Goal: Communication & Community: Connect with others

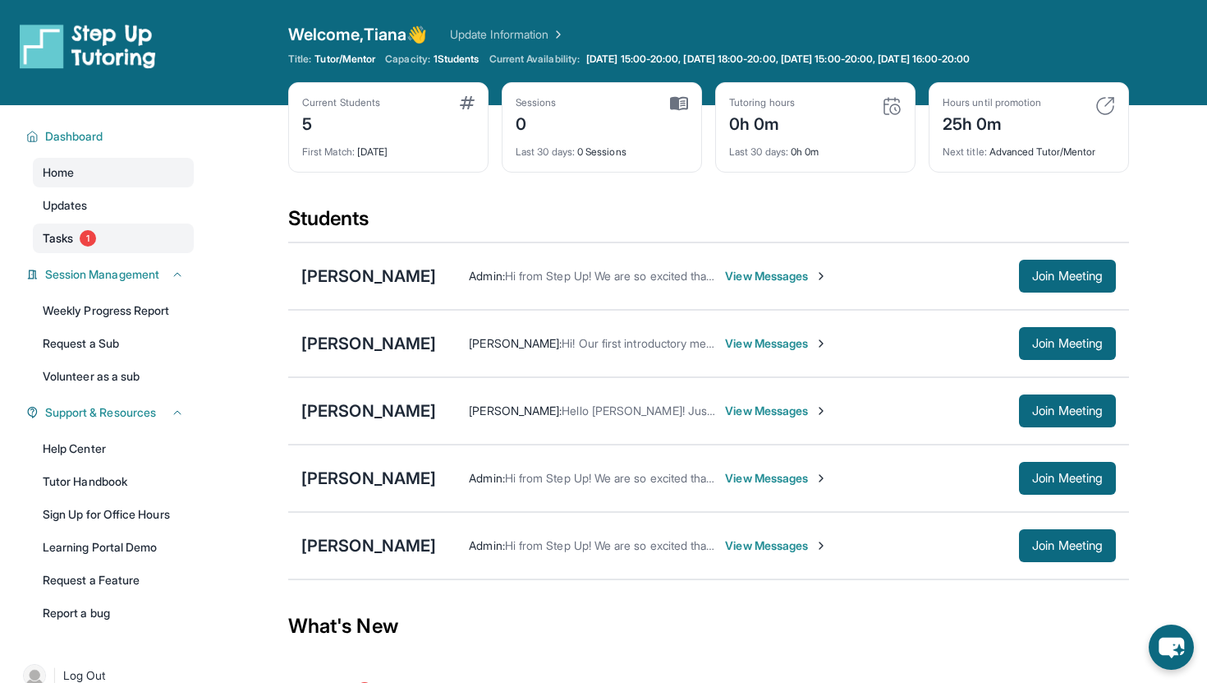
click at [55, 239] on span "Tasks" at bounding box center [58, 238] width 30 height 16
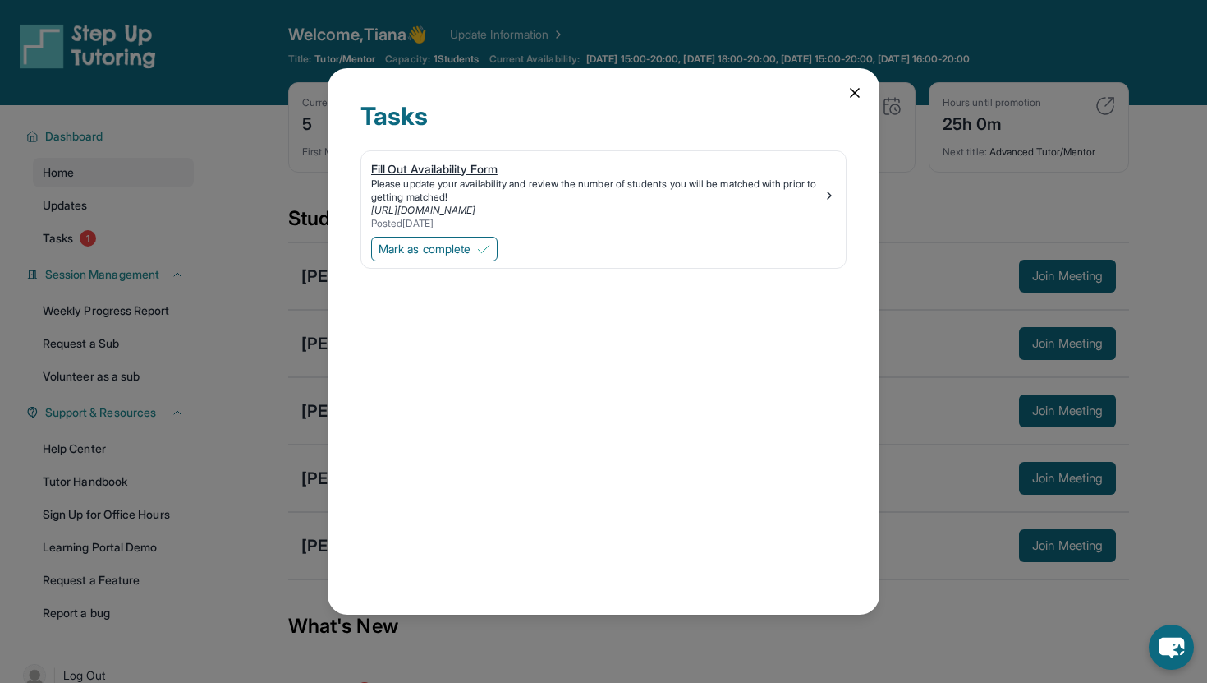
click at [613, 195] on img at bounding box center [829, 195] width 13 height 13
click at [613, 90] on icon at bounding box center [855, 93] width 8 height 8
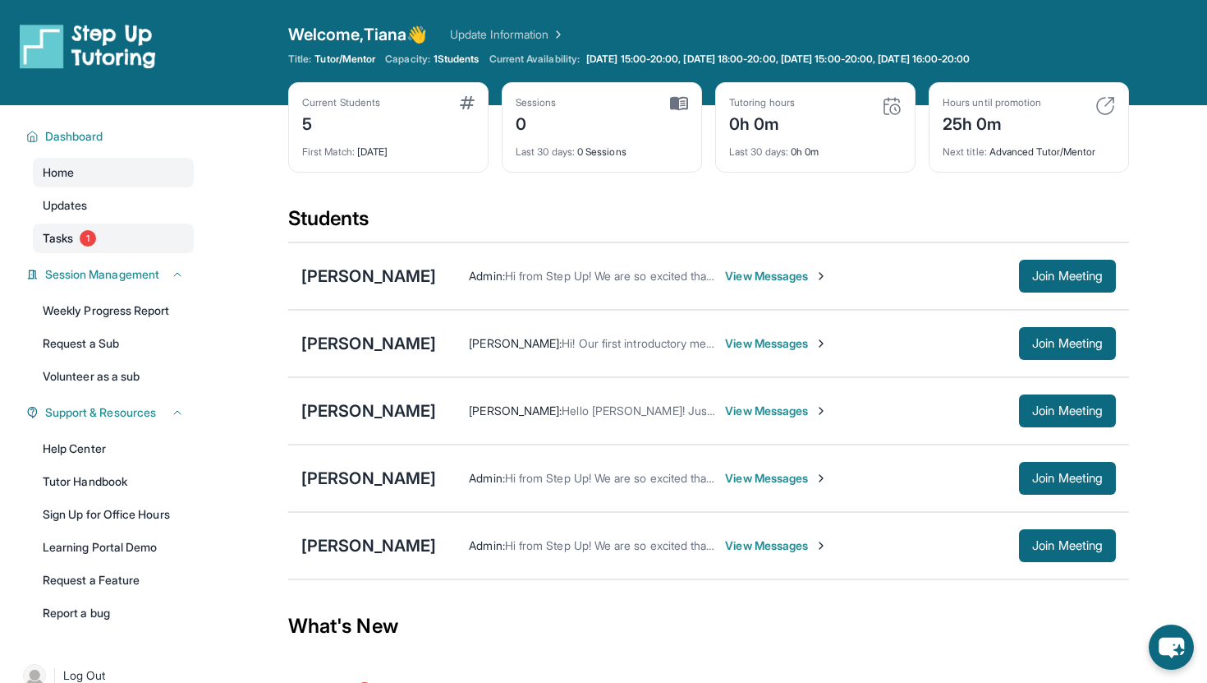
click at [96, 238] on span "1" at bounding box center [88, 238] width 16 height 16
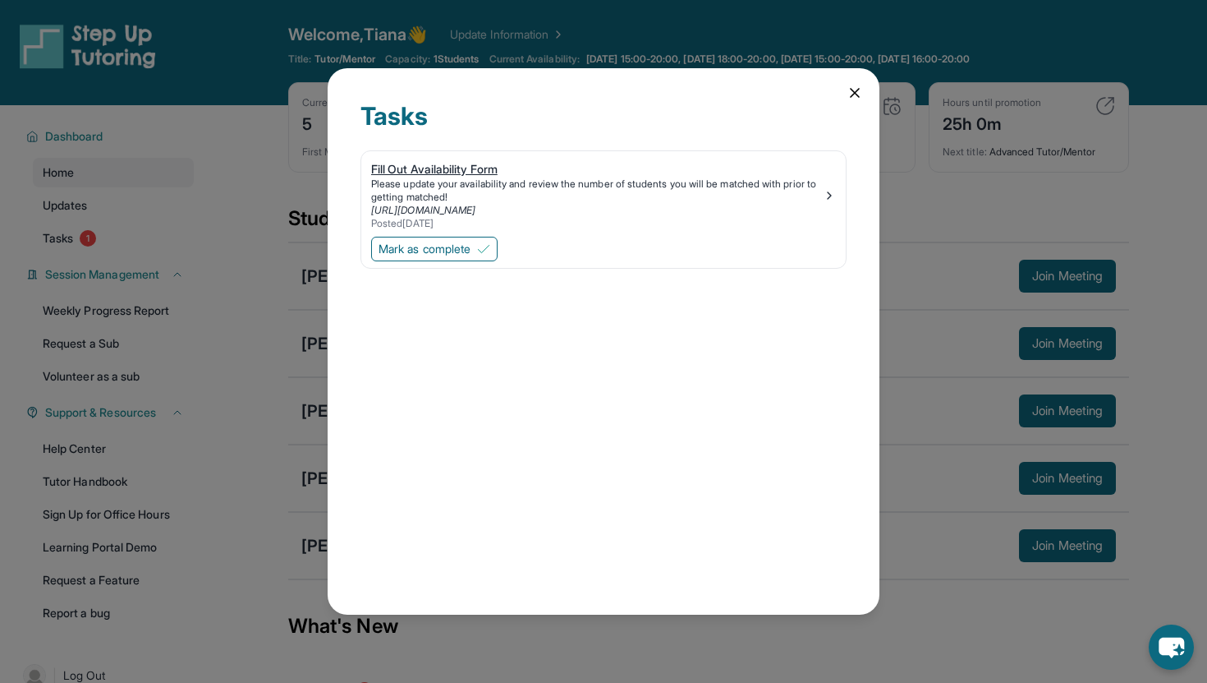
click at [585, 229] on div "Posted 9/1/2025" at bounding box center [597, 223] width 452 height 13
click at [852, 92] on icon at bounding box center [855, 93] width 16 height 16
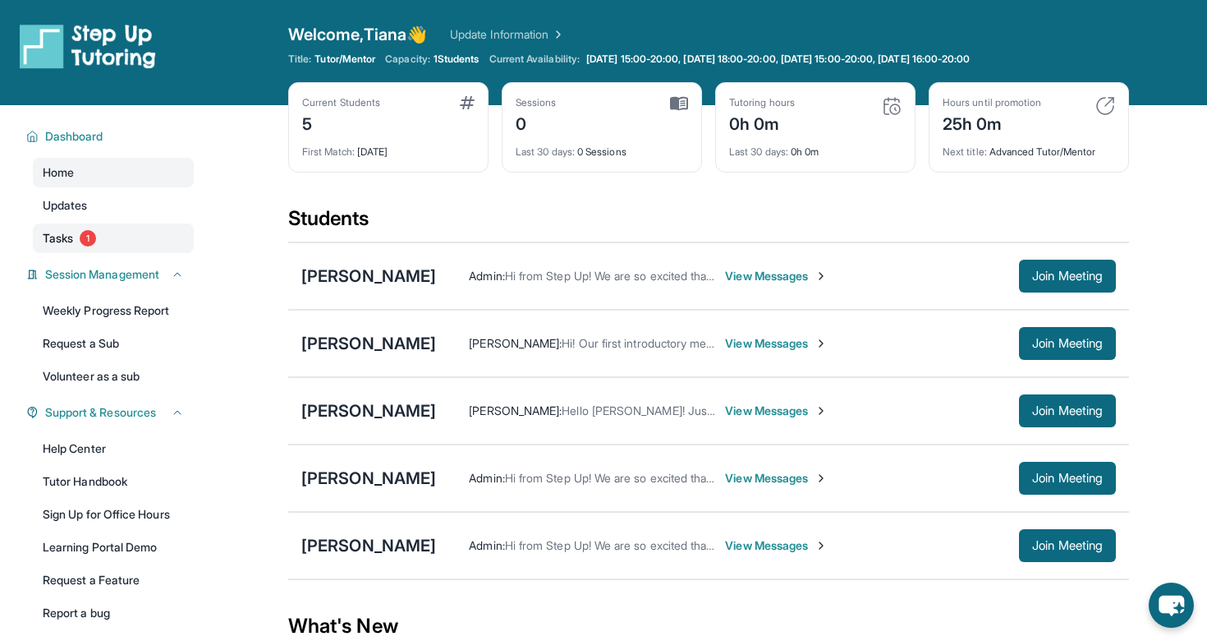
click at [87, 225] on link "Tasks 1" at bounding box center [113, 238] width 161 height 30
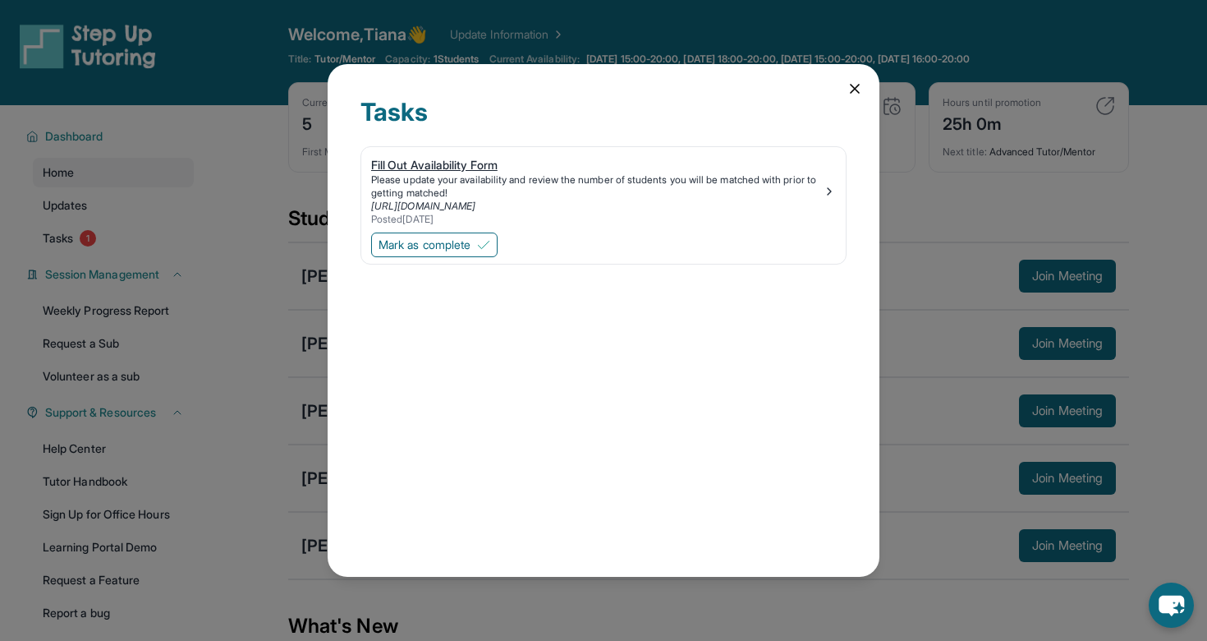
click at [678, 213] on div "Posted [DATE]" at bounding box center [597, 219] width 452 height 13
click at [448, 237] on span "Mark as complete" at bounding box center [425, 245] width 92 height 16
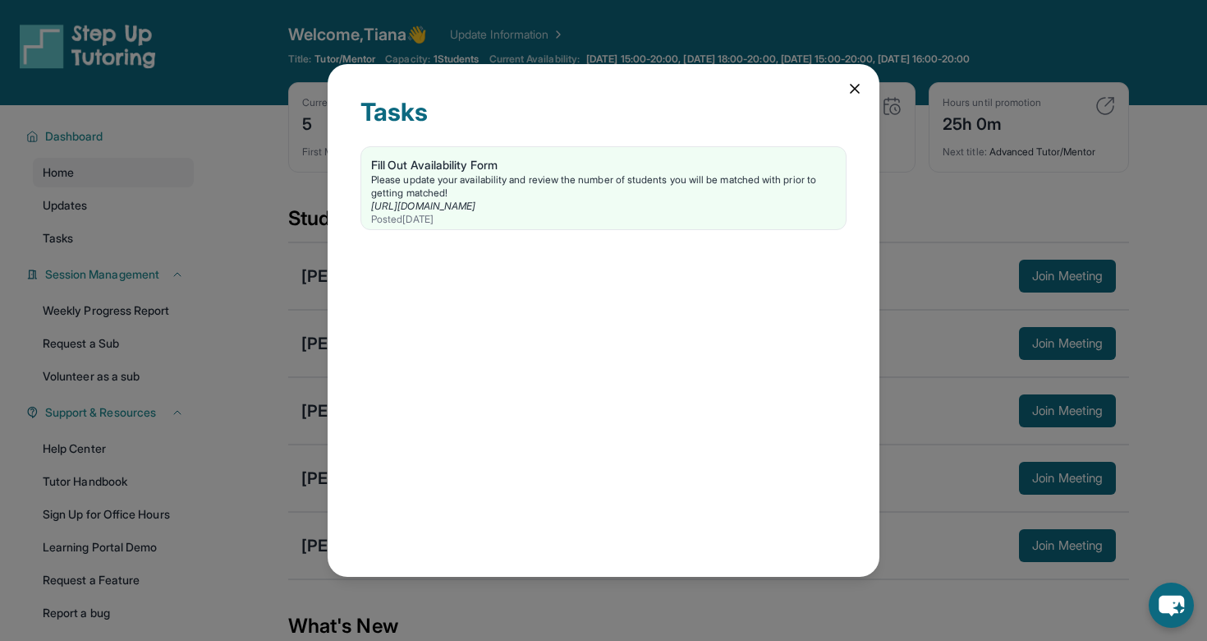
click at [849, 80] on div "Tasks Fill Out Availability Form Please update your availability and review the…" at bounding box center [604, 320] width 552 height 513
click at [858, 86] on icon at bounding box center [855, 88] width 16 height 16
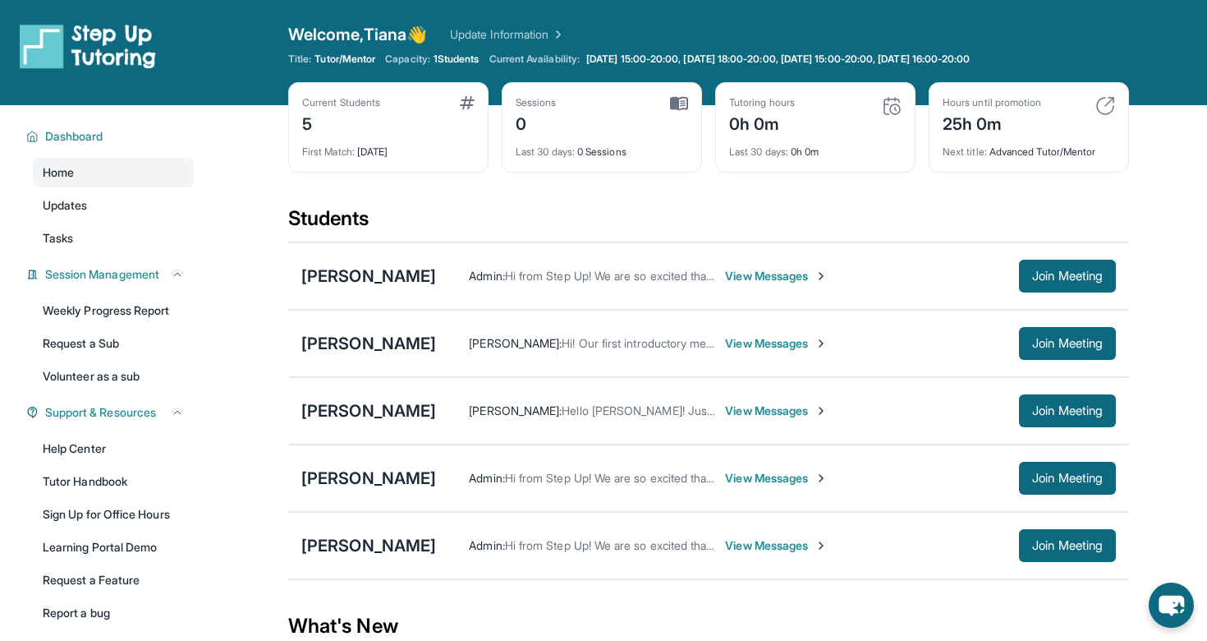
click at [755, 547] on span "View Messages" at bounding box center [776, 545] width 103 height 16
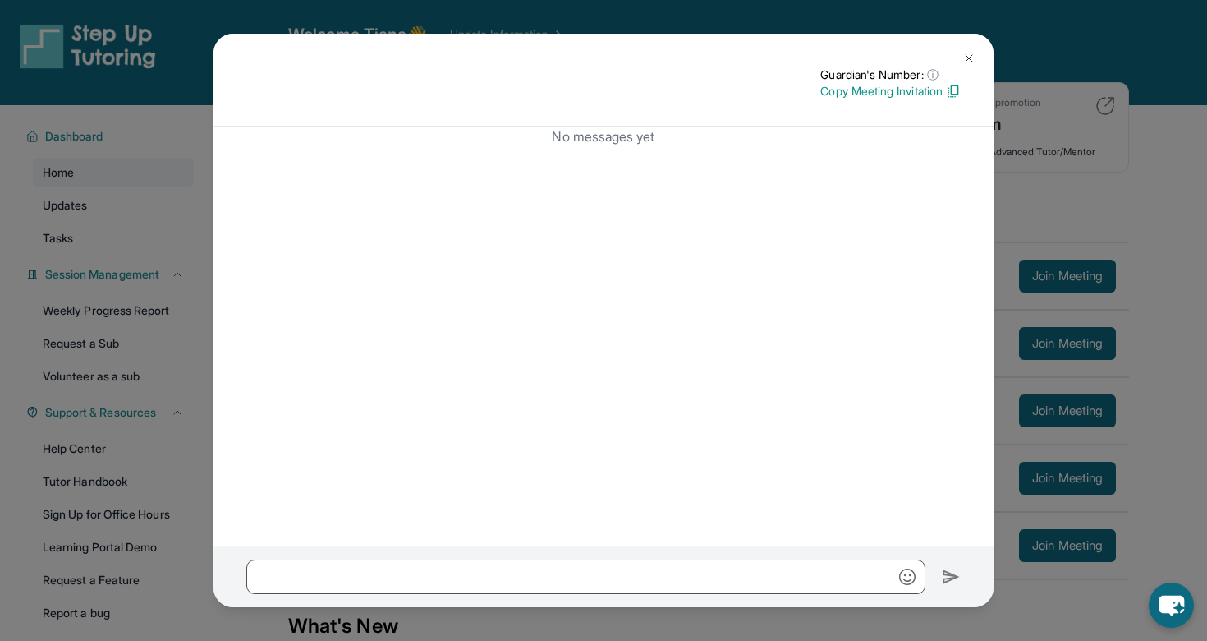
click at [963, 51] on button at bounding box center [969, 58] width 33 height 33
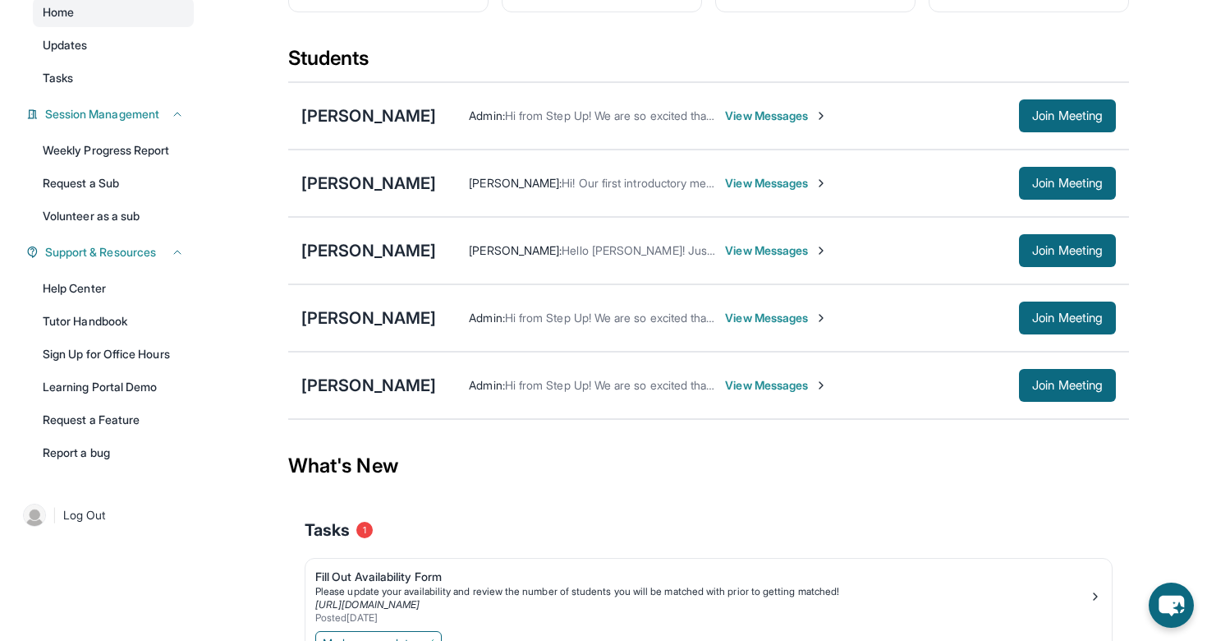
scroll to position [245, 0]
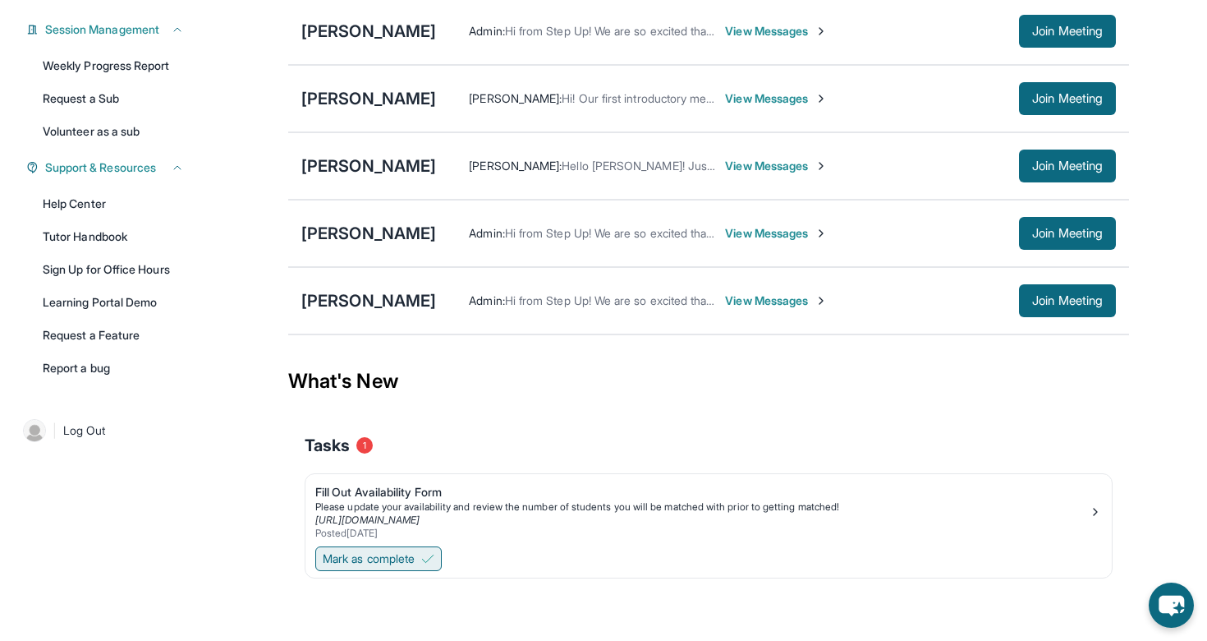
click at [412, 560] on span "Mark as complete" at bounding box center [369, 558] width 92 height 16
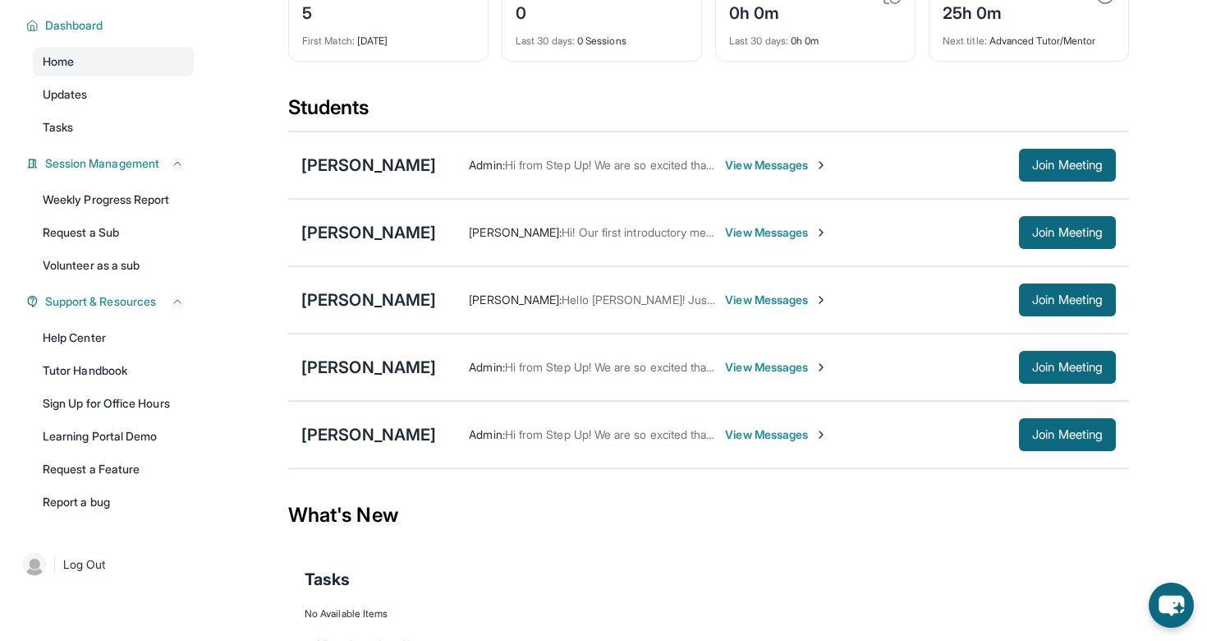
scroll to position [115, 0]
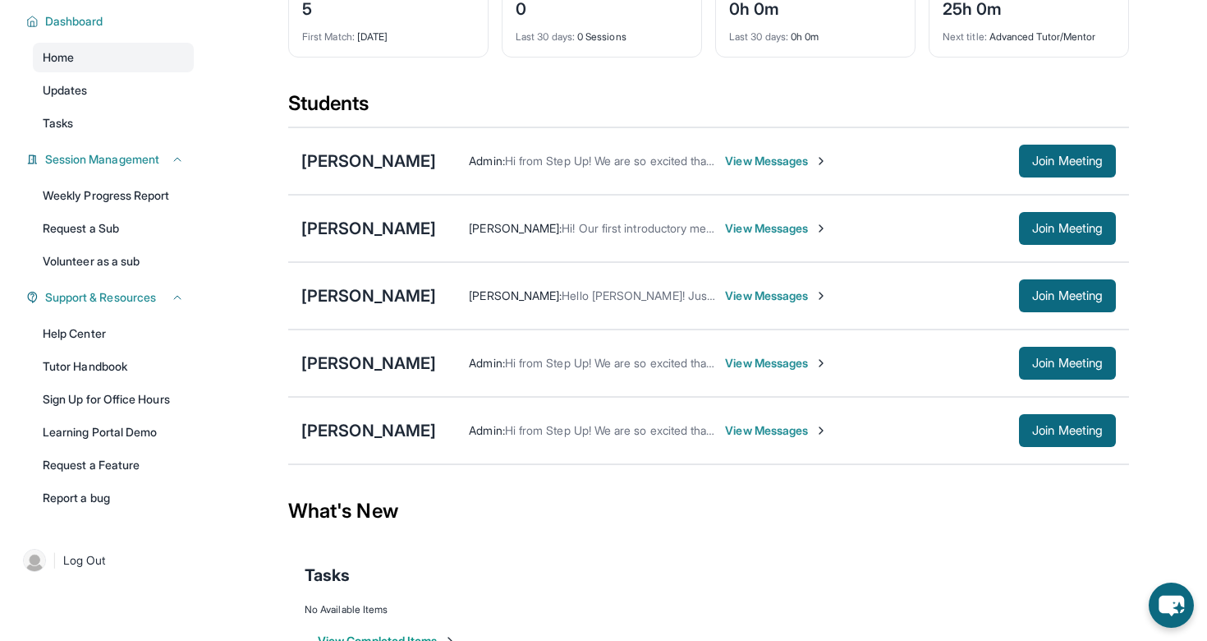
click at [757, 432] on span "View Messages" at bounding box center [776, 430] width 103 height 16
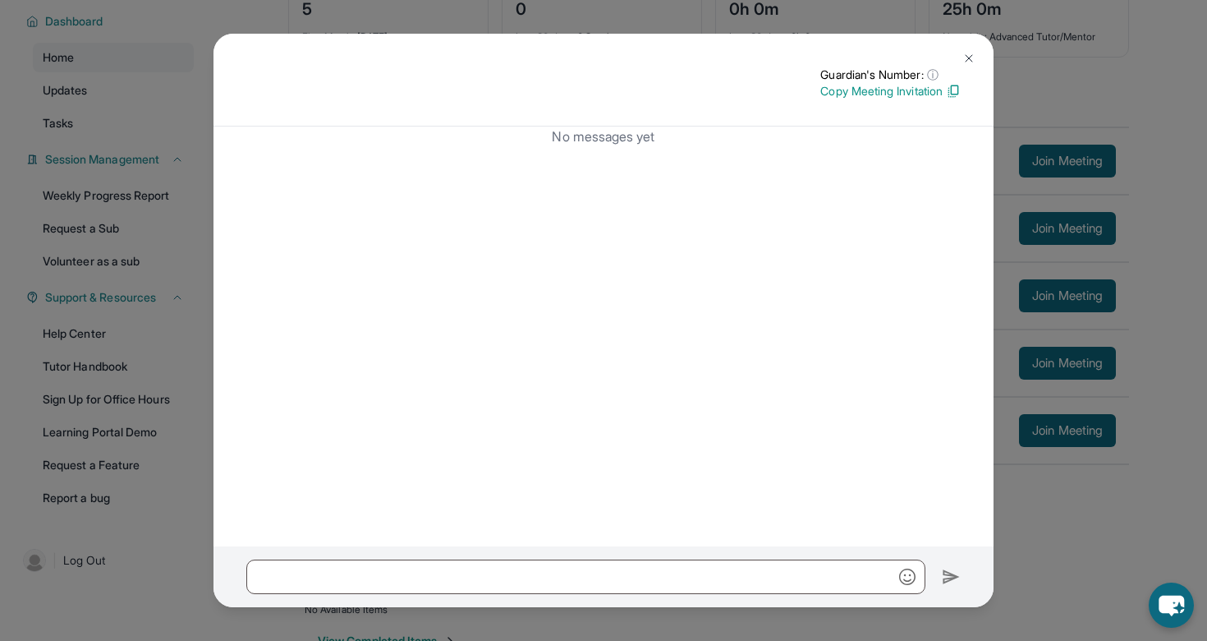
click at [950, 86] on img at bounding box center [953, 91] width 15 height 15
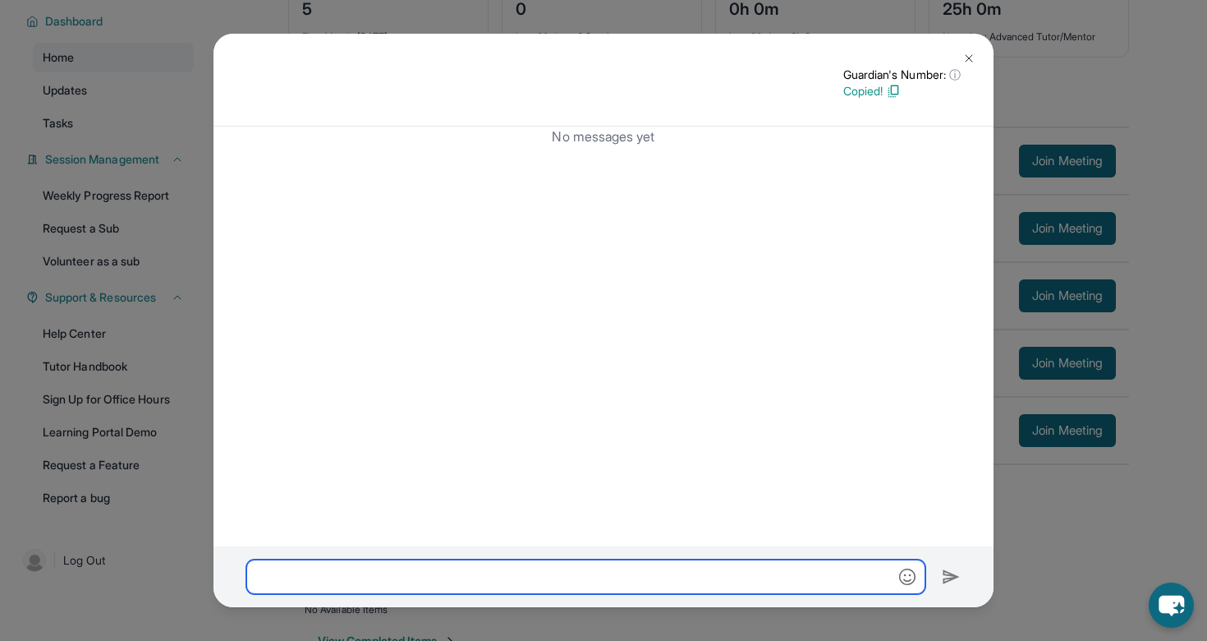
click at [441, 574] on input "text" at bounding box center [585, 576] width 679 height 34
paste input "**********"
type input "**********"
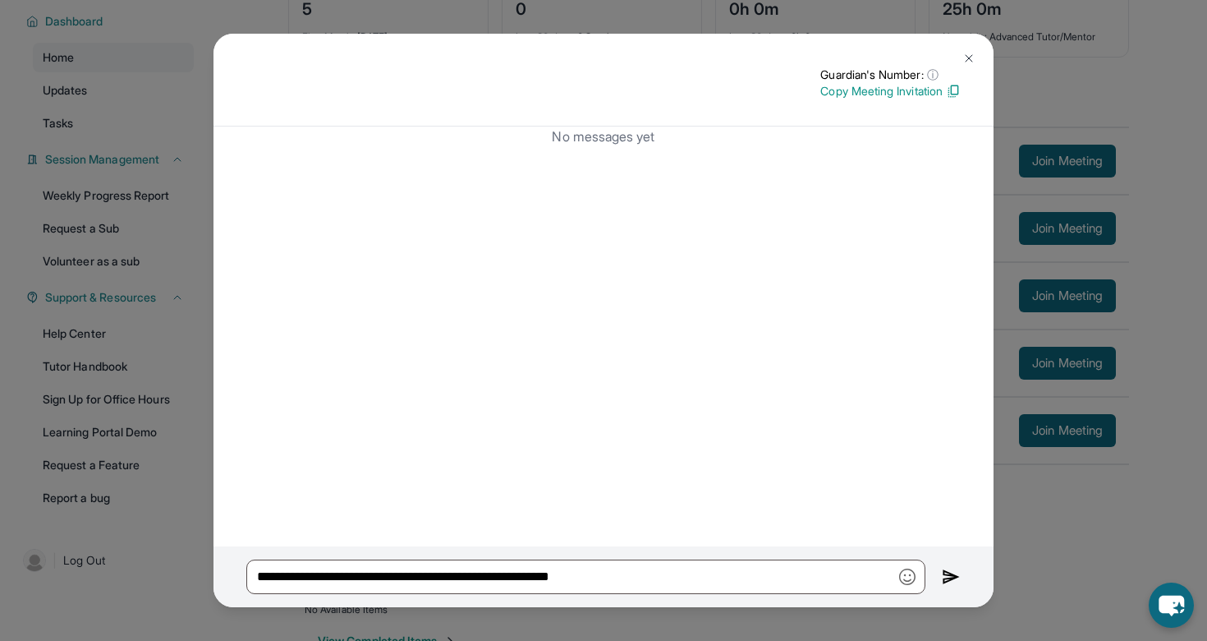
click at [948, 577] on img at bounding box center [951, 577] width 19 height 20
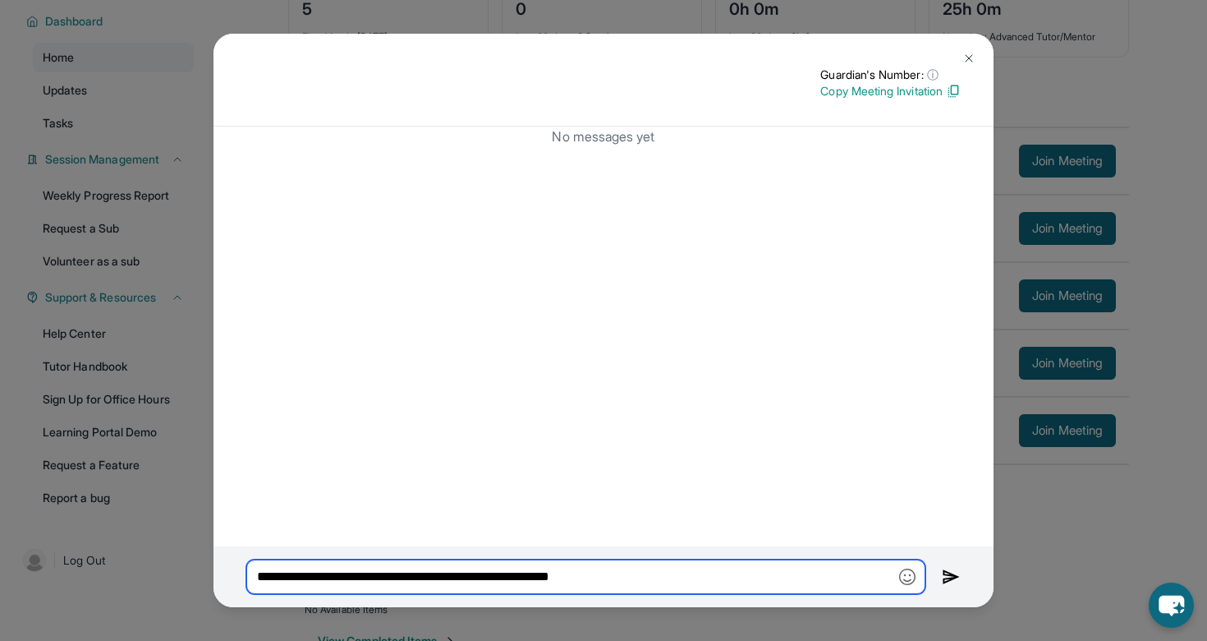
click at [757, 574] on input "**********" at bounding box center [585, 576] width 679 height 34
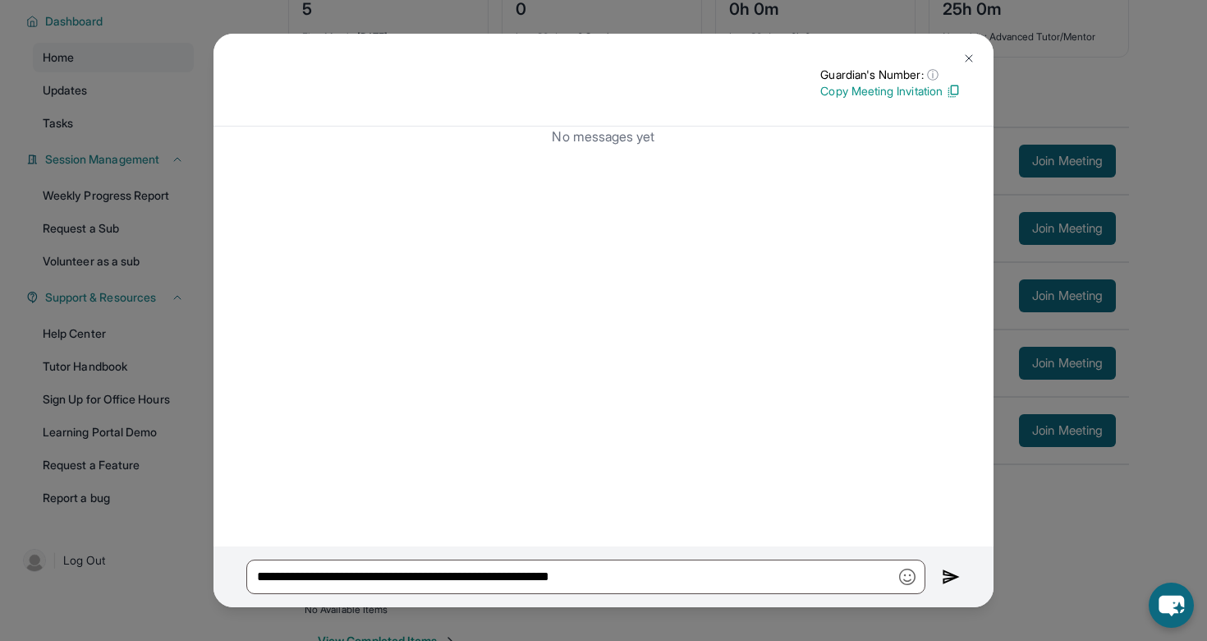
click at [935, 577] on div "**********" at bounding box center [604, 576] width 780 height 61
click at [953, 577] on img at bounding box center [951, 577] width 19 height 20
click at [969, 57] on img at bounding box center [969, 58] width 13 height 13
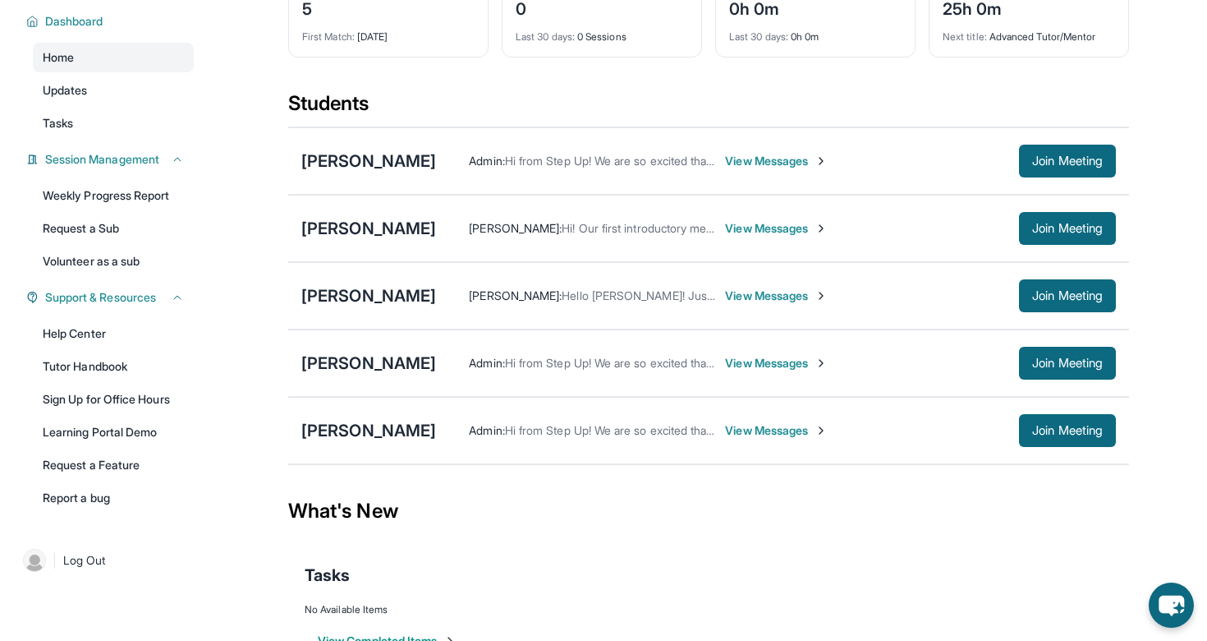
scroll to position [0, 0]
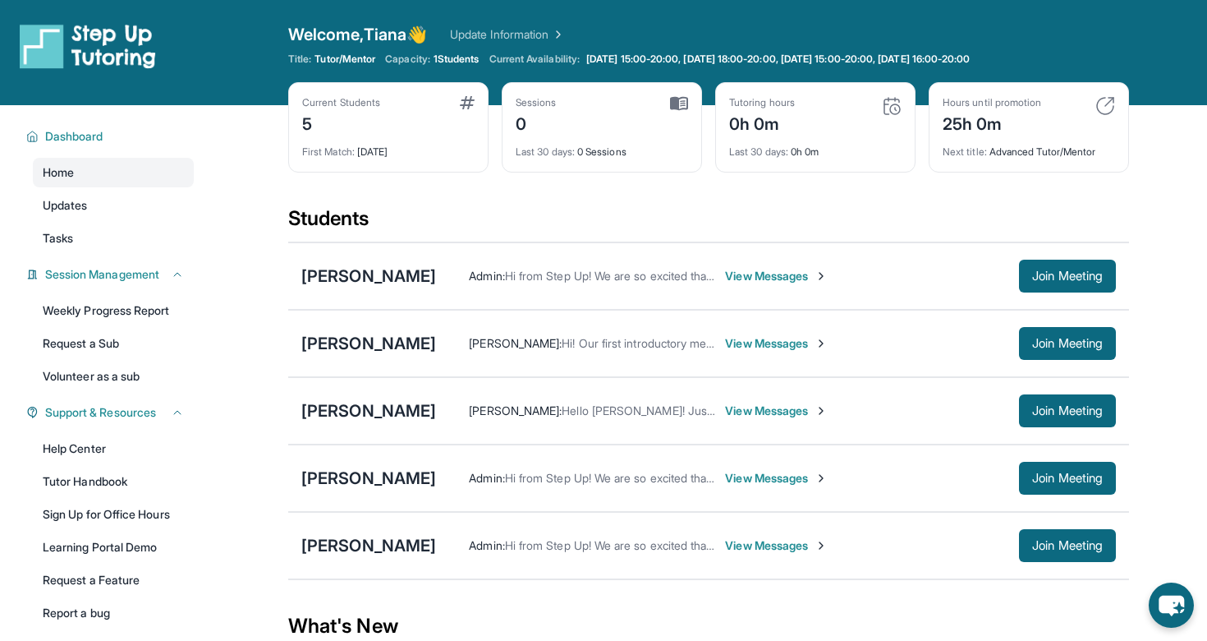
click at [519, 31] on link "Update Information" at bounding box center [507, 34] width 115 height 16
click at [119, 49] on img at bounding box center [88, 46] width 136 height 46
click at [60, 49] on img at bounding box center [88, 46] width 136 height 46
click at [53, 51] on img at bounding box center [88, 46] width 136 height 46
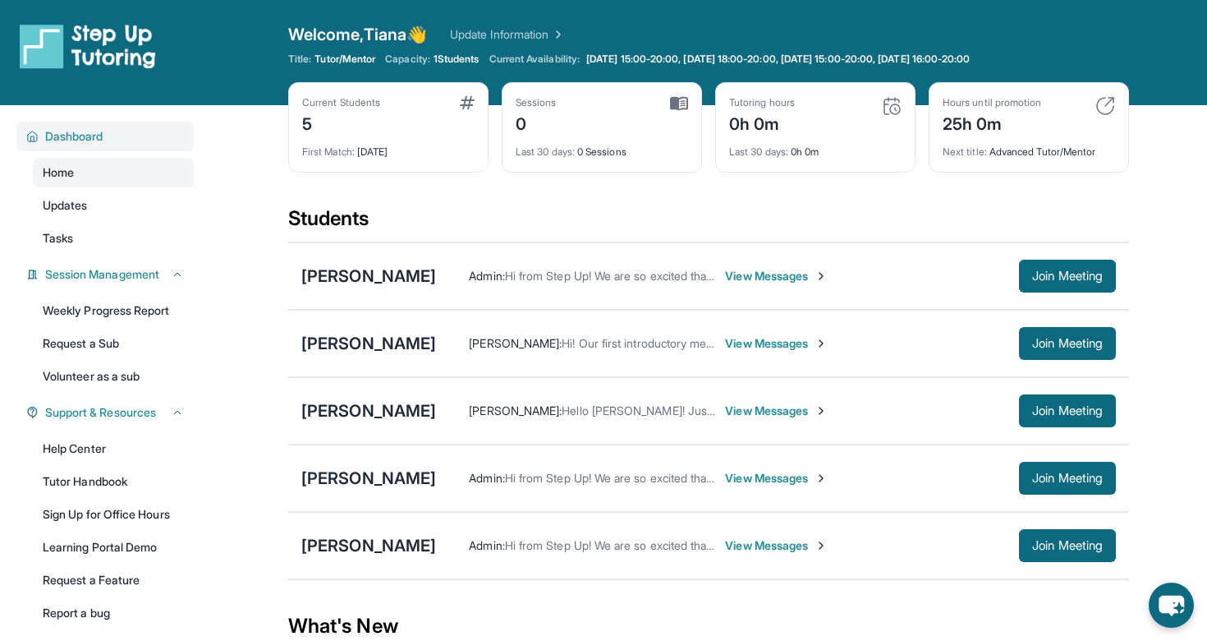
click at [69, 147] on div "Dashboard" at bounding box center [104, 137] width 177 height 30
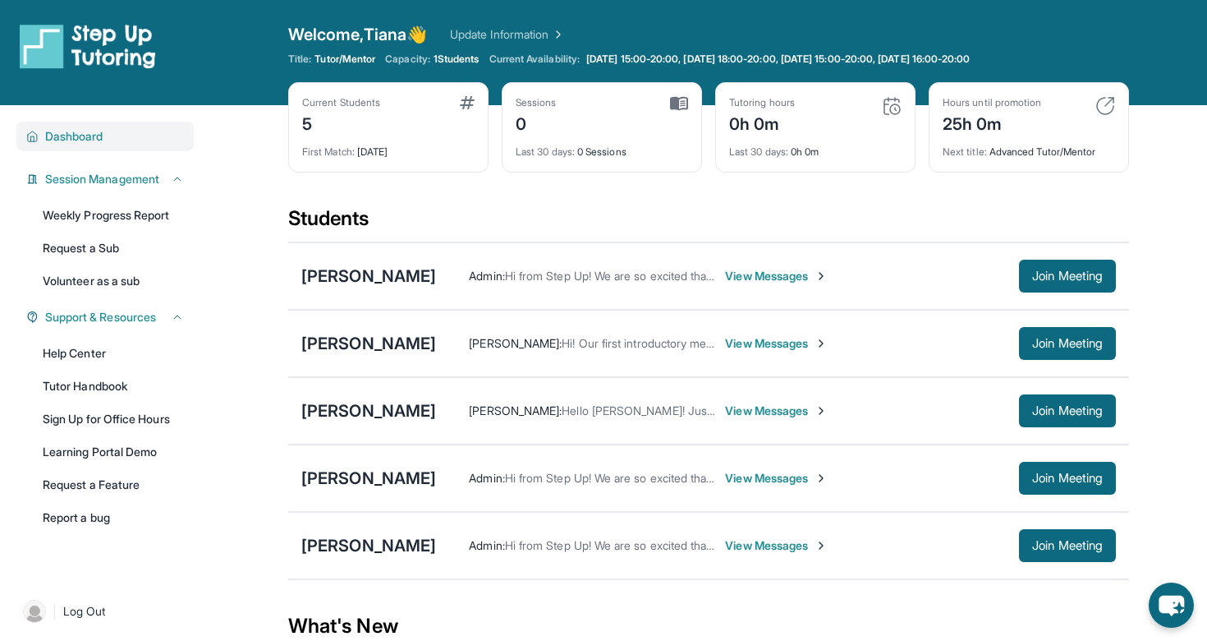
click at [70, 144] on span "Dashboard" at bounding box center [74, 136] width 58 height 16
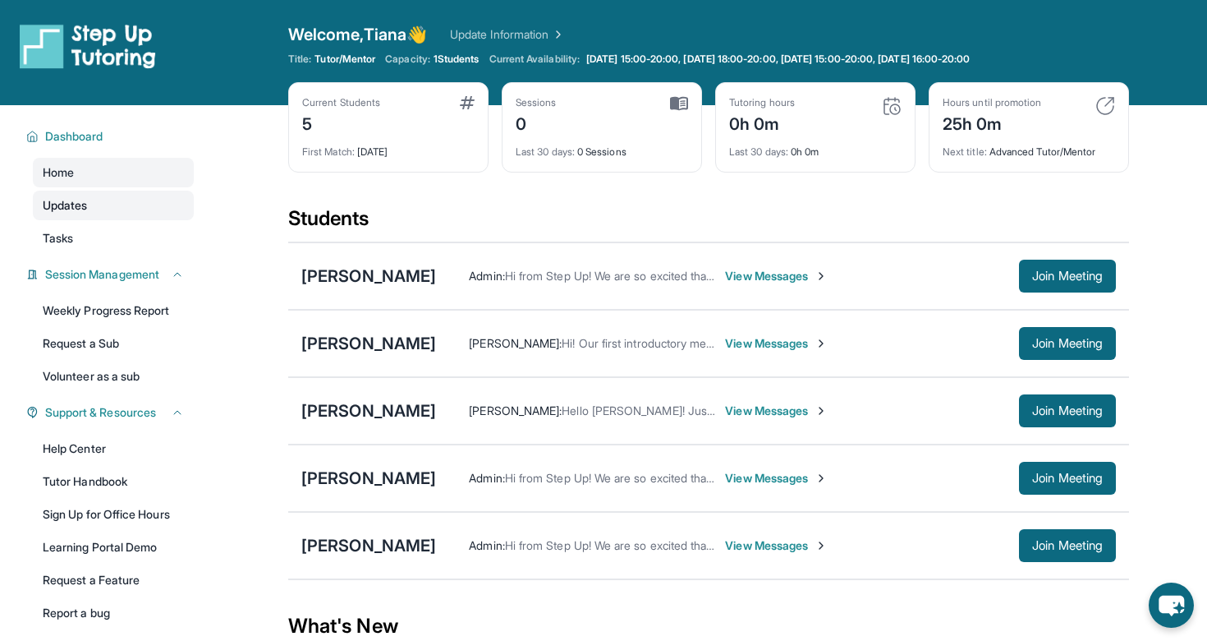
click at [72, 212] on span "Updates" at bounding box center [65, 205] width 45 height 16
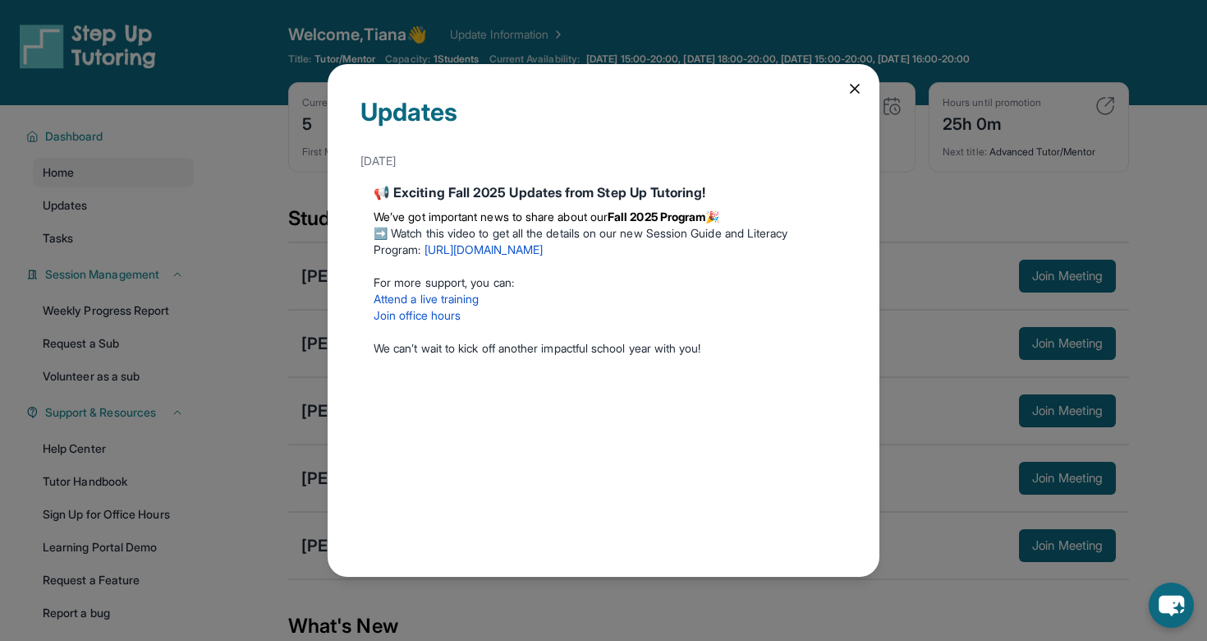
click at [853, 82] on icon at bounding box center [855, 88] width 16 height 16
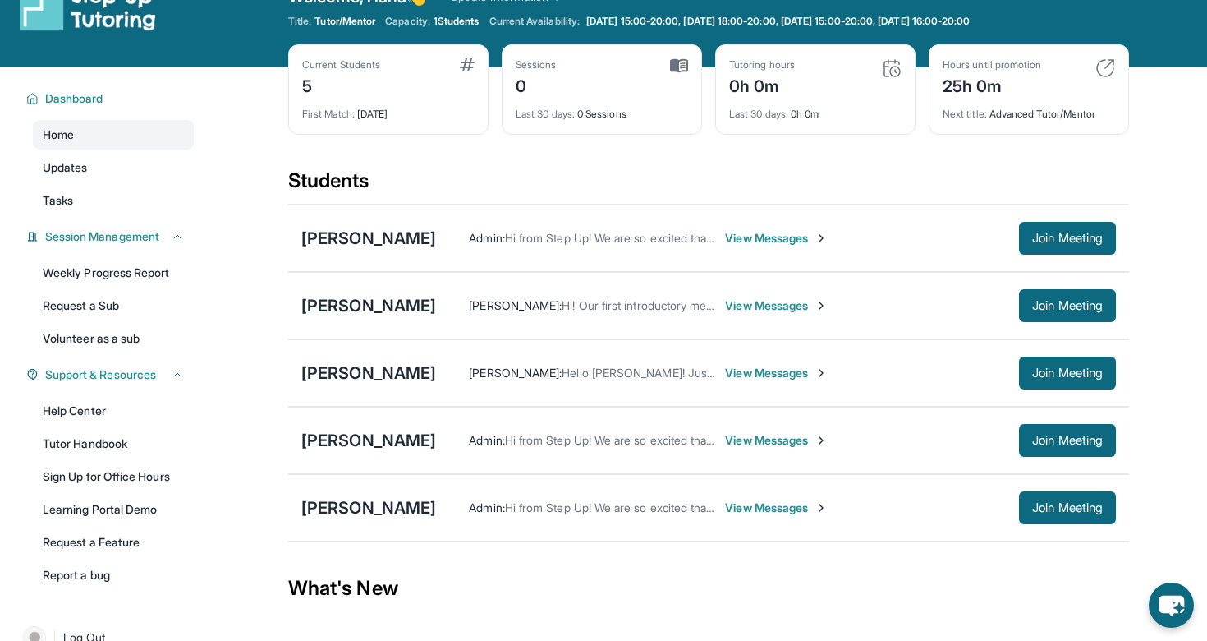
scroll to position [42, 0]
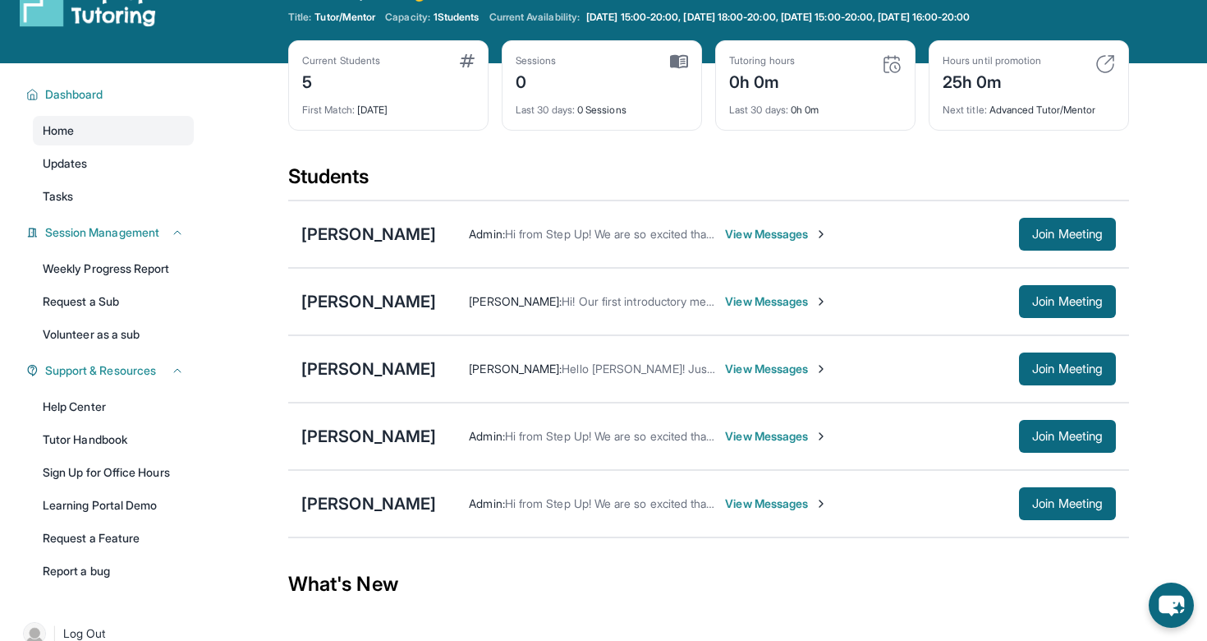
click at [727, 505] on span "View Messages" at bounding box center [776, 503] width 103 height 16
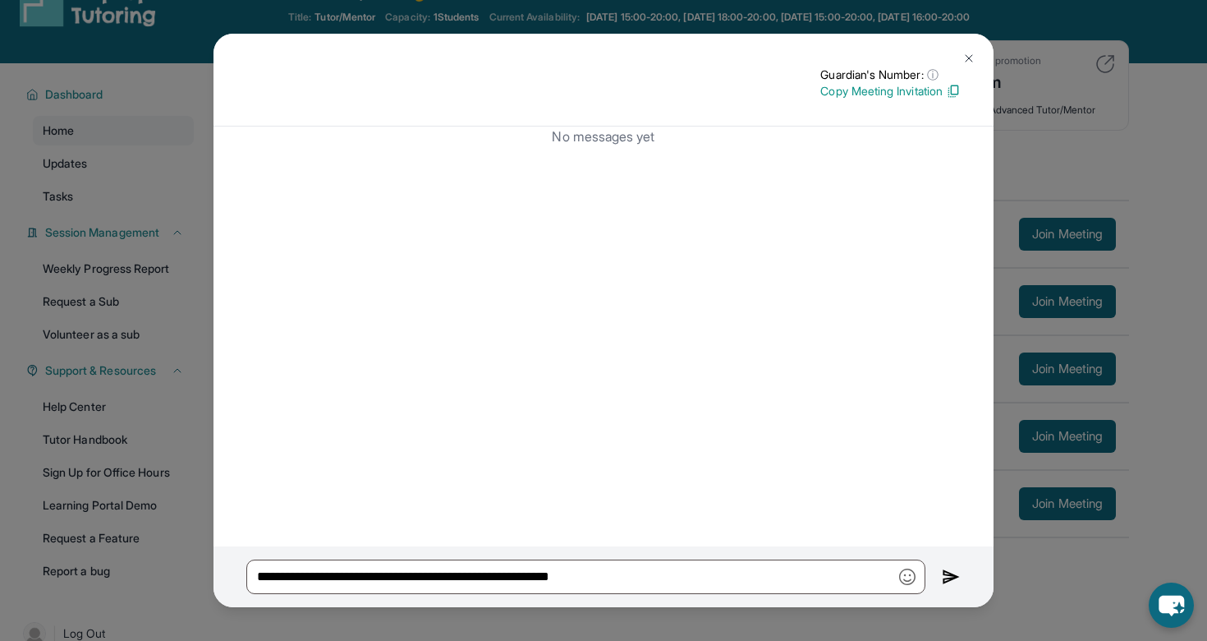
click at [930, 94] on p "Copy Meeting Invitation" at bounding box center [891, 91] width 140 height 16
click at [947, 573] on img at bounding box center [951, 577] width 19 height 20
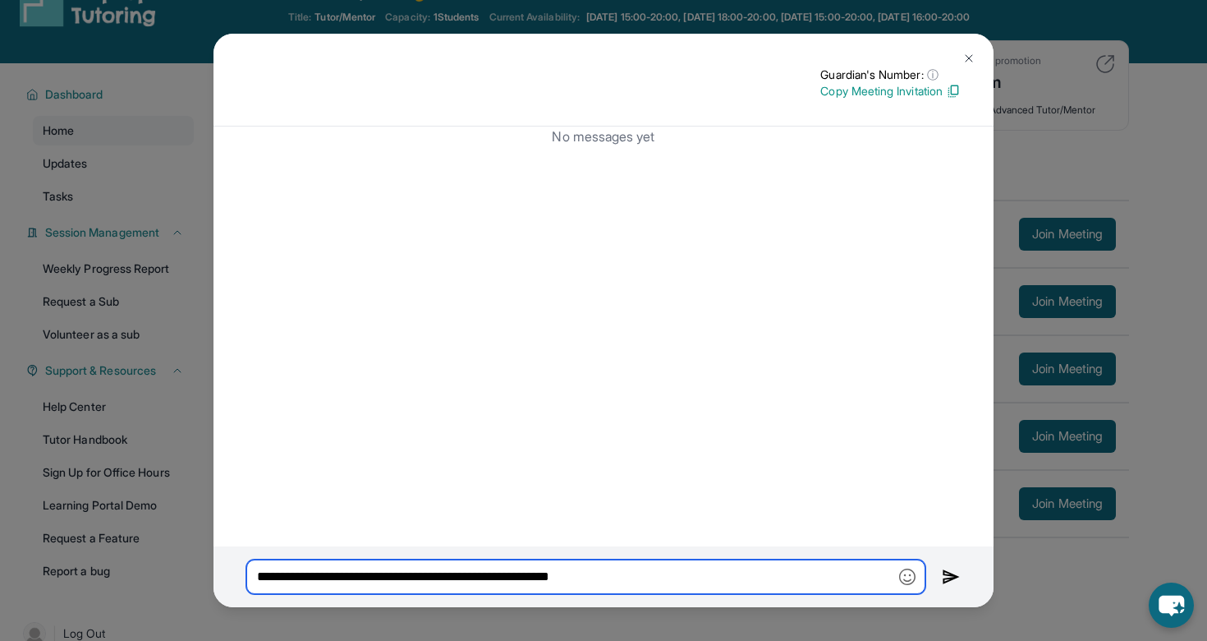
click at [772, 590] on input "**********" at bounding box center [585, 576] width 679 height 34
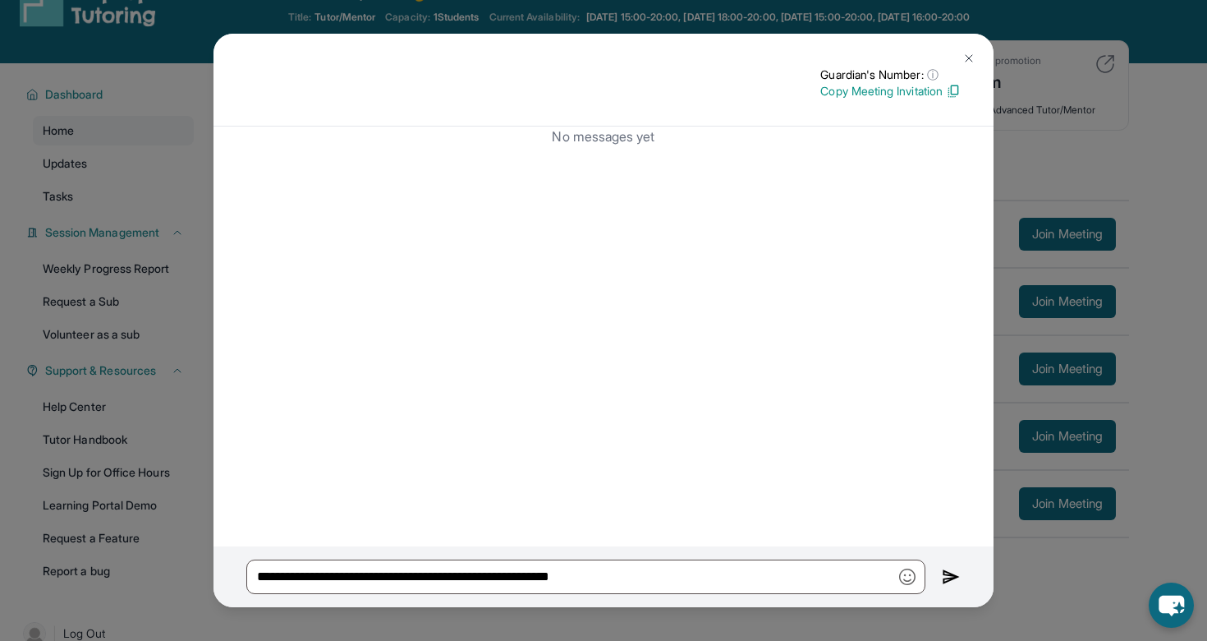
click at [973, 54] on img at bounding box center [969, 58] width 13 height 13
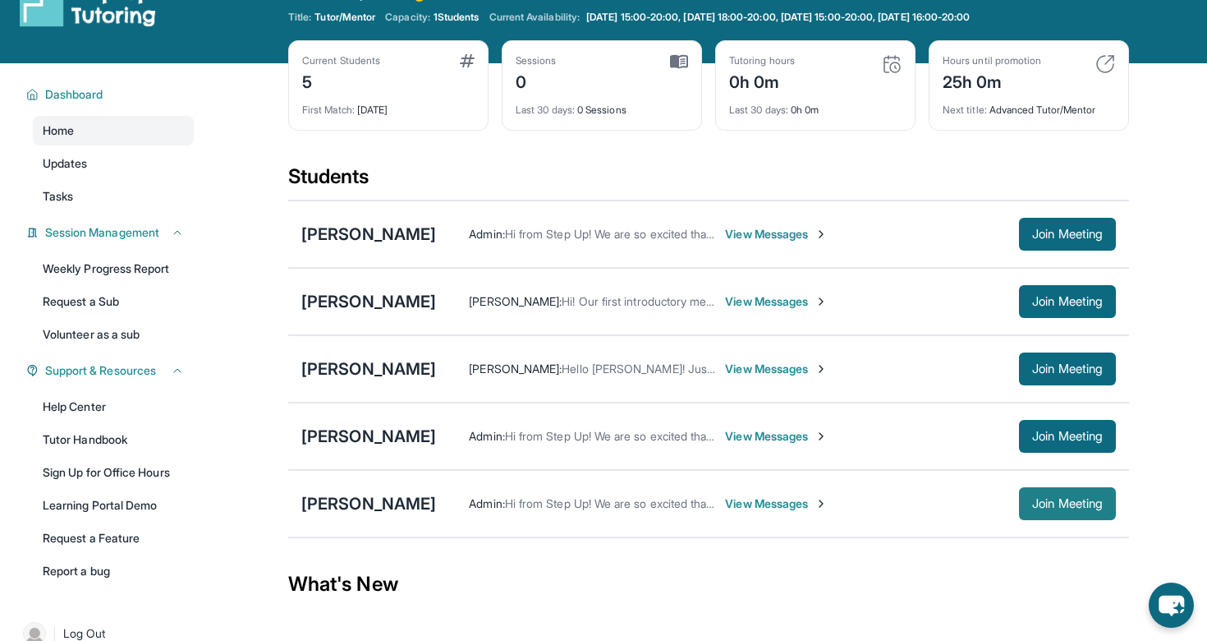
click at [1052, 507] on span "Join Meeting" at bounding box center [1067, 504] width 71 height 10
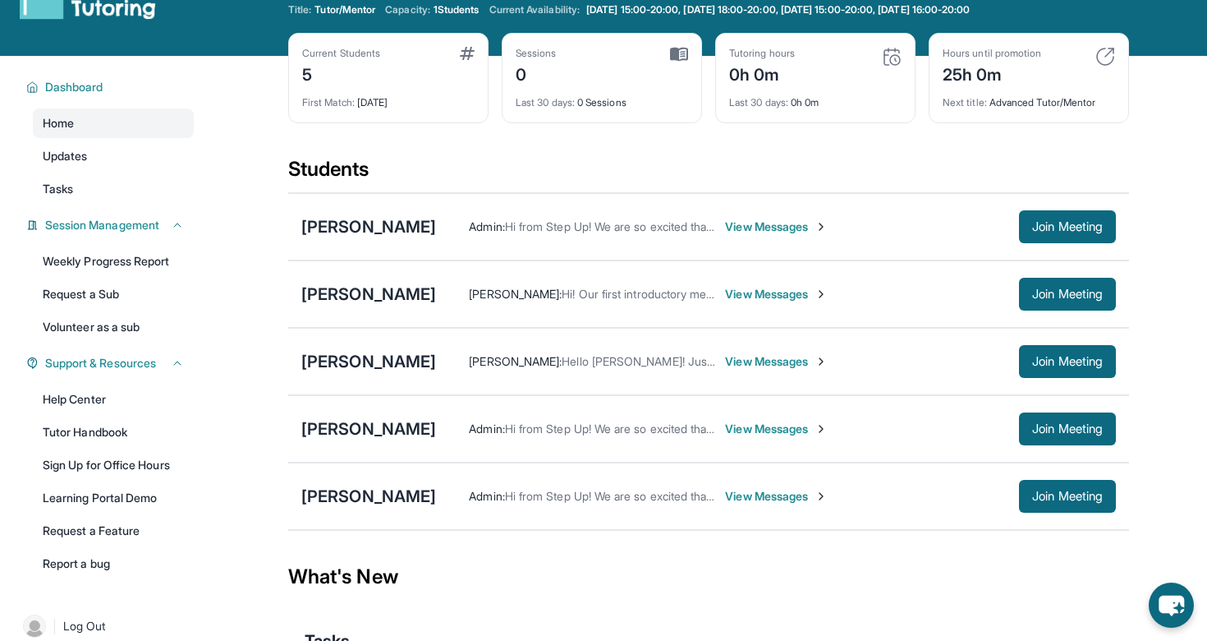
scroll to position [52, 0]
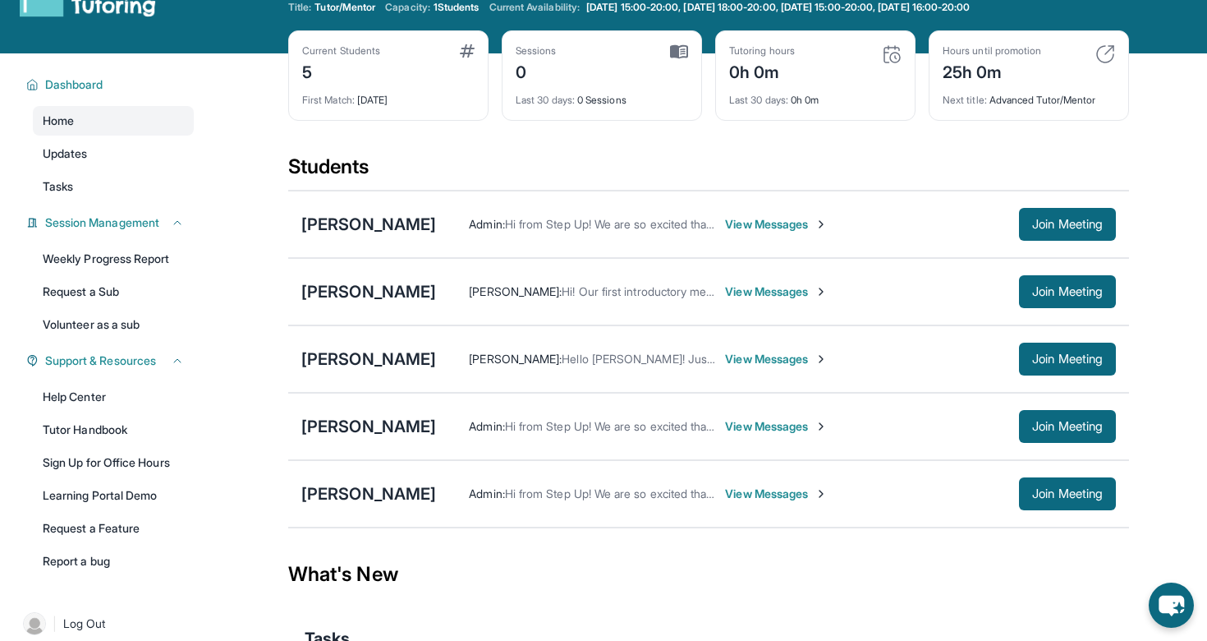
click at [394, 496] on div "[PERSON_NAME]" at bounding box center [368, 493] width 135 height 23
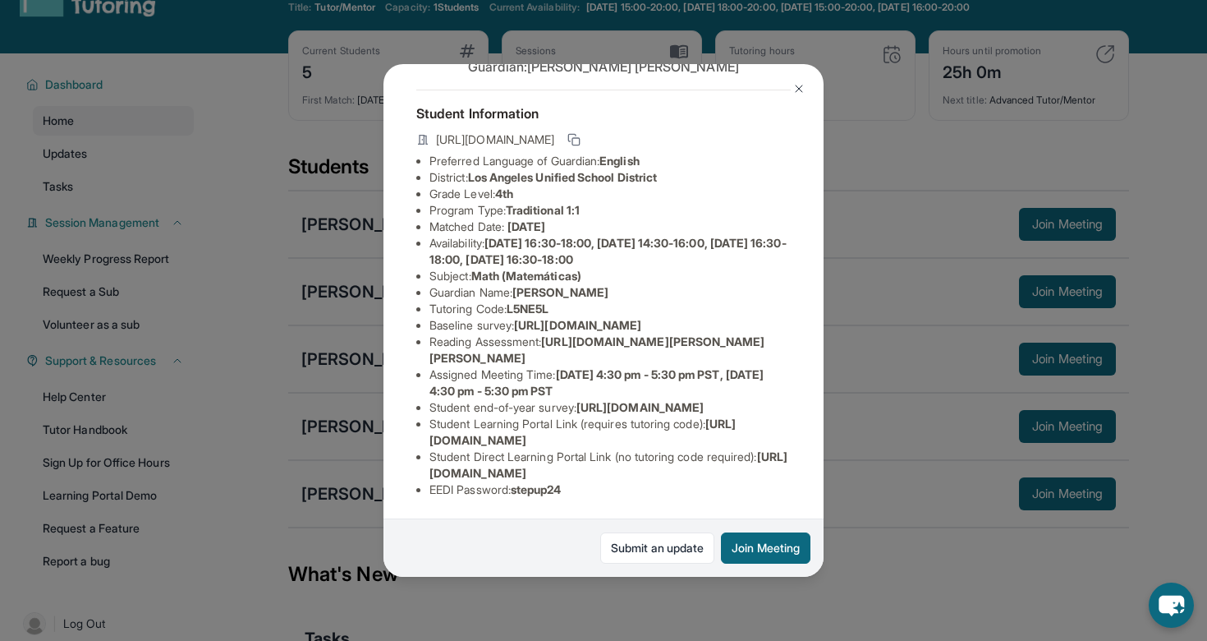
scroll to position [0, 0]
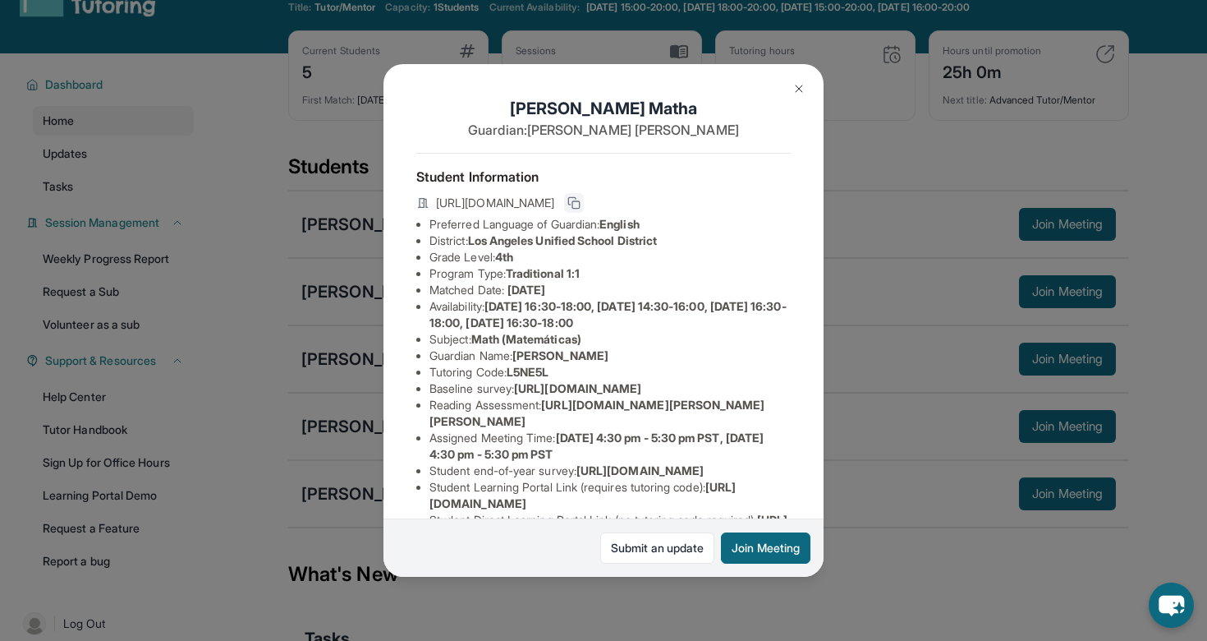
click at [581, 200] on icon at bounding box center [574, 202] width 13 height 13
click at [746, 542] on button "Join Meeting" at bounding box center [766, 547] width 90 height 31
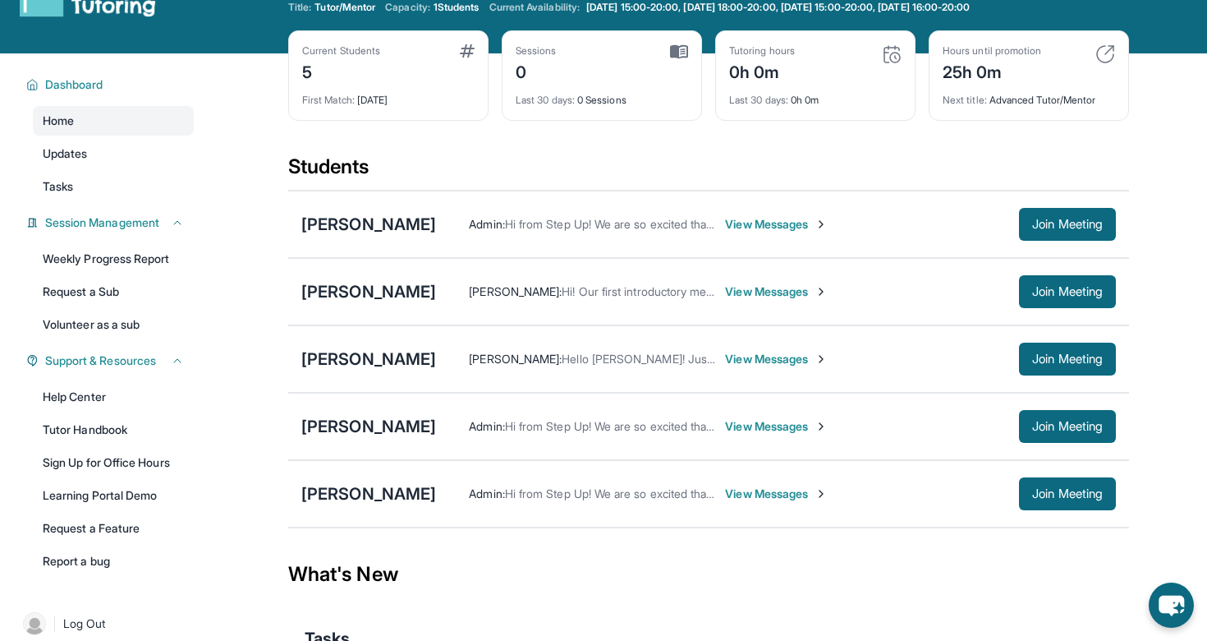
click at [745, 490] on span "View Messages" at bounding box center [776, 493] width 103 height 16
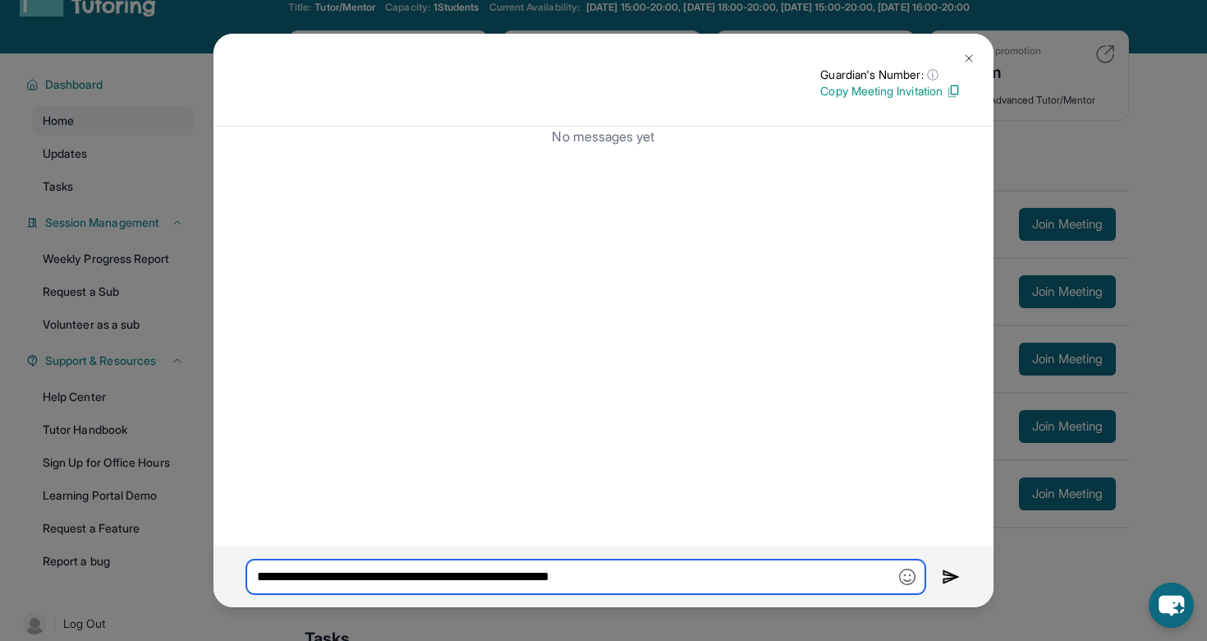
drag, startPoint x: 701, startPoint y: 573, endPoint x: 224, endPoint y: 553, distance: 477.7
click at [224, 553] on div "**********" at bounding box center [604, 576] width 780 height 61
paste input "**********"
type input "**********"
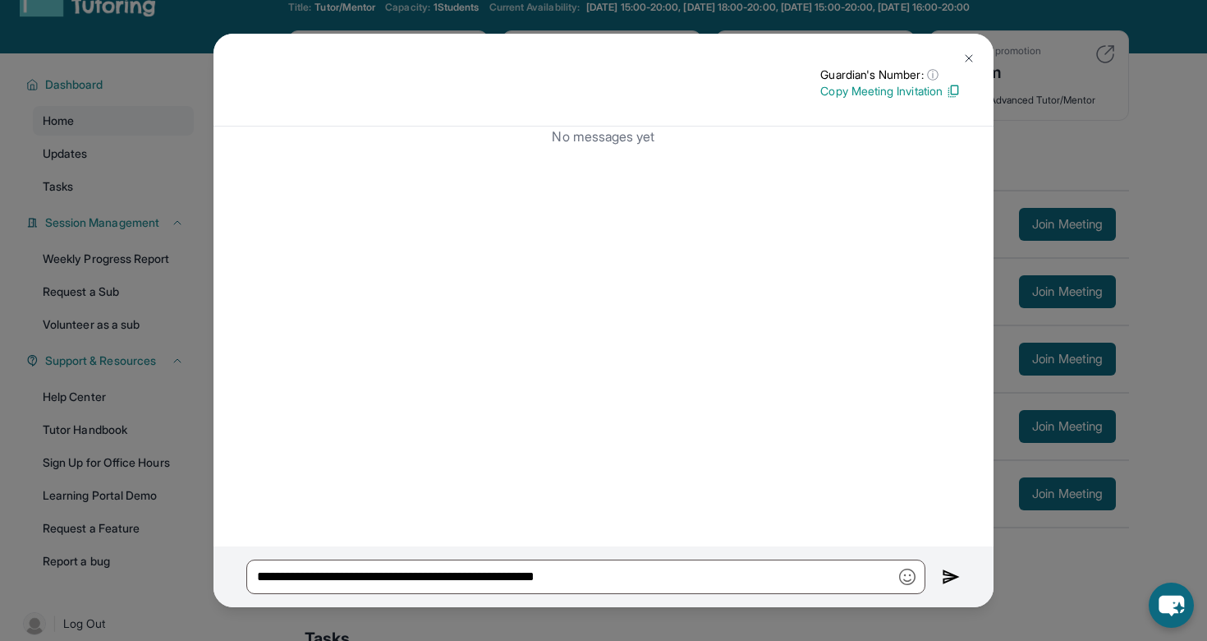
click at [945, 568] on img at bounding box center [951, 577] width 19 height 20
click at [950, 577] on img at bounding box center [951, 577] width 19 height 20
click at [963, 52] on img at bounding box center [969, 58] width 13 height 13
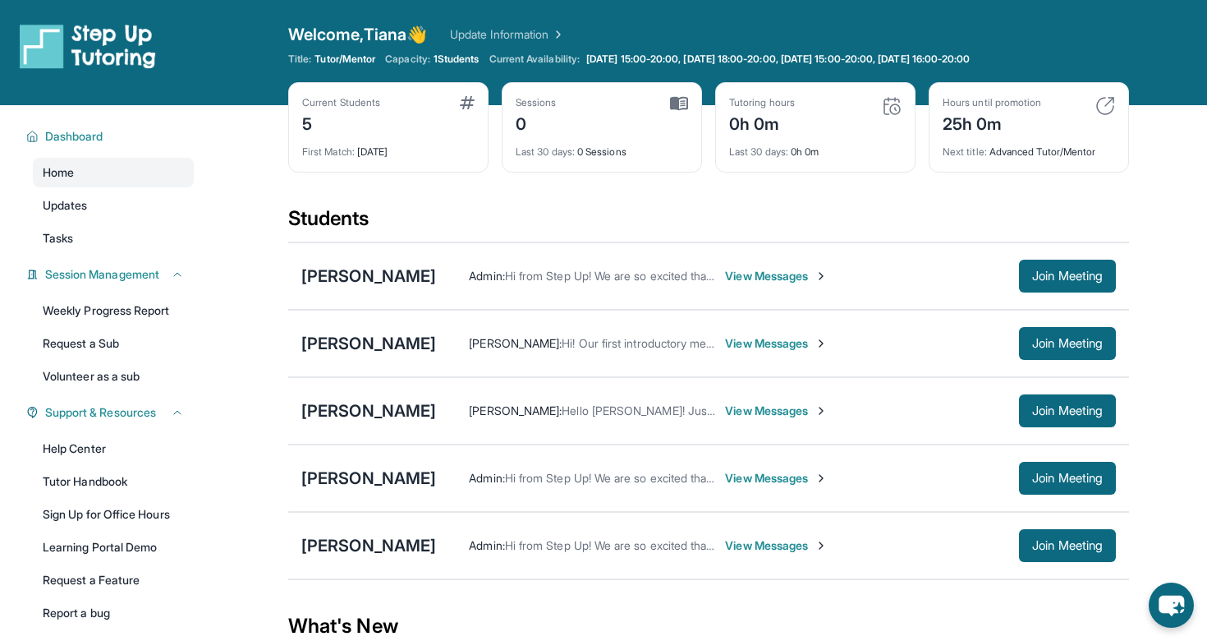
click at [119, 38] on img at bounding box center [88, 46] width 136 height 46
click at [64, 39] on img at bounding box center [88, 46] width 136 height 46
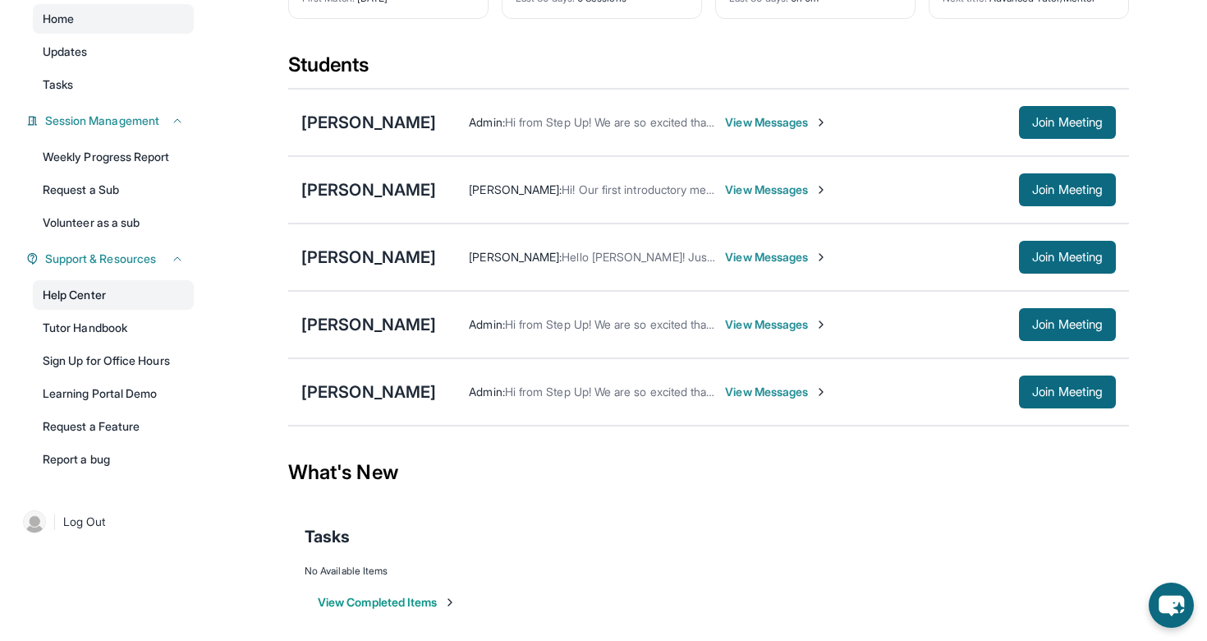
scroll to position [155, 0]
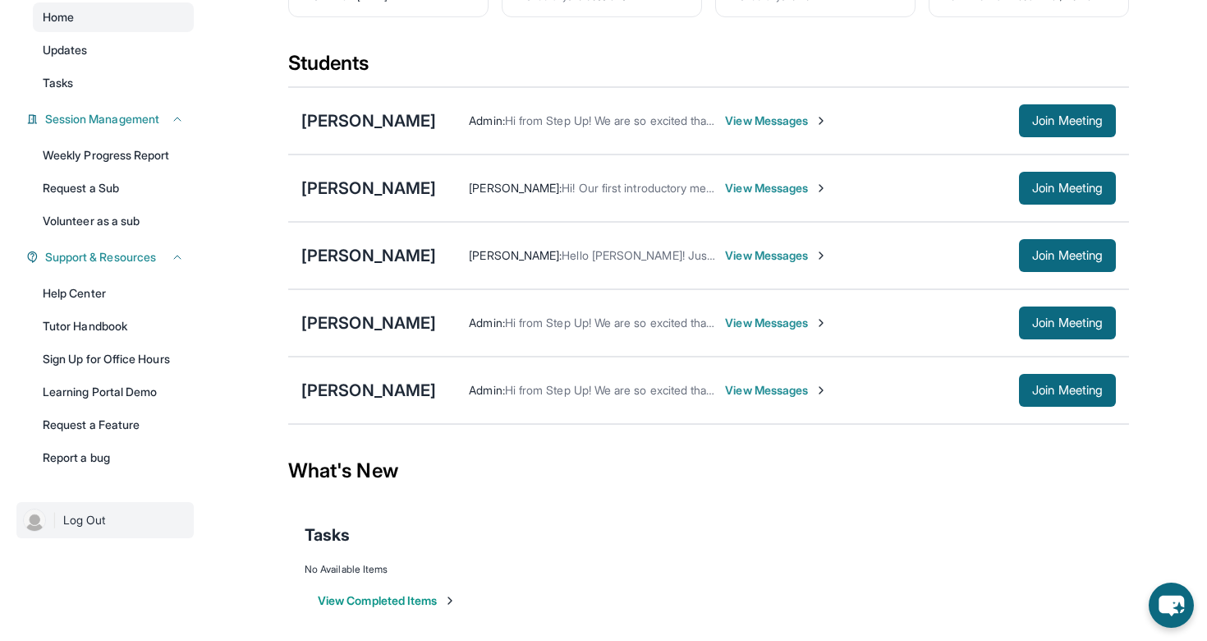
click at [70, 515] on span "Log Out" at bounding box center [84, 520] width 43 height 16
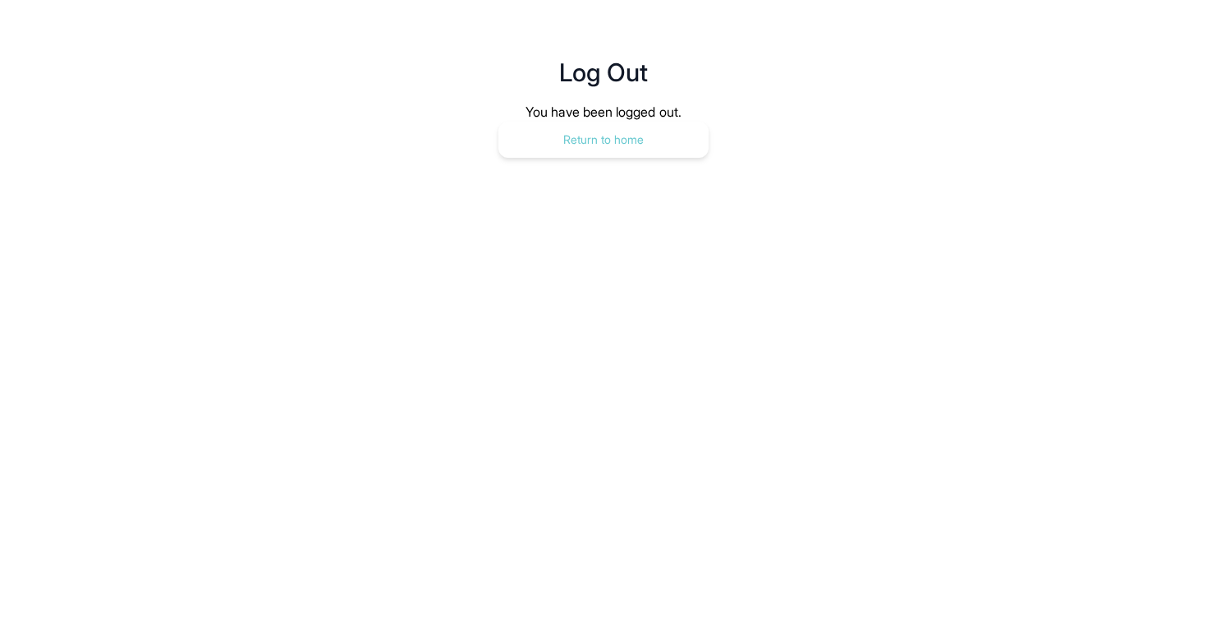
click at [607, 144] on button "Return to home" at bounding box center [604, 140] width 210 height 36
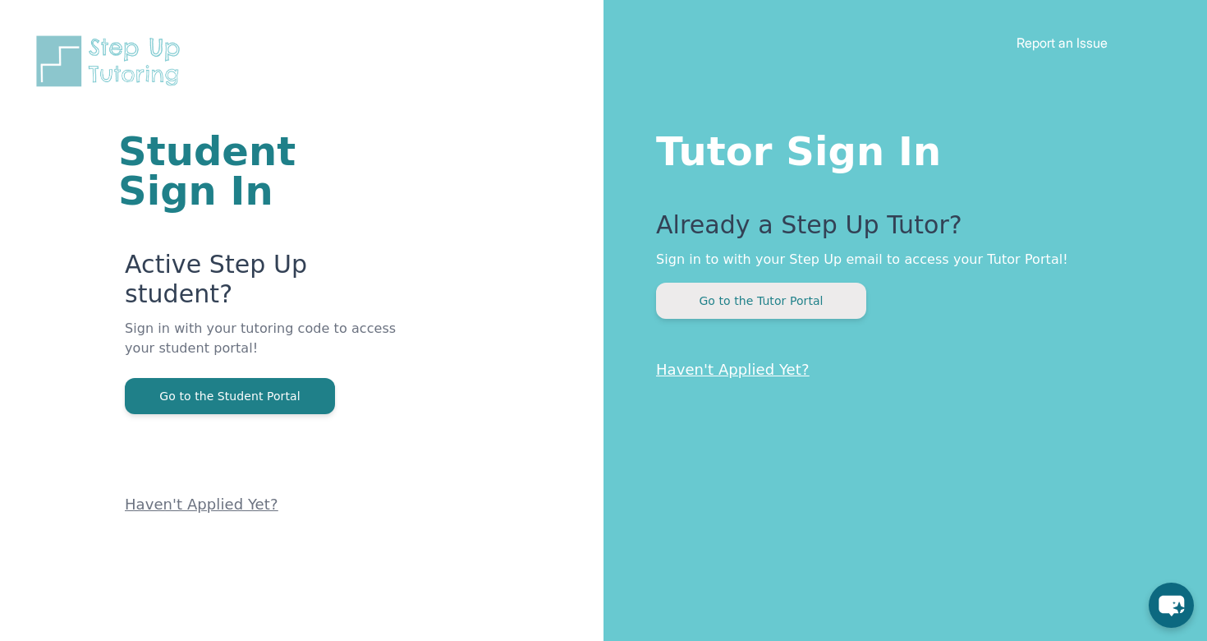
click at [738, 293] on button "Go to the Tutor Portal" at bounding box center [761, 301] width 210 height 36
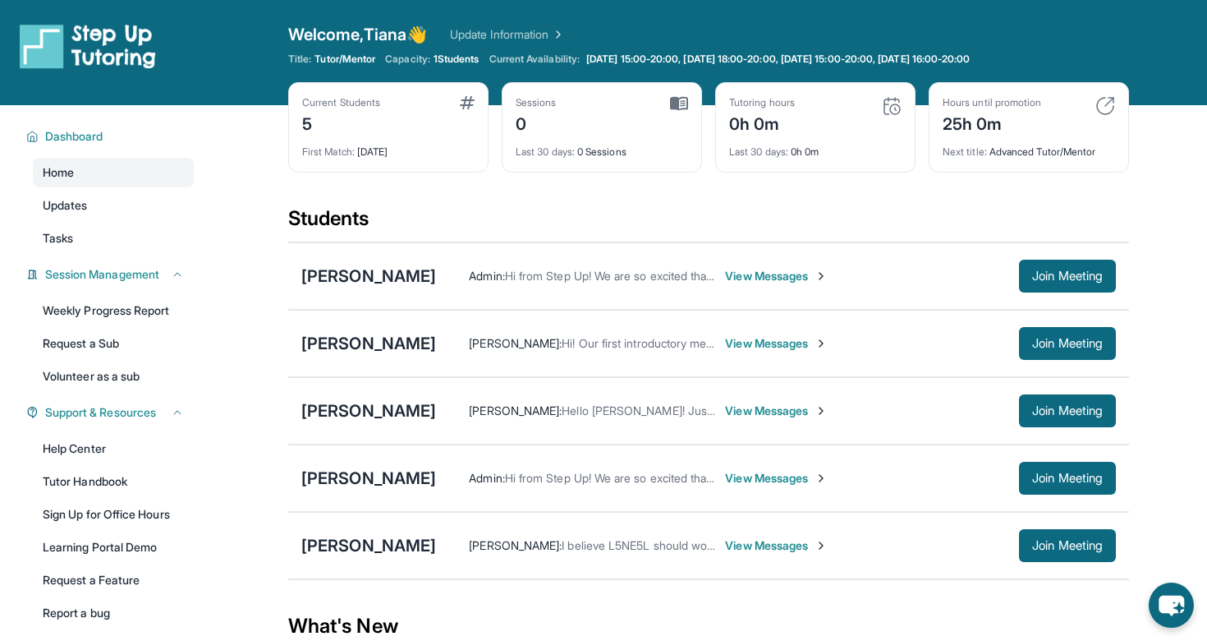
click at [904, 102] on div "Tutoring hours 0h 0m Last 30 days : 0h 0m" at bounding box center [815, 127] width 200 height 90
click at [890, 103] on img at bounding box center [892, 106] width 20 height 20
click at [747, 149] on span "Last 30 days :" at bounding box center [758, 151] width 59 height 12
click at [745, 101] on div "Tutoring hours" at bounding box center [762, 102] width 66 height 13
click at [365, 541] on div "[PERSON_NAME]" at bounding box center [368, 545] width 135 height 23
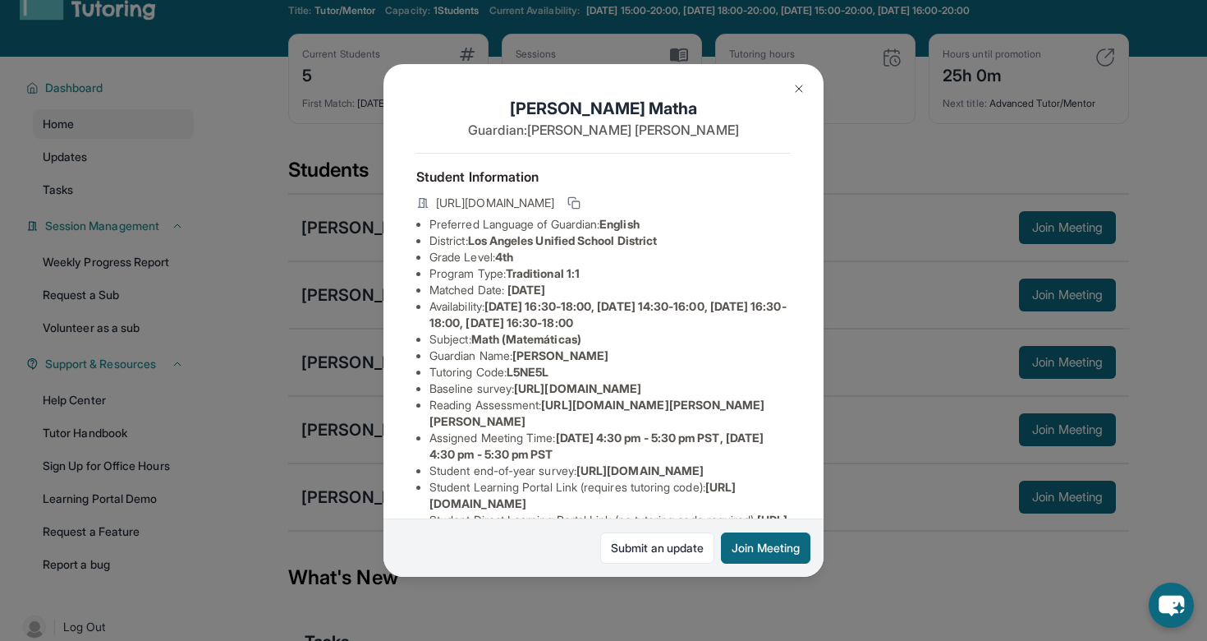
click at [796, 85] on img at bounding box center [799, 88] width 13 height 13
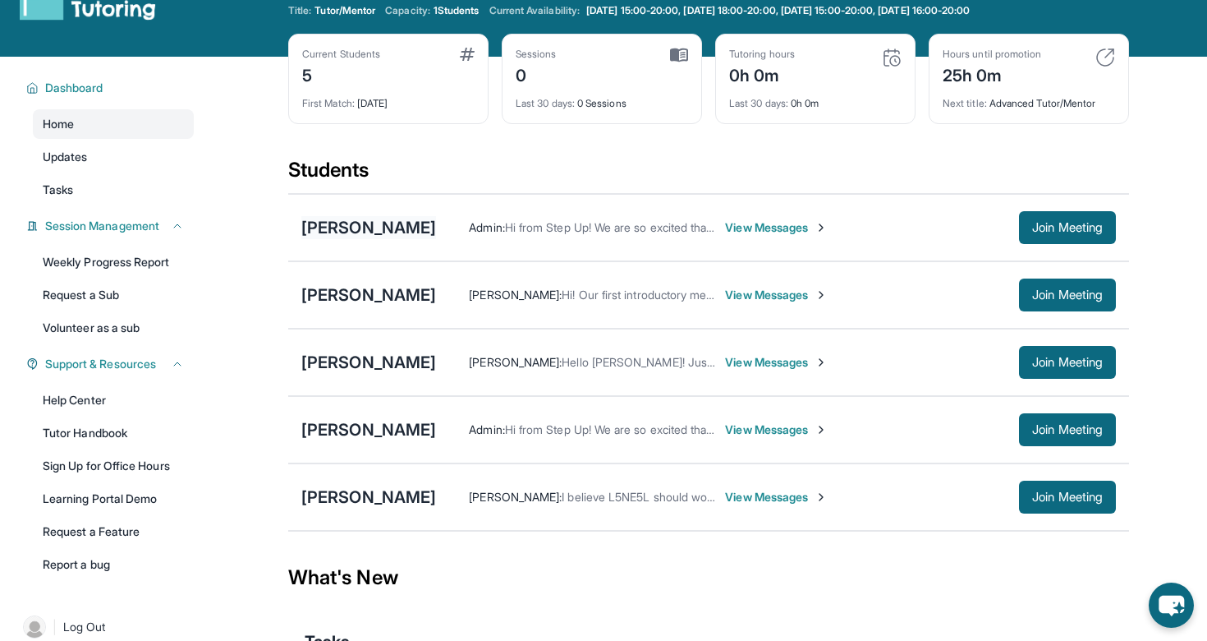
click at [436, 227] on div "[PERSON_NAME]" at bounding box center [368, 227] width 135 height 23
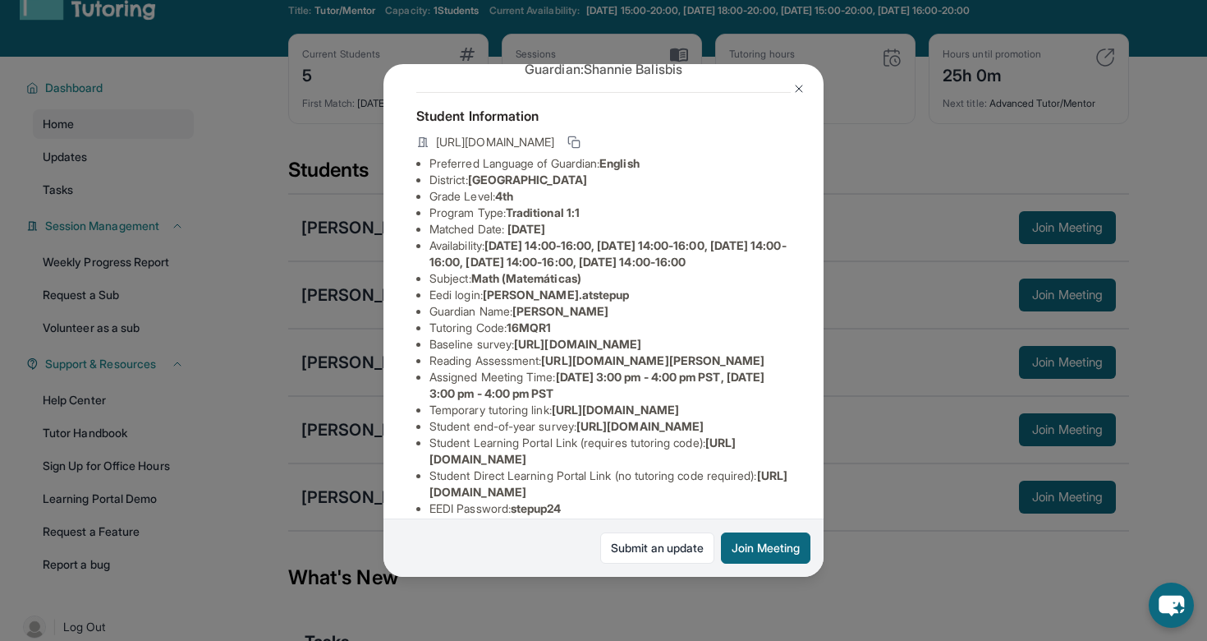
scroll to position [67, 0]
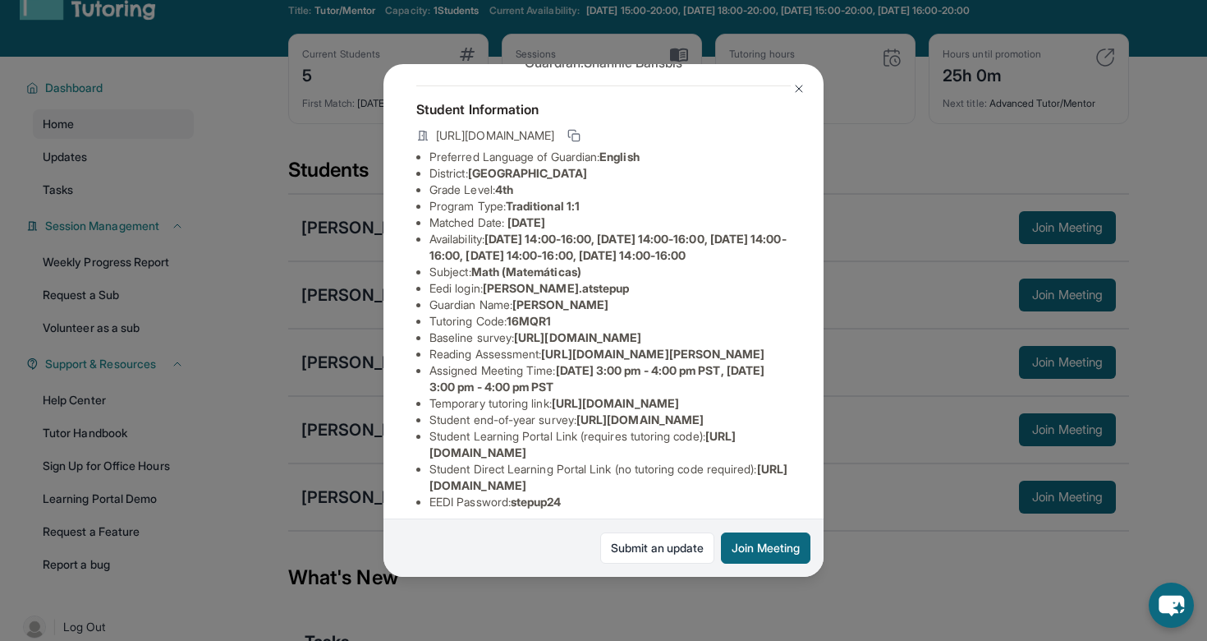
click at [798, 89] on img at bounding box center [799, 88] width 13 height 13
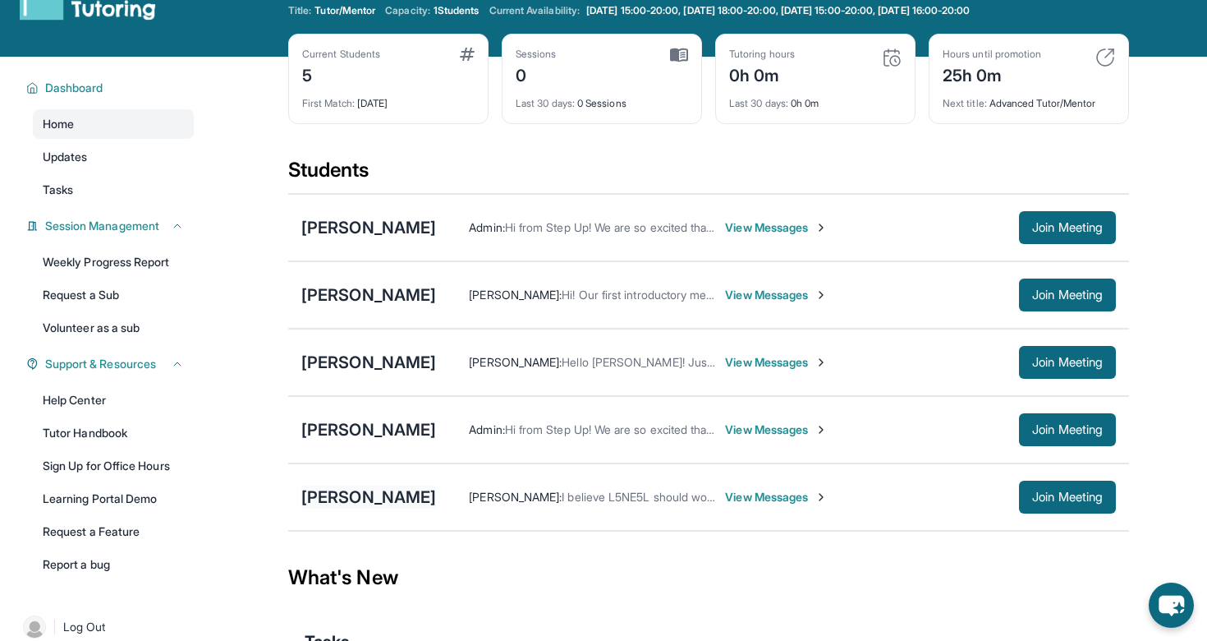
click at [356, 501] on div "[PERSON_NAME]" at bounding box center [368, 496] width 135 height 23
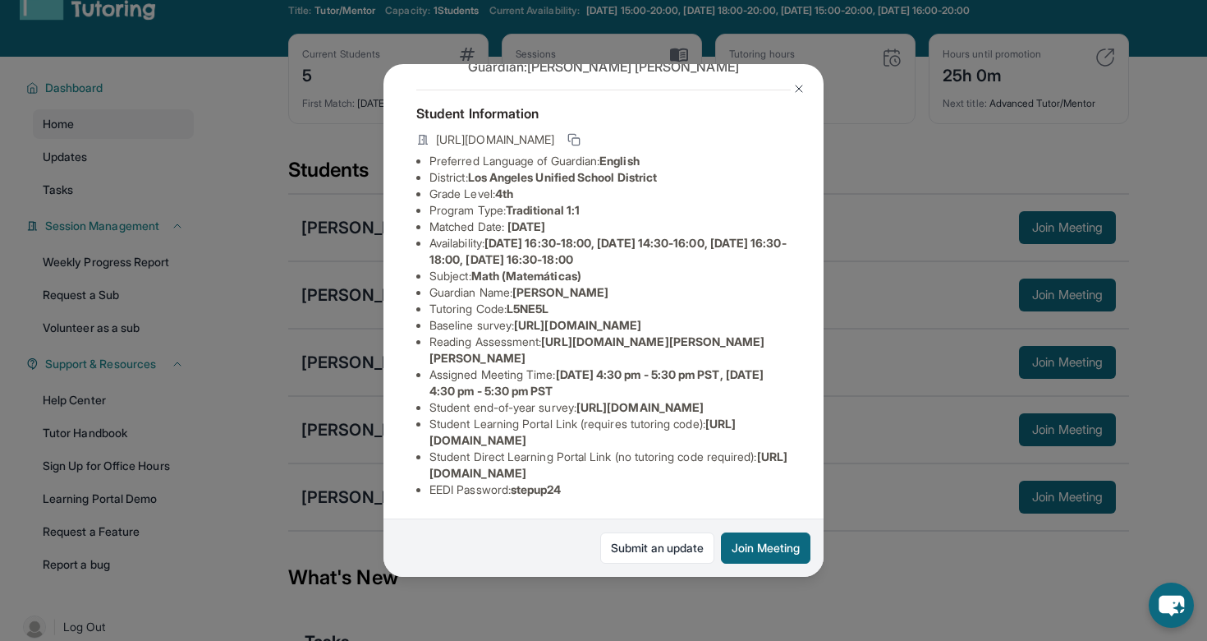
scroll to position [74, 0]
click at [797, 86] on img at bounding box center [799, 88] width 13 height 13
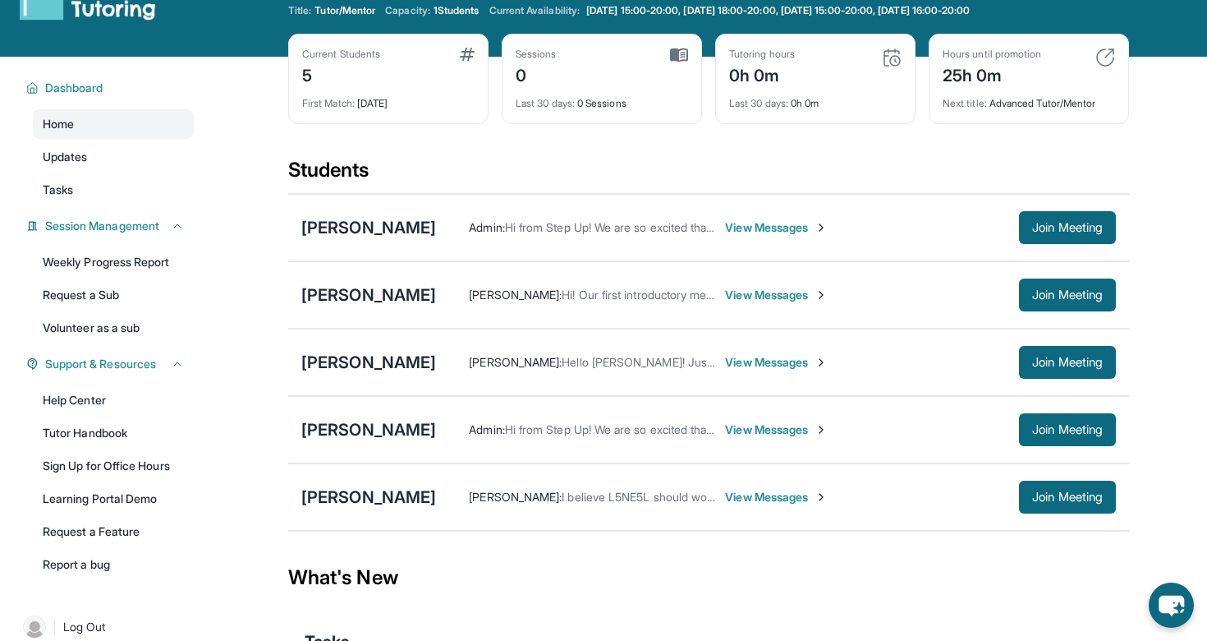
scroll to position [0, 0]
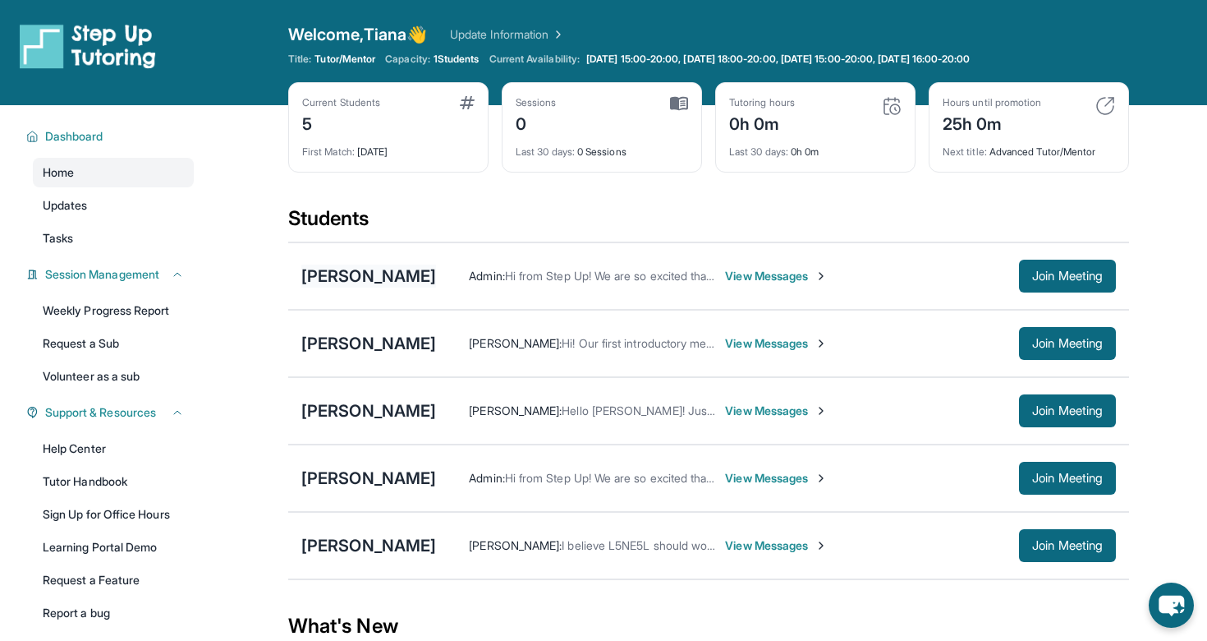
click at [436, 278] on div "[PERSON_NAME]" at bounding box center [368, 275] width 135 height 23
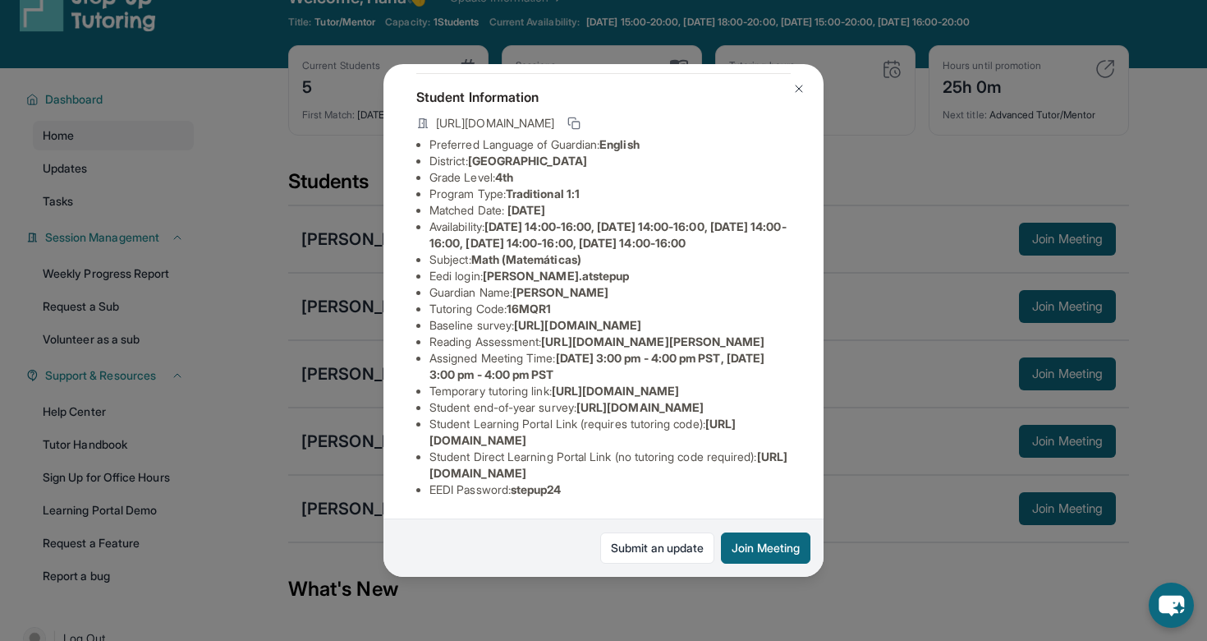
scroll to position [214, 585]
drag, startPoint x: 430, startPoint y: 223, endPoint x: 873, endPoint y: 255, distance: 444.8
click at [873, 255] on div "Samantha Shane Balisbis Guardian: Shannie Balisbis Student Information https://…" at bounding box center [603, 320] width 1207 height 641
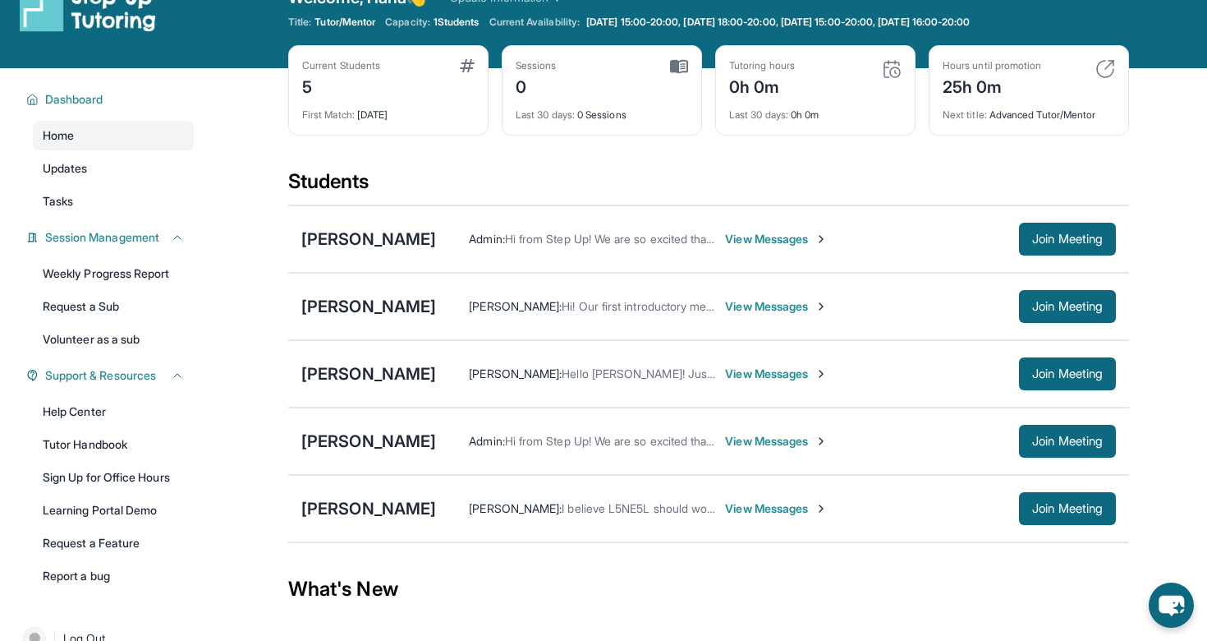
click at [688, 162] on div "Current Students 5 First Match : 8 days ago Sessions 0 Last 30 days : 0 Session…" at bounding box center [708, 106] width 841 height 123
click at [370, 500] on div "[PERSON_NAME]" at bounding box center [368, 508] width 135 height 23
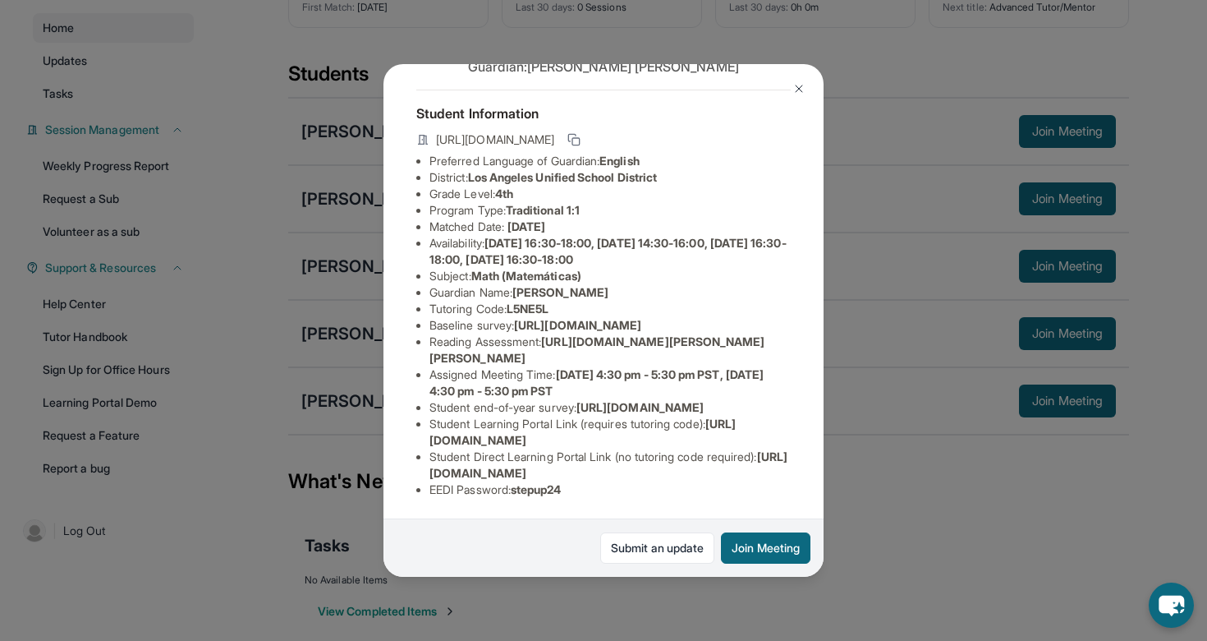
scroll to position [178, 577]
drag, startPoint x: 398, startPoint y: 228, endPoint x: 828, endPoint y: 259, distance: 431.5
click at [828, 259] on div "Mathew Matha Guardian: Kimberly Hernandez Student Information https://student-p…" at bounding box center [603, 320] width 1207 height 641
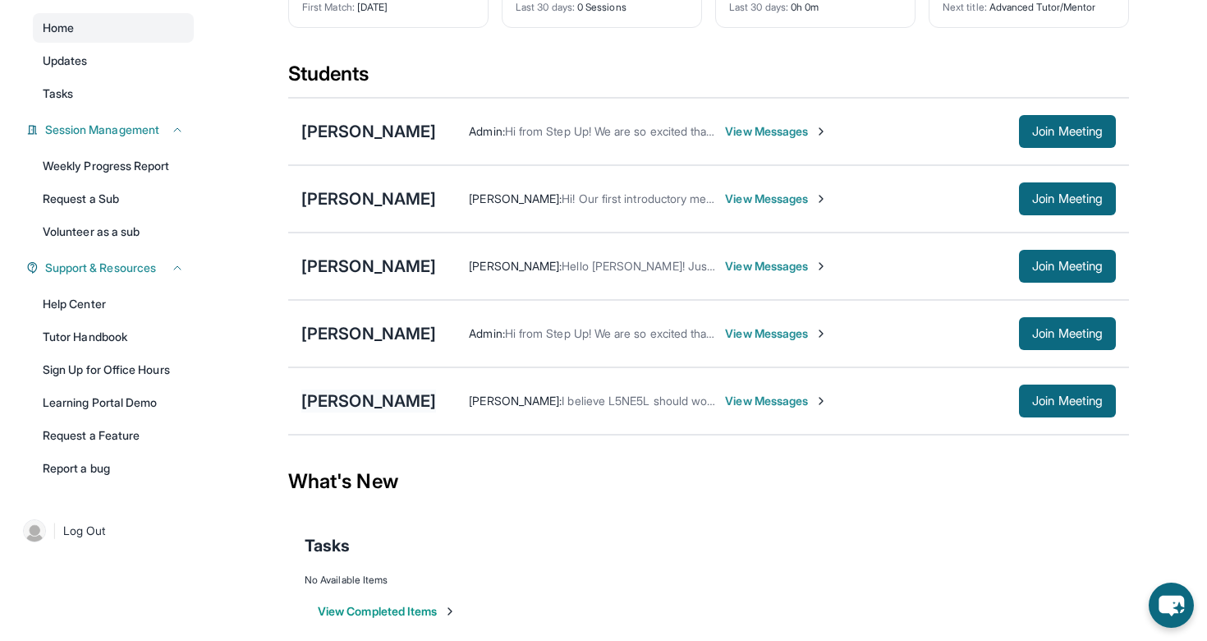
click at [357, 396] on div "[PERSON_NAME]" at bounding box center [368, 400] width 135 height 23
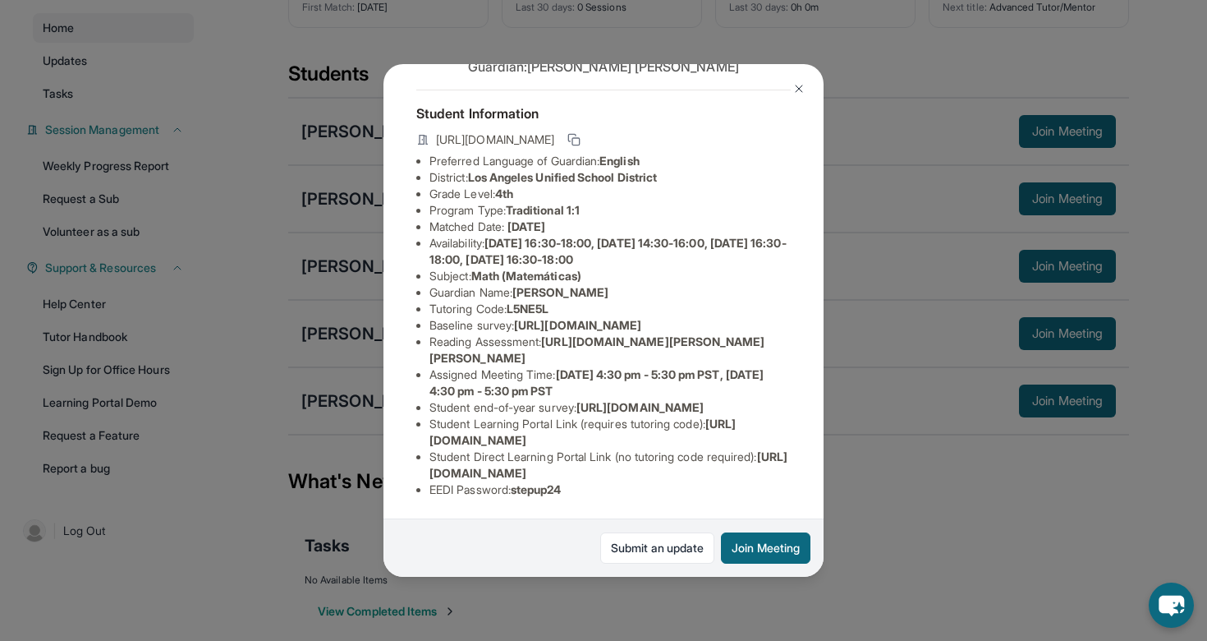
scroll to position [133, 0]
drag, startPoint x: 724, startPoint y: 306, endPoint x: 429, endPoint y: 273, distance: 297.5
click at [514, 318] on span "[URL][DOMAIN_NAME]" at bounding box center [577, 325] width 127 height 14
copy span "[URL][DOMAIN_NAME]"
click at [589, 402] on span "[URL][DOMAIN_NAME]" at bounding box center [640, 407] width 127 height 14
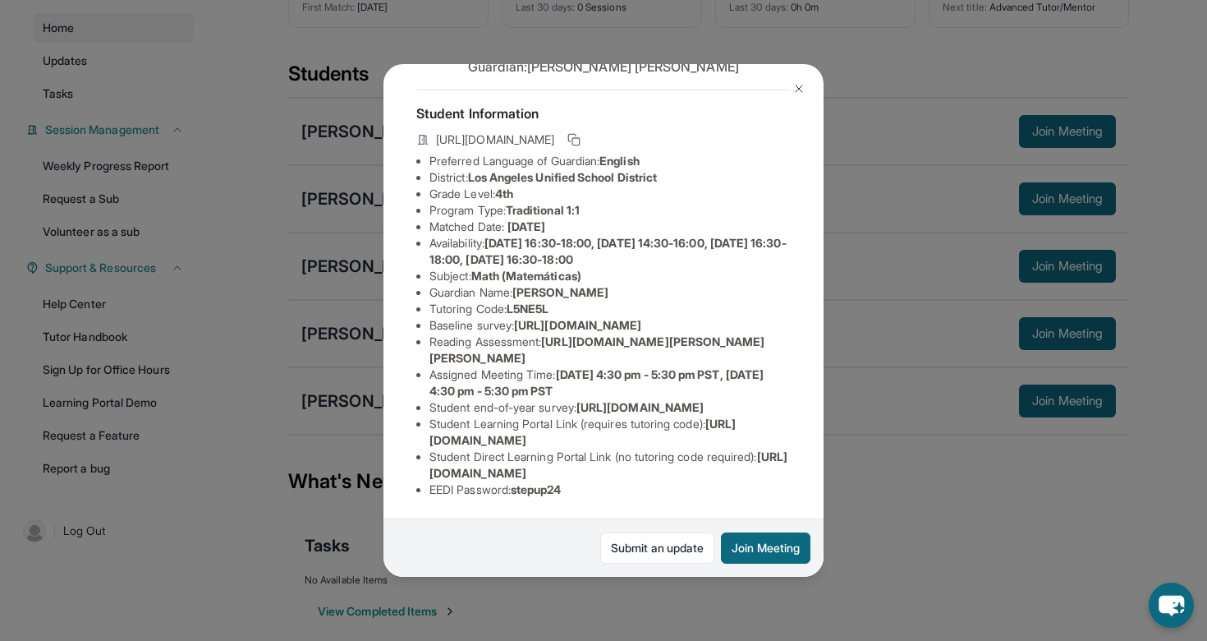
scroll to position [178, 29]
drag, startPoint x: 524, startPoint y: 275, endPoint x: 749, endPoint y: 288, distance: 225.4
click at [749, 334] on span "[URL][DOMAIN_NAME][PERSON_NAME][PERSON_NAME]" at bounding box center [598, 349] width 336 height 30
copy span "[URL][DOMAIN_NAME][PERSON_NAME][PERSON_NAME]"
click at [698, 400] on span "[URL][DOMAIN_NAME]" at bounding box center [640, 407] width 127 height 14
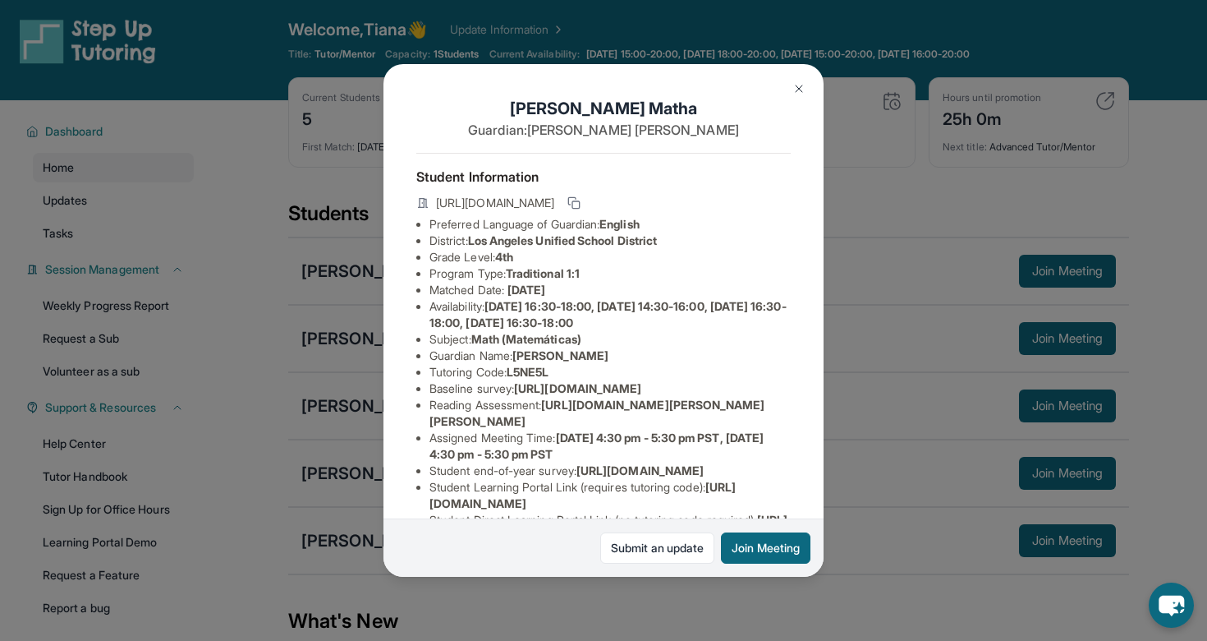
scroll to position [0, 0]
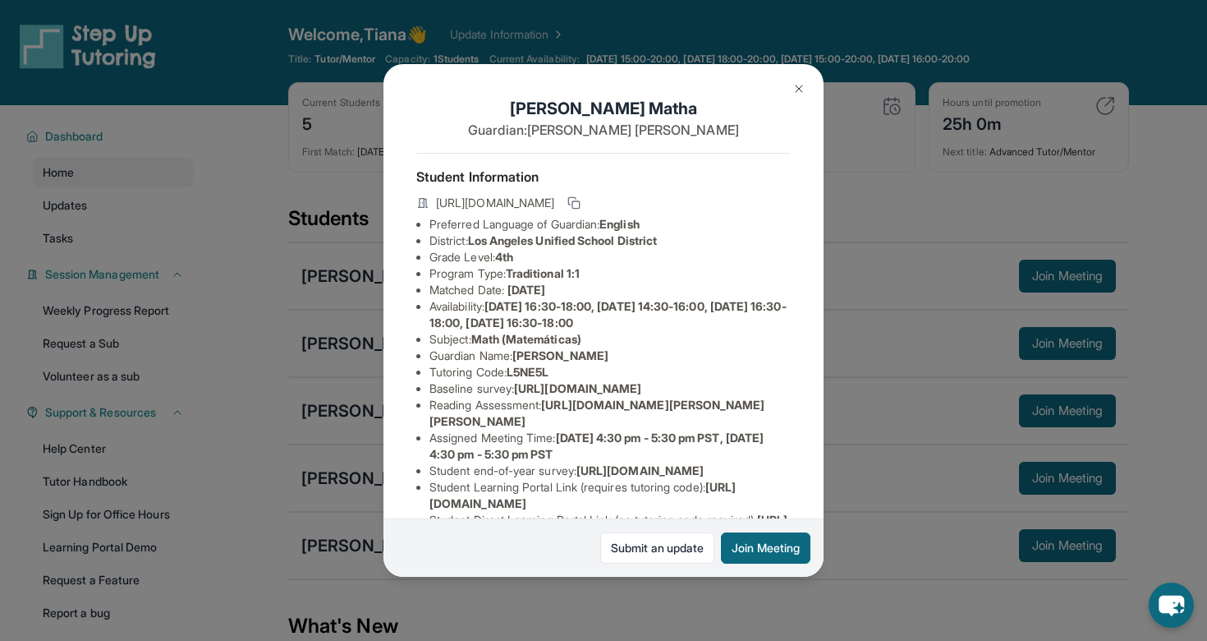
click at [801, 86] on img at bounding box center [799, 88] width 13 height 13
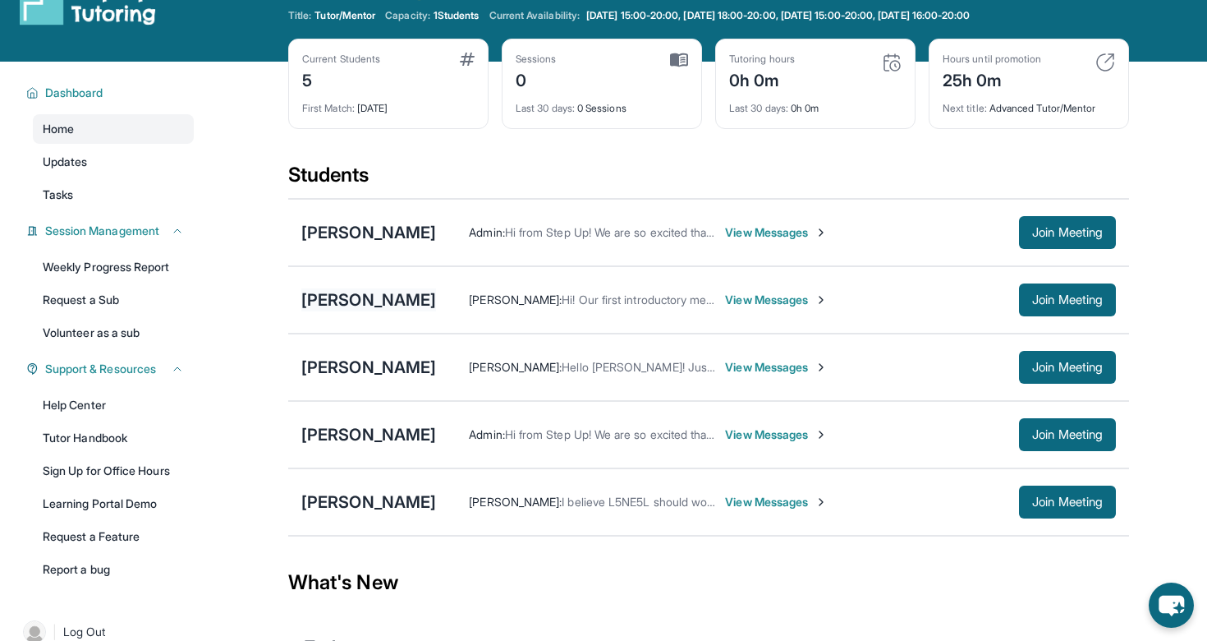
scroll to position [59, 0]
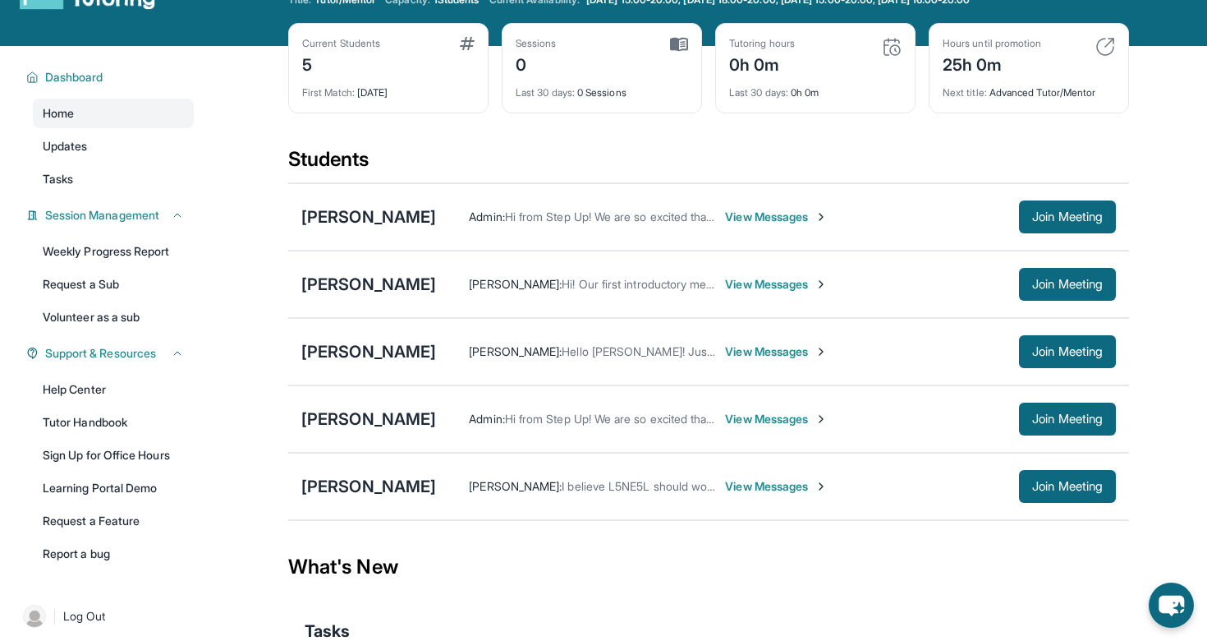
click at [374, 473] on div "Mathew Matha Tiana Simpson : I believe L5NE5L should work for the meeting. View…" at bounding box center [708, 486] width 841 height 67
click at [375, 485] on div "[PERSON_NAME]" at bounding box center [368, 486] width 135 height 23
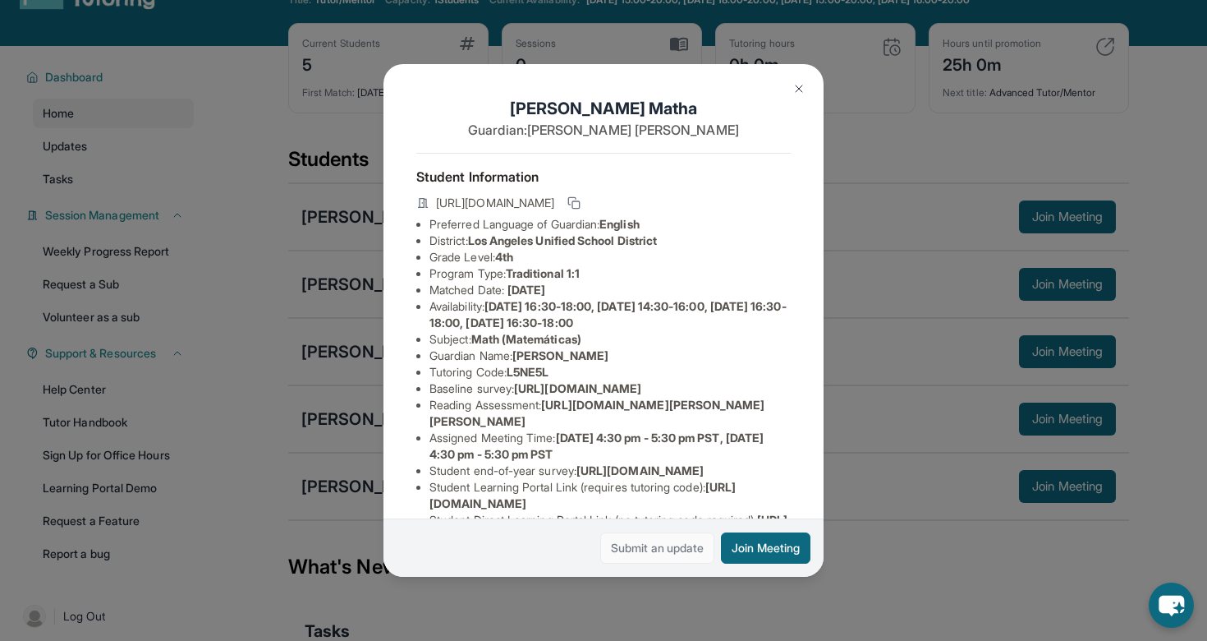
click at [658, 552] on link "Submit an update" at bounding box center [657, 547] width 114 height 31
click at [798, 86] on img at bounding box center [799, 88] width 13 height 13
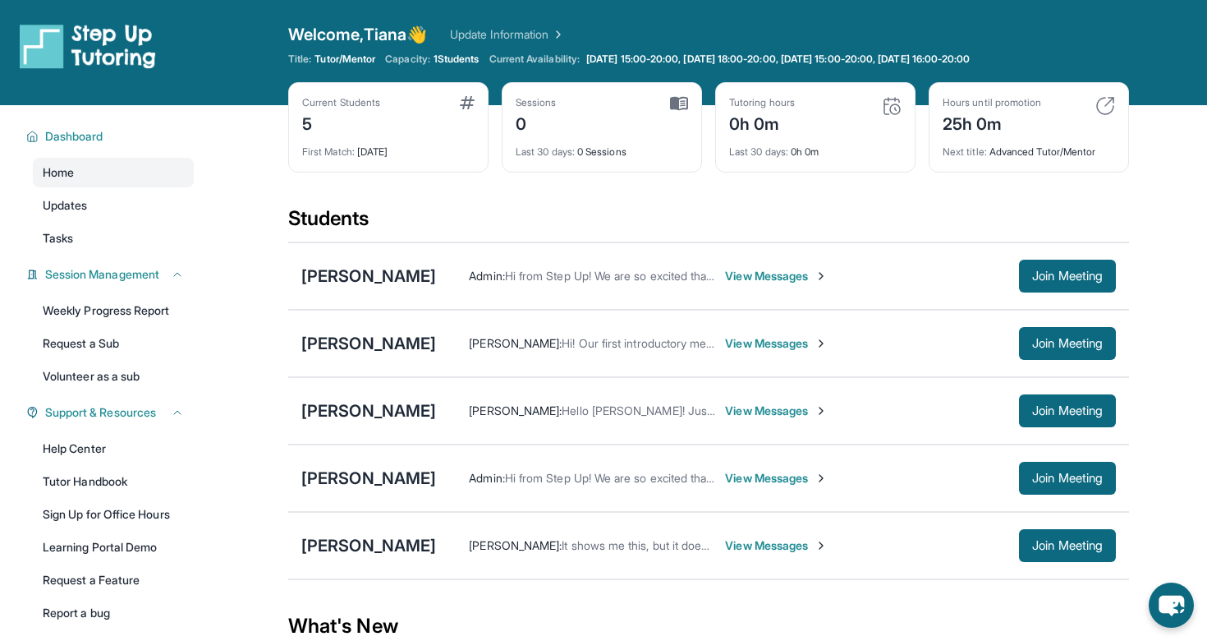
click at [887, 104] on img at bounding box center [892, 106] width 20 height 20
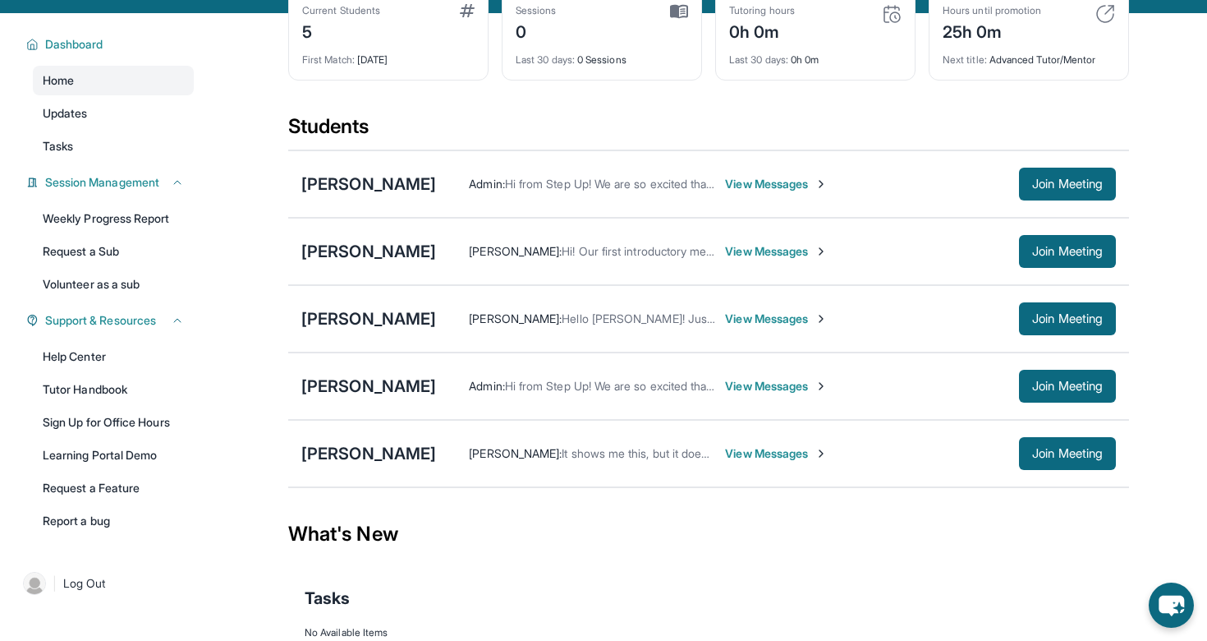
scroll to position [98, 0]
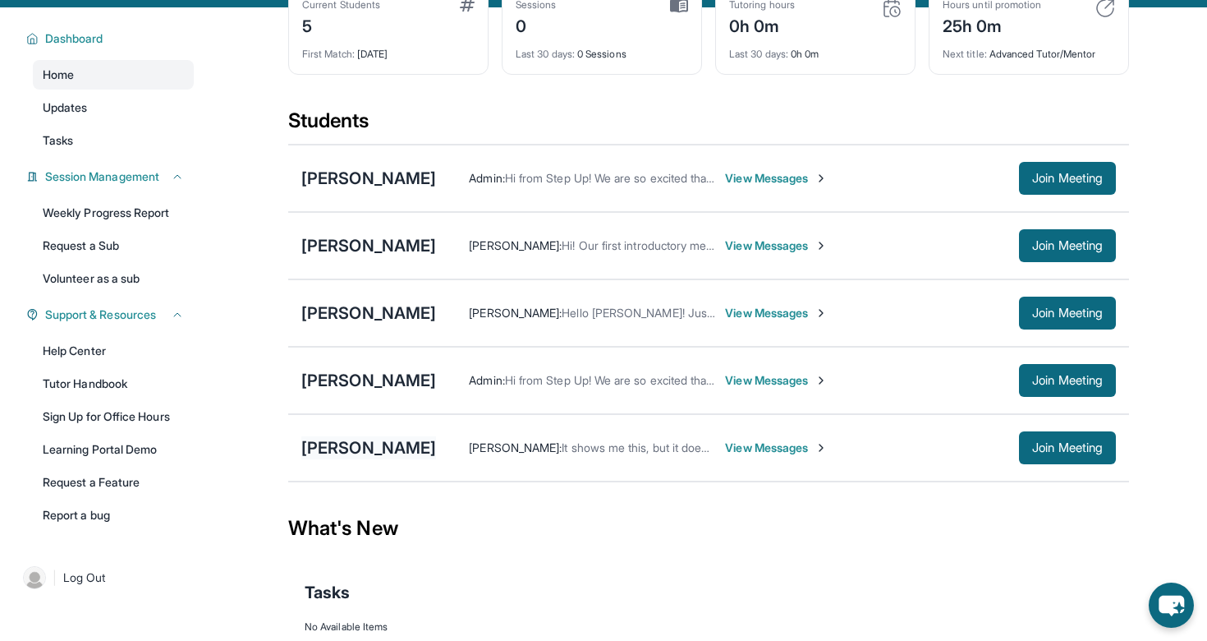
click at [380, 442] on div "[PERSON_NAME]" at bounding box center [368, 447] width 135 height 23
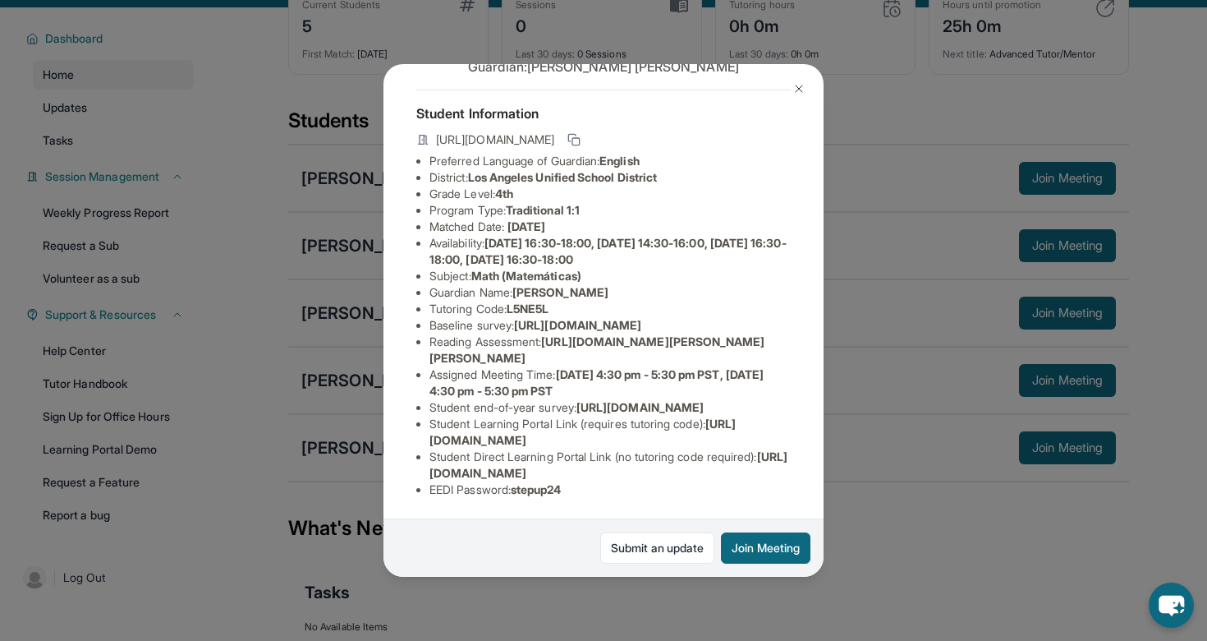
scroll to position [178, 0]
click at [801, 86] on img at bounding box center [799, 88] width 13 height 13
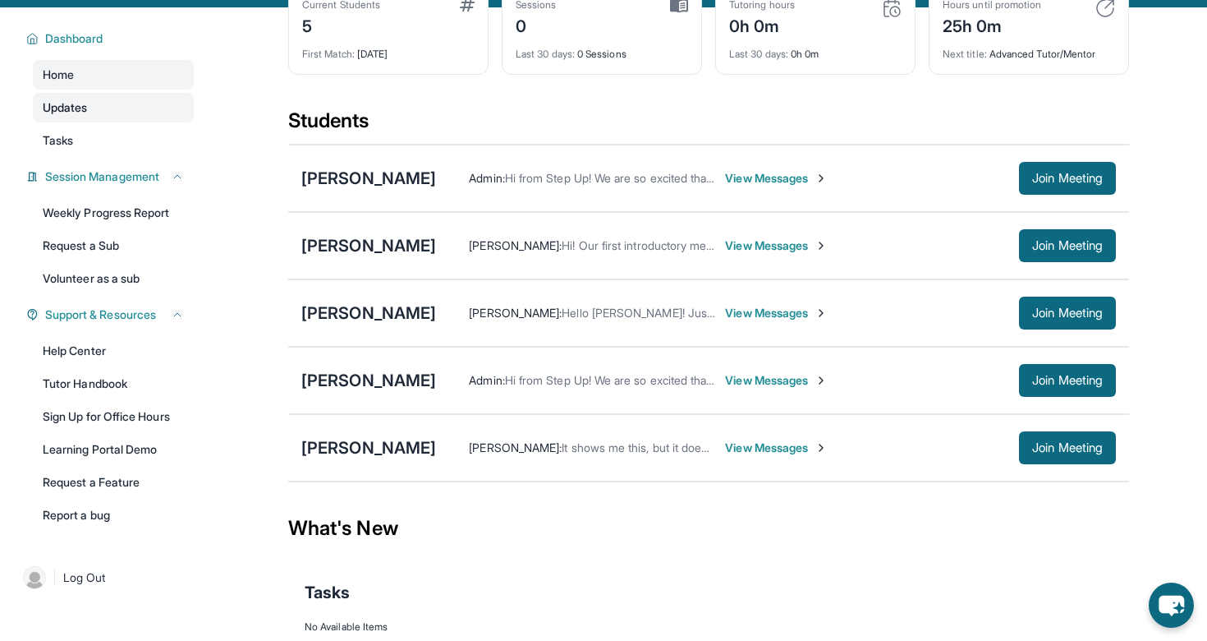
click at [94, 109] on link "Updates" at bounding box center [113, 108] width 161 height 30
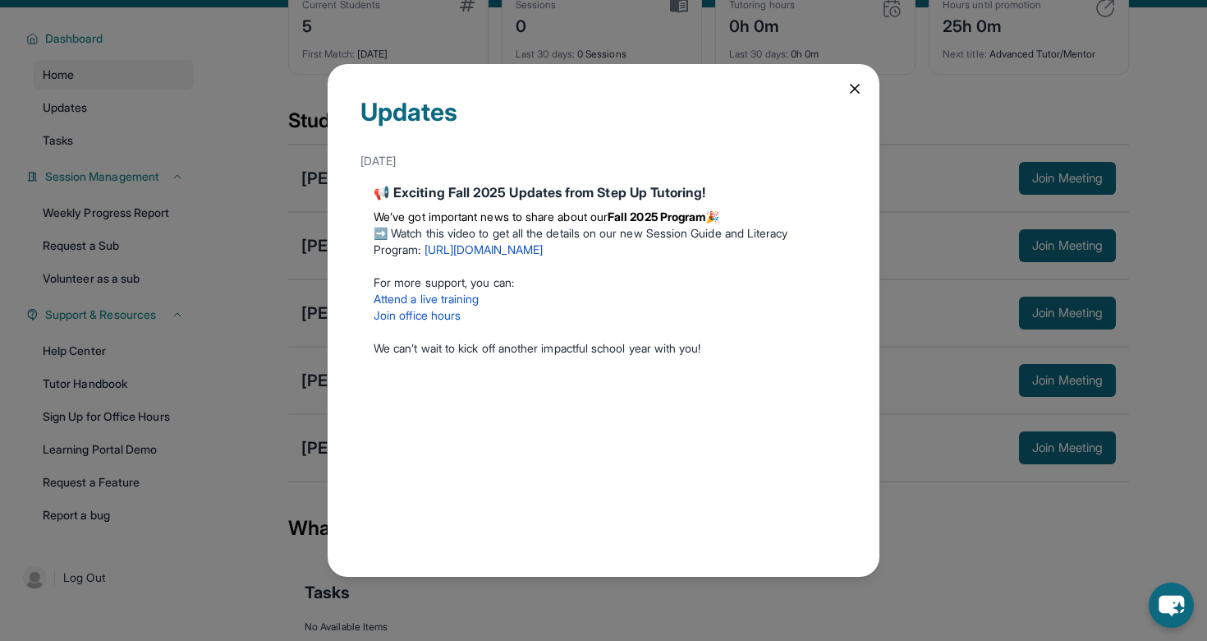
click at [864, 93] on div "Updates September 5th 📢 Exciting Fall 2025 Updates from Step Up Tutoring! We’ve…" at bounding box center [604, 320] width 552 height 513
click at [851, 91] on icon at bounding box center [855, 88] width 16 height 16
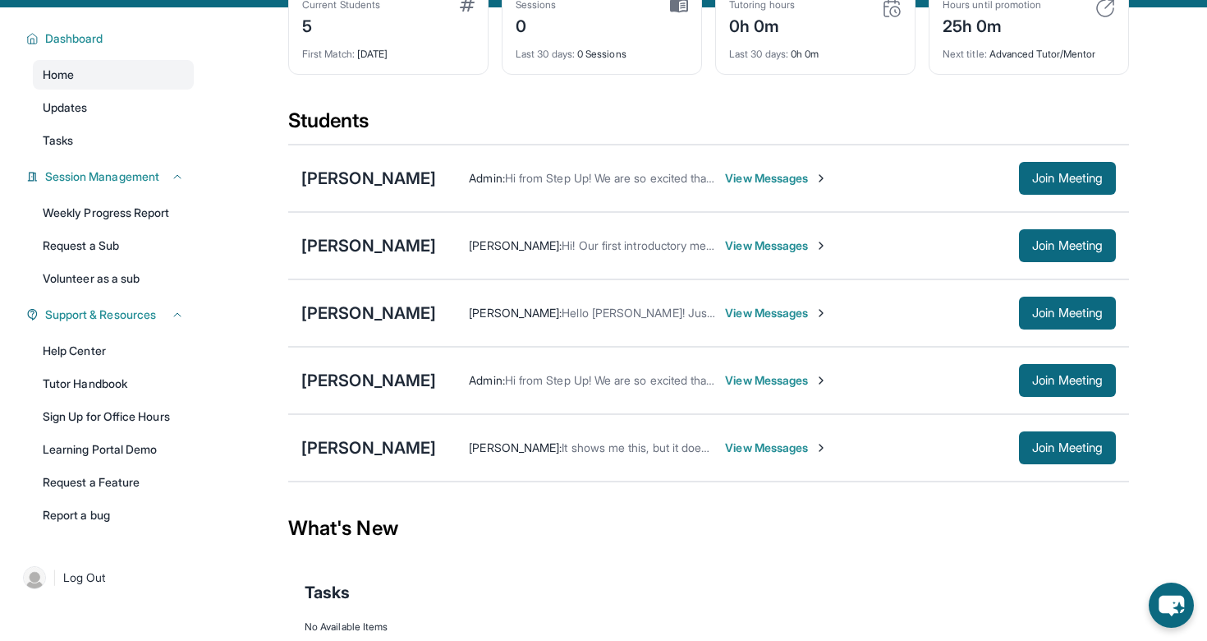
click at [876, 126] on div "Students" at bounding box center [708, 126] width 841 height 36
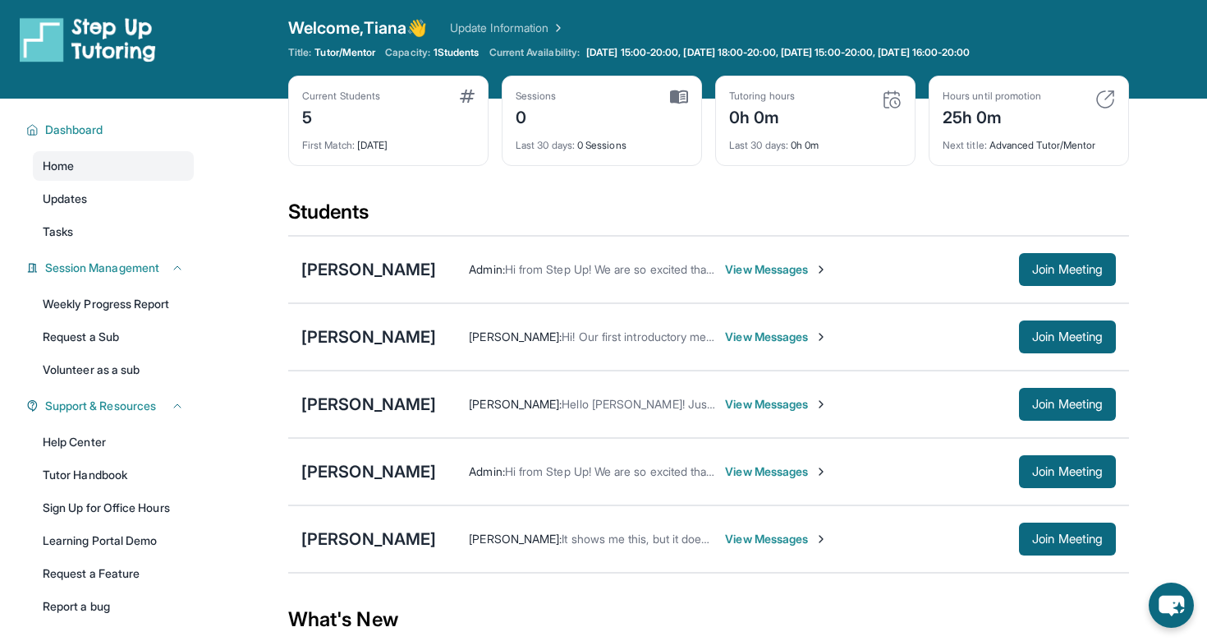
scroll to position [0, 0]
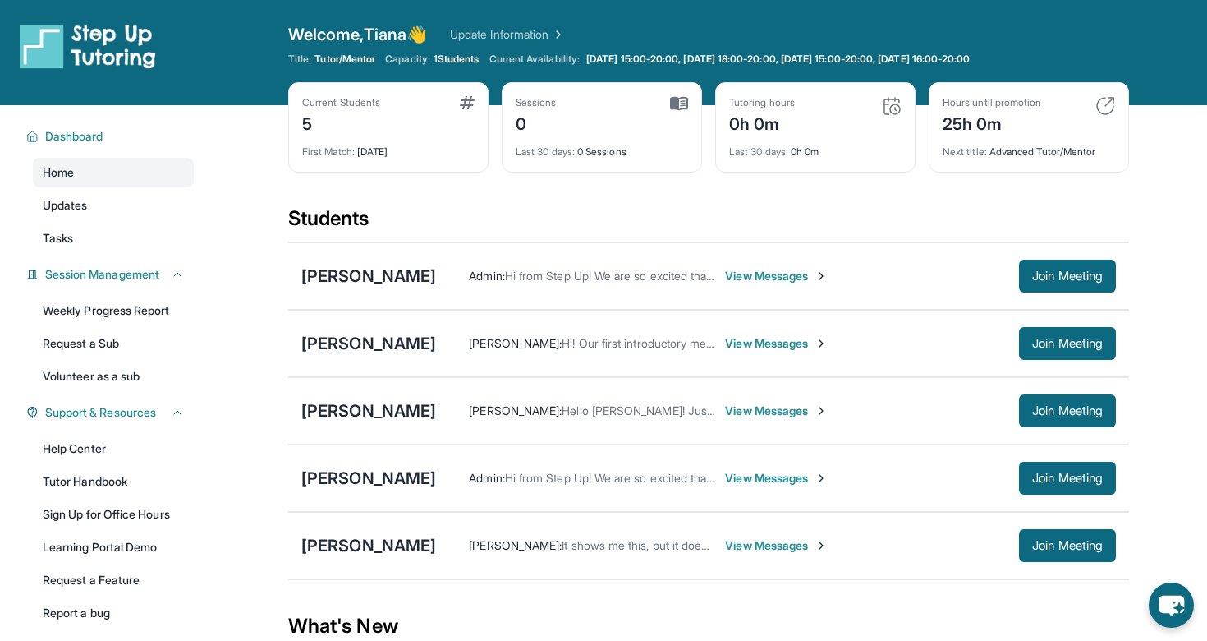
click at [876, 104] on div "Tutoring hours 0h 0m" at bounding box center [815, 115] width 172 height 39
click at [679, 104] on img at bounding box center [679, 103] width 18 height 15
click at [591, 154] on div "Last 30 days : 0 Sessions" at bounding box center [602, 147] width 172 height 23
drag, startPoint x: 564, startPoint y: 117, endPoint x: 415, endPoint y: 117, distance: 149.5
click at [415, 117] on div "Current Students 5 First Match : 8 days ago Sessions 0 Last 30 days : 0 Session…" at bounding box center [708, 143] width 841 height 123
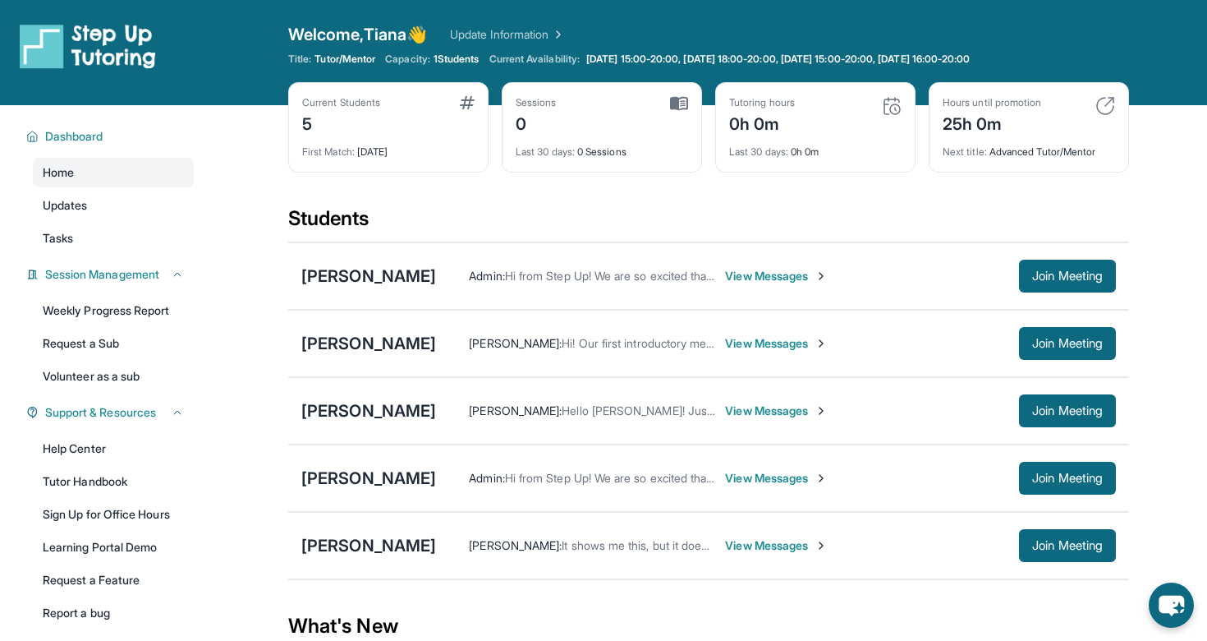
click at [382, 232] on div "Students" at bounding box center [708, 223] width 841 height 36
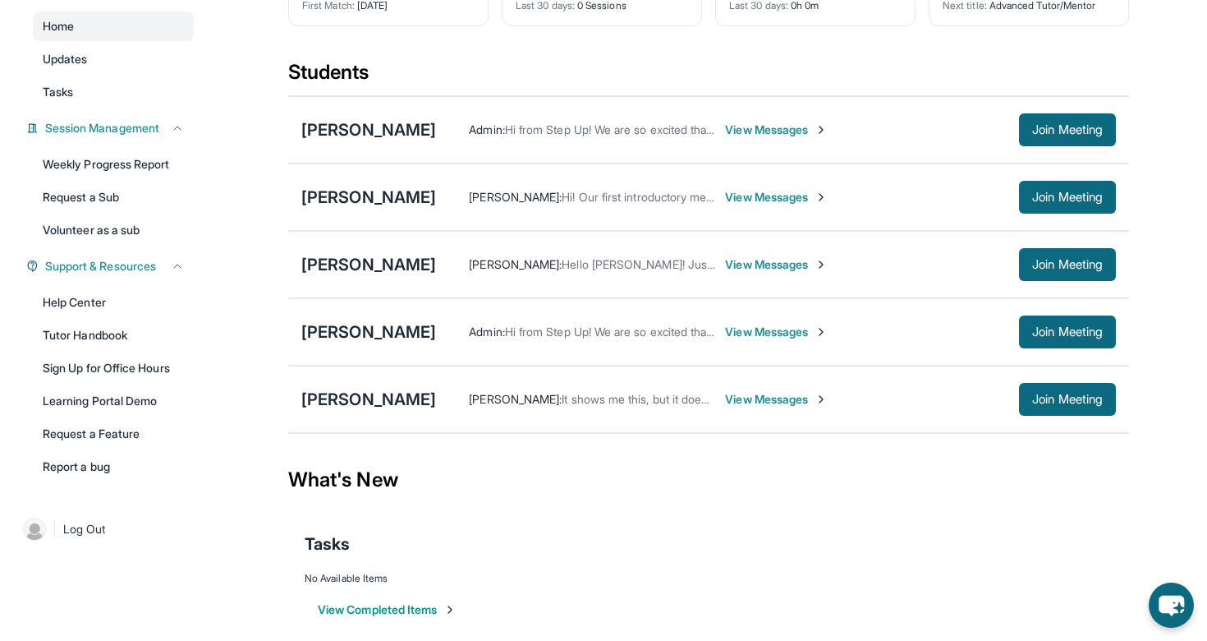
scroll to position [163, 0]
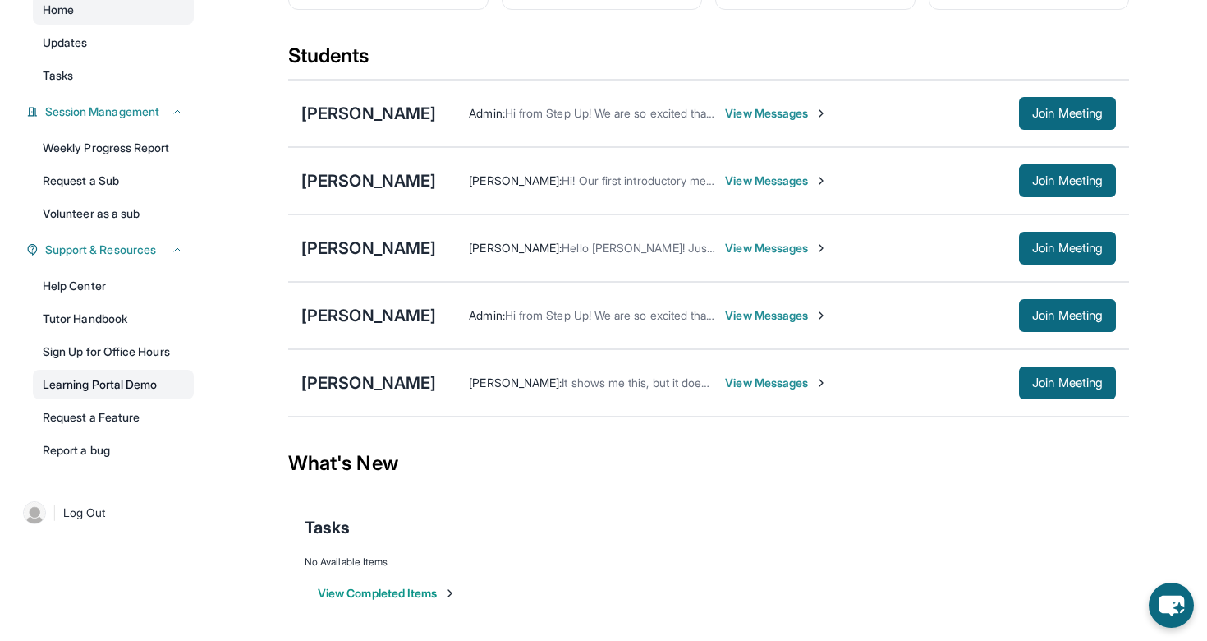
click at [124, 387] on link "Learning Portal Demo" at bounding box center [113, 385] width 161 height 30
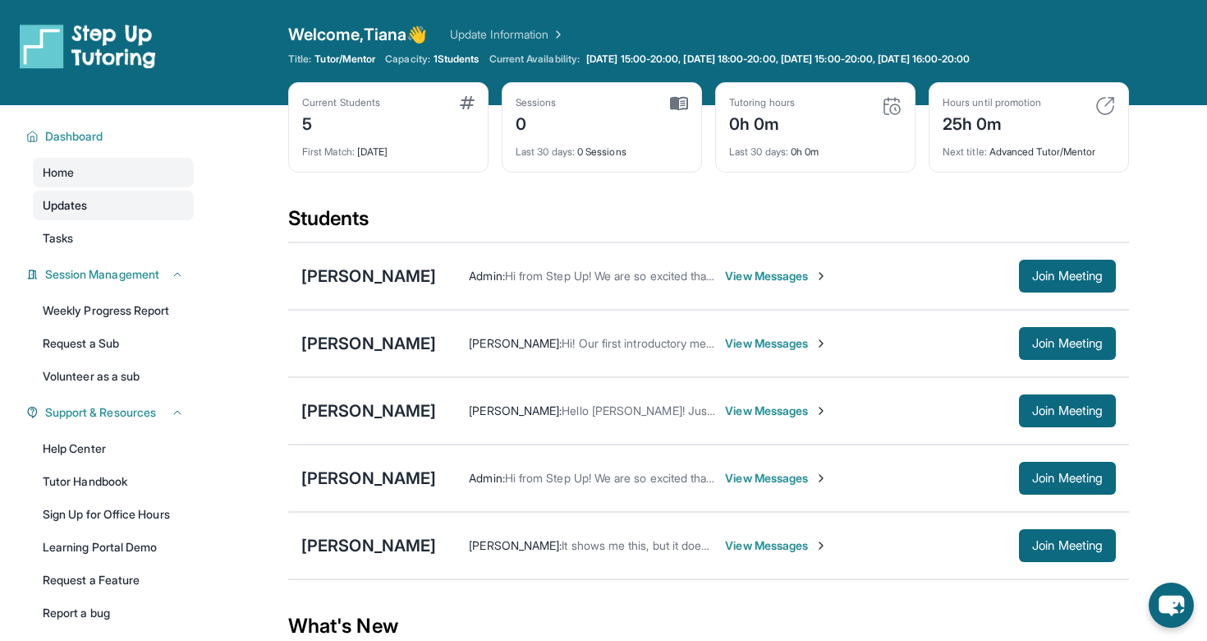
click at [141, 200] on link "Updates" at bounding box center [113, 206] width 161 height 30
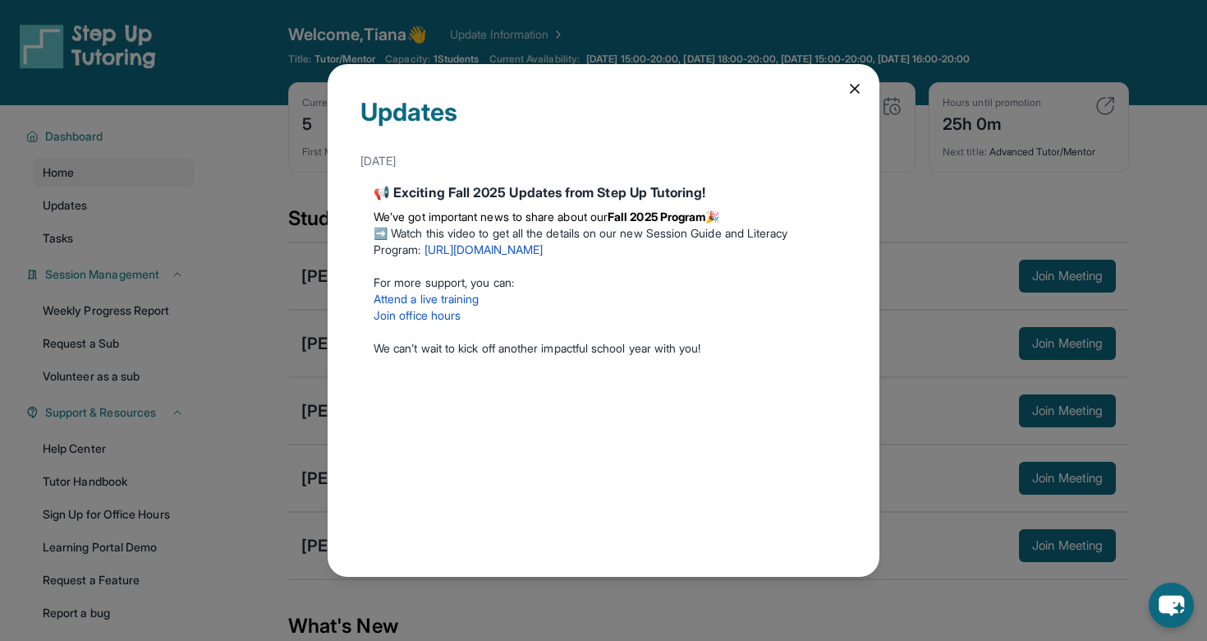
click at [855, 85] on icon at bounding box center [855, 88] width 16 height 16
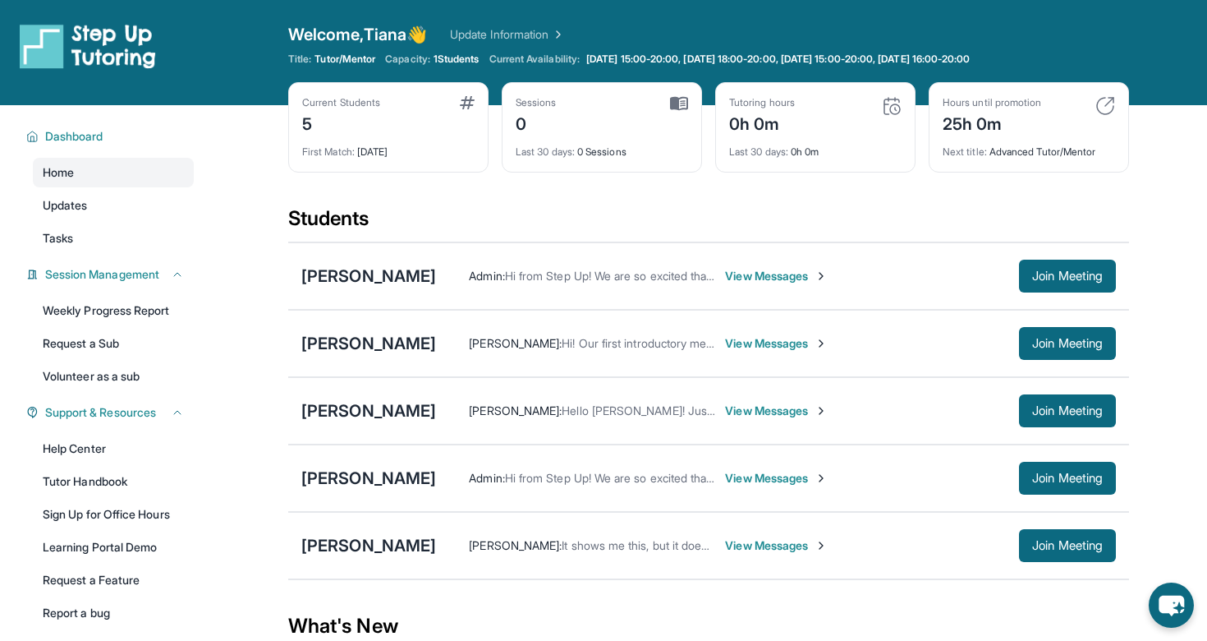
scroll to position [81, 0]
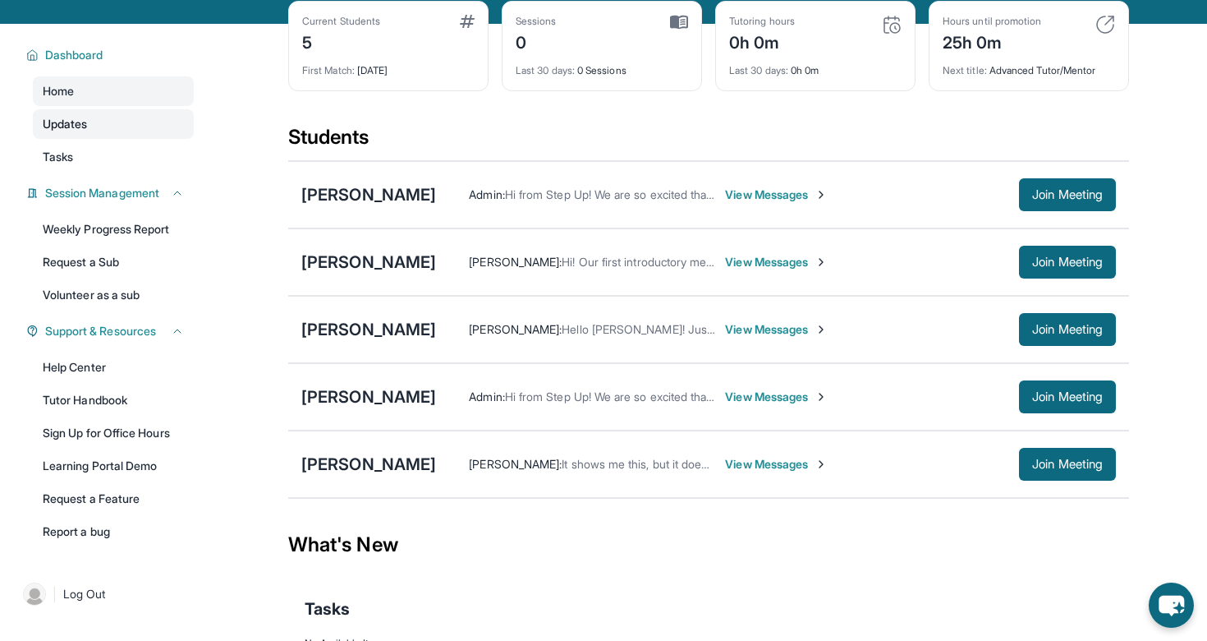
click at [130, 126] on link "Updates" at bounding box center [113, 124] width 161 height 30
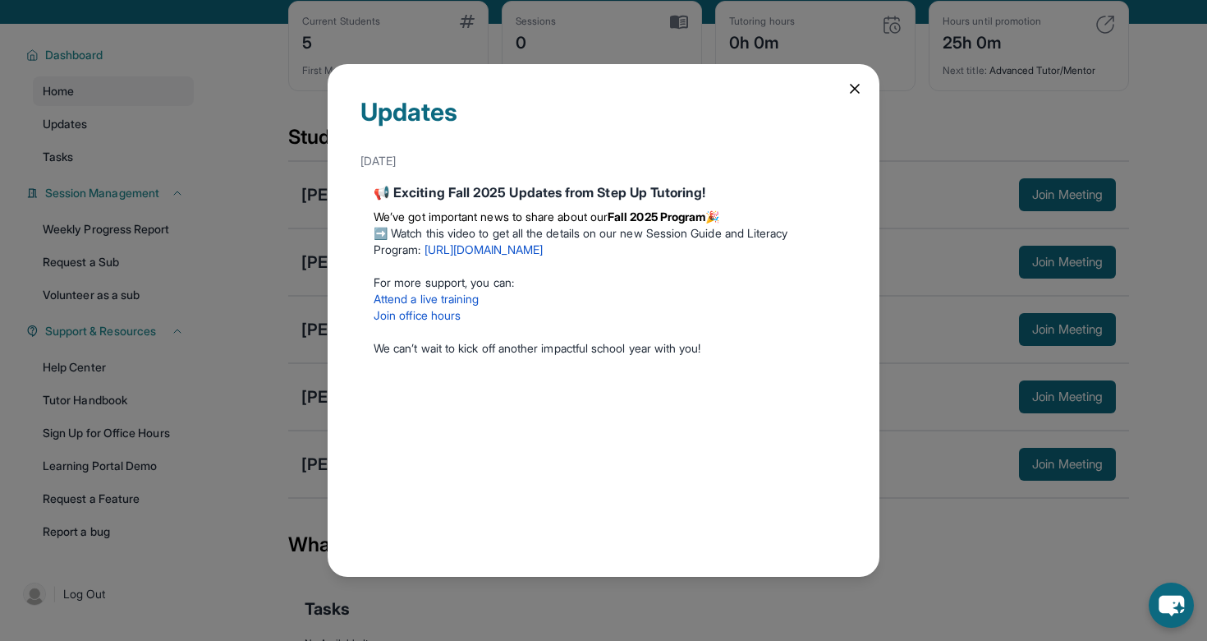
click at [853, 88] on icon at bounding box center [855, 88] width 16 height 16
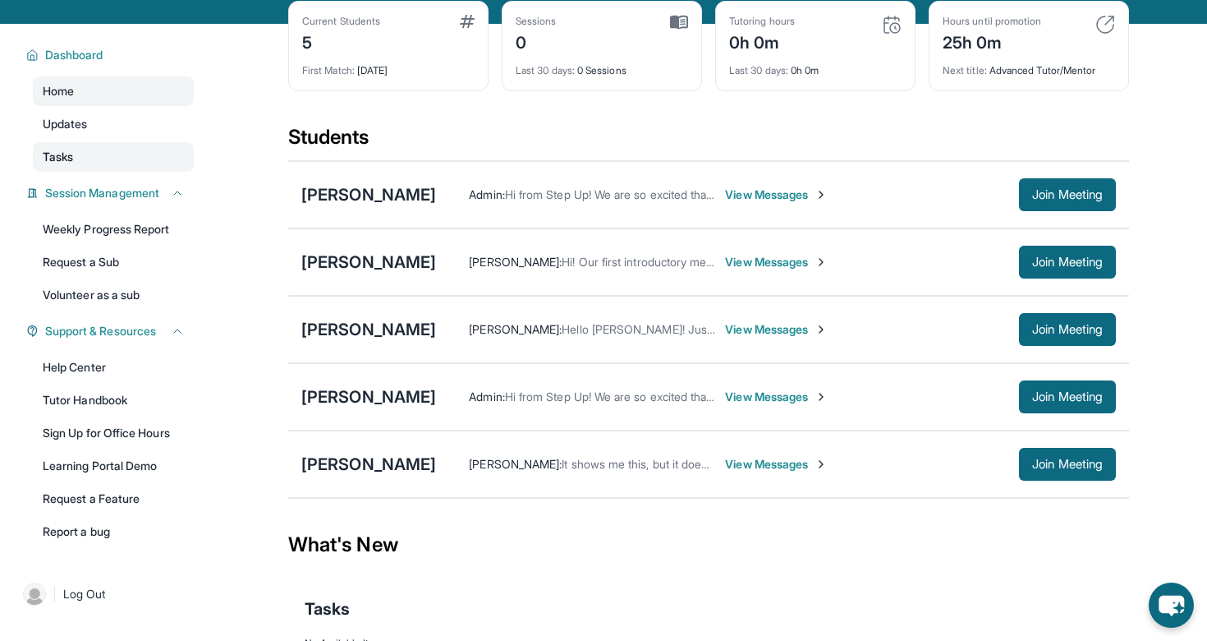
click at [90, 160] on link "Tasks" at bounding box center [113, 157] width 161 height 30
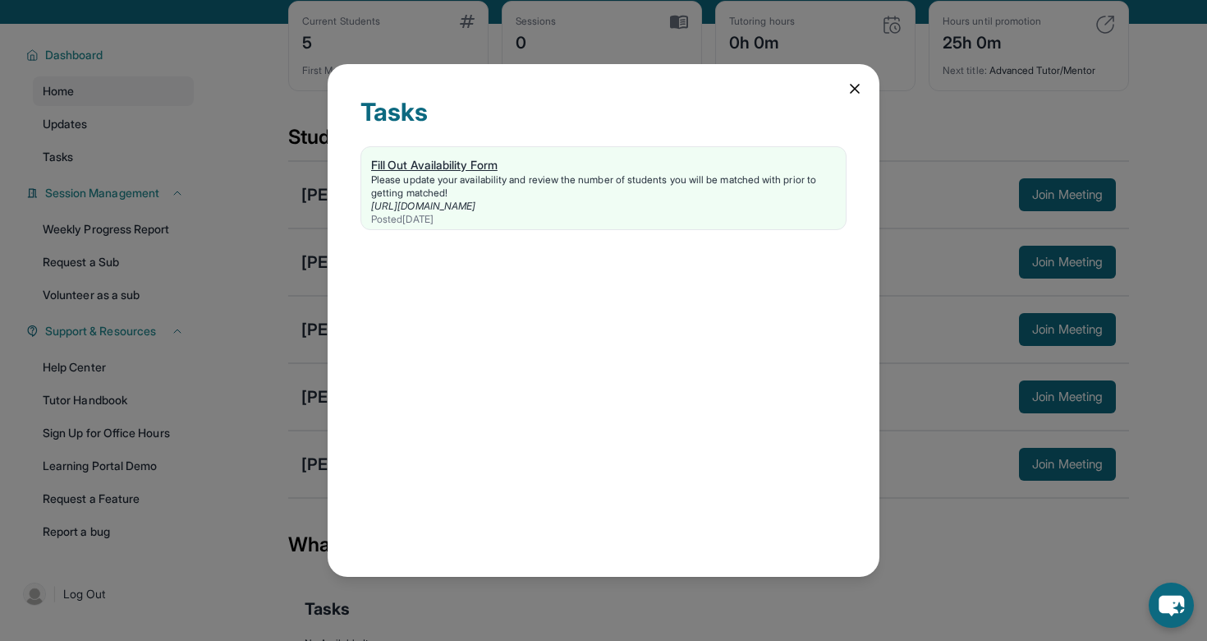
click at [506, 175] on div "Please update your availability and review the number of students you will be m…" at bounding box center [603, 186] width 465 height 26
click at [867, 84] on div "Tasks Fill Out Availability Form Please update your availability and review the…" at bounding box center [604, 320] width 552 height 513
click at [861, 84] on icon at bounding box center [855, 88] width 16 height 16
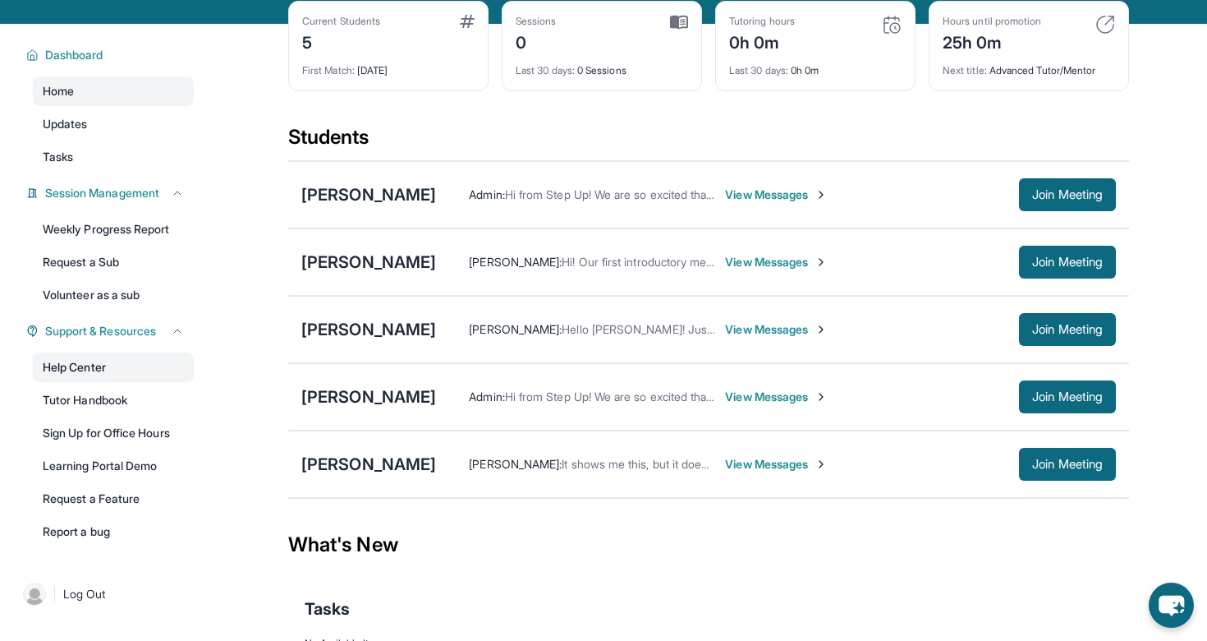
click at [93, 371] on link "Help Center" at bounding box center [113, 367] width 161 height 30
click at [103, 363] on link "Help Center" at bounding box center [113, 367] width 161 height 30
click at [1061, 462] on span "Join Meeting" at bounding box center [1067, 464] width 71 height 10
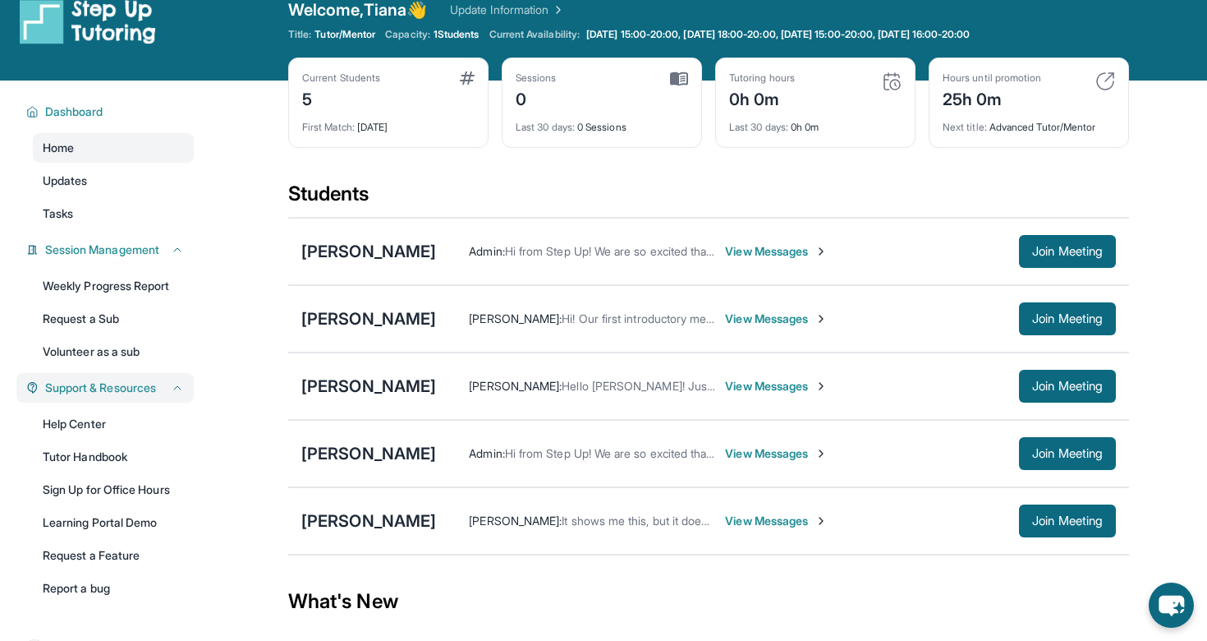
scroll to position [0, 0]
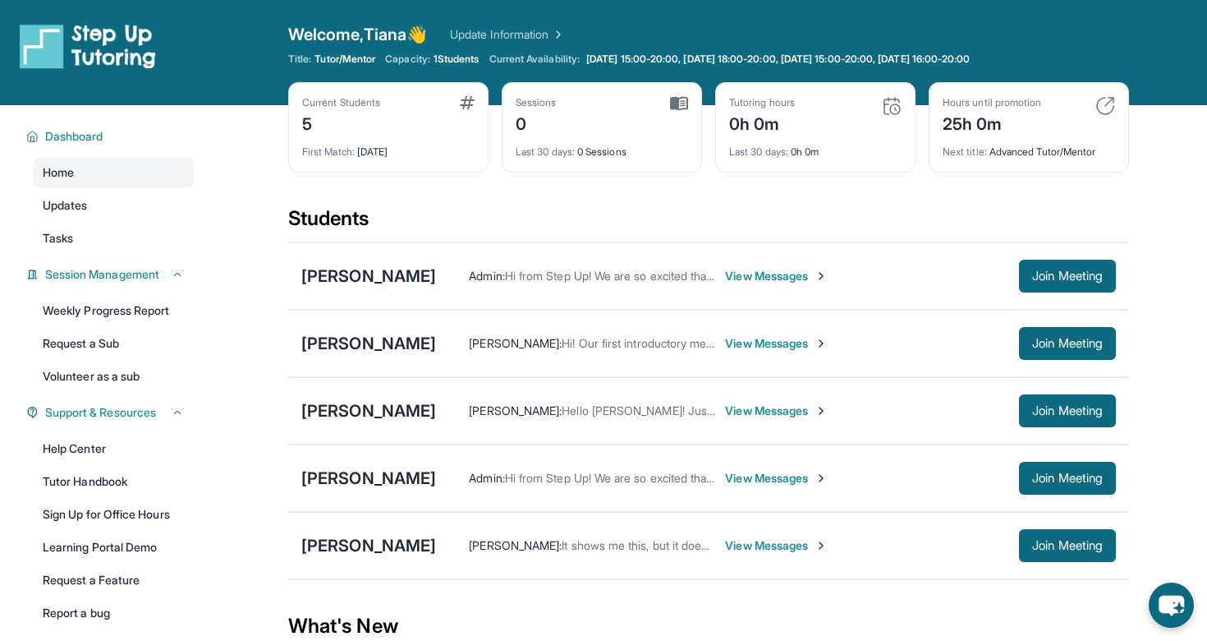
click at [335, 115] on div "5" at bounding box center [341, 122] width 78 height 26
click at [582, 126] on div "Sessions 0" at bounding box center [602, 115] width 172 height 39
click at [612, 154] on div "Last 30 days : 0 Sessions" at bounding box center [602, 147] width 172 height 23
click at [809, 154] on div "Last 30 days : 0h 0m" at bounding box center [815, 147] width 172 height 23
click at [1102, 109] on img at bounding box center [1106, 106] width 20 height 20
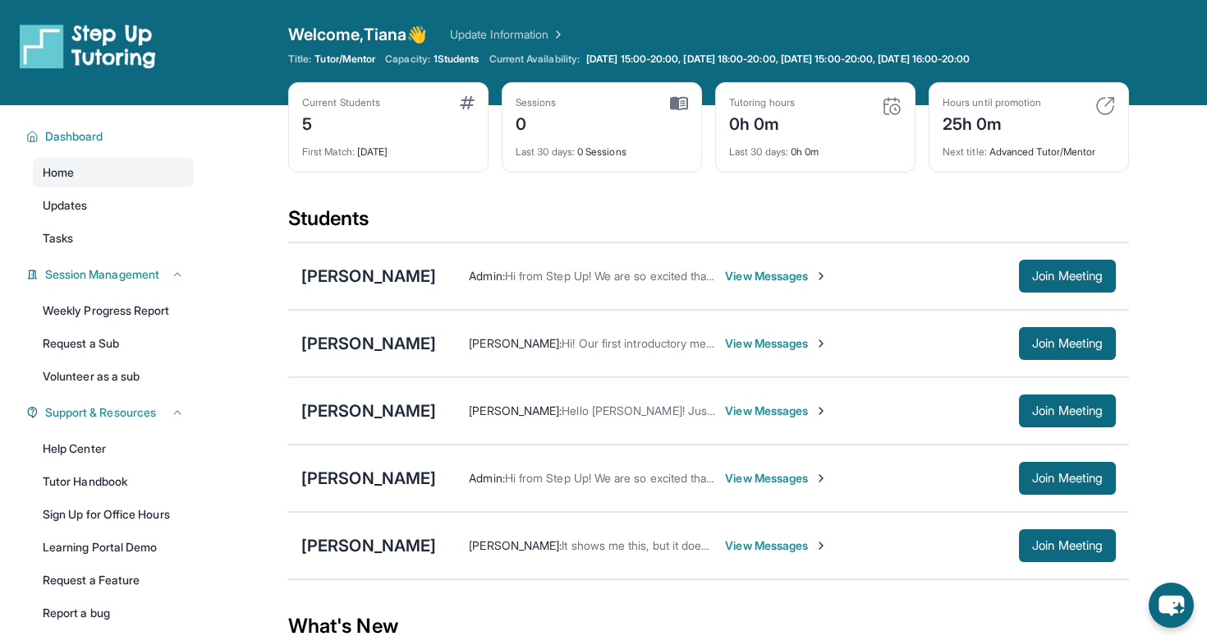
click at [1109, 103] on img at bounding box center [1106, 106] width 20 height 20
click at [1001, 145] on div "Next title : Advanced Tutor/Mentor" at bounding box center [1029, 147] width 172 height 23
click at [1047, 157] on div "Next title : Advanced Tutor/Mentor" at bounding box center [1029, 147] width 172 height 23
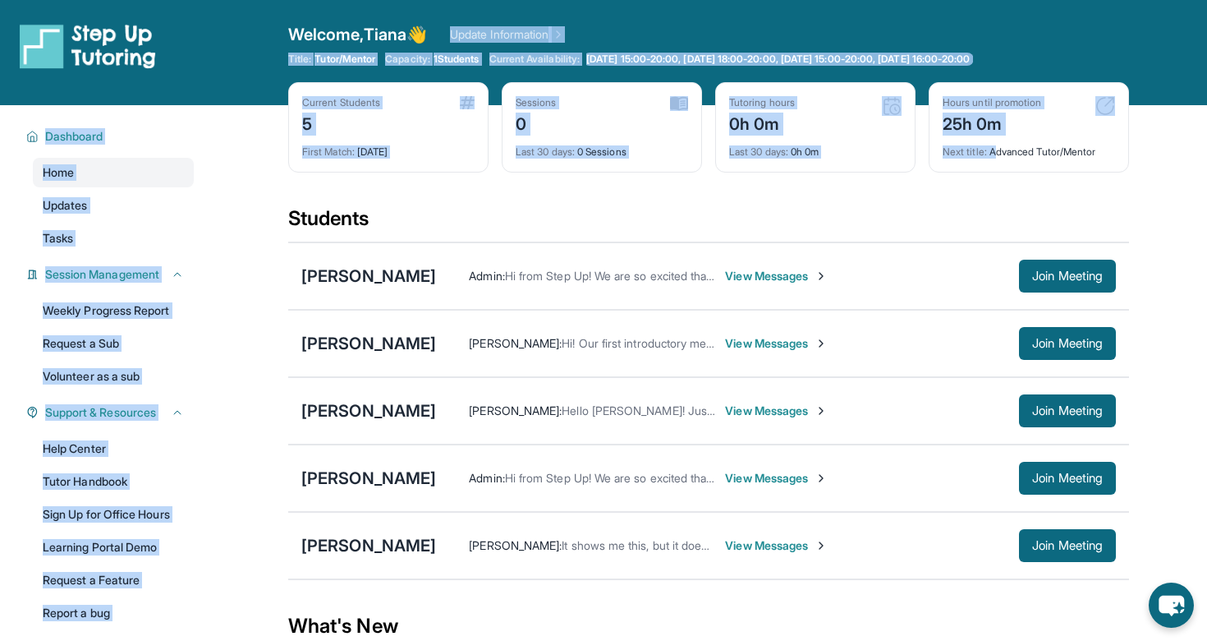
drag, startPoint x: 996, startPoint y: 151, endPoint x: 717, endPoint y: 14, distance: 310.4
click at [717, 14] on div "Open sidebar Welcome, Tiana 👋 Update Information Title: Tutor/Mentor Capacity: …" at bounding box center [603, 401] width 1207 height 803
click at [717, 14] on div "Open sidebar Welcome, Tiana 👋 Update Information Title: Tutor/Mentor Capacity: …" at bounding box center [603, 52] width 1207 height 105
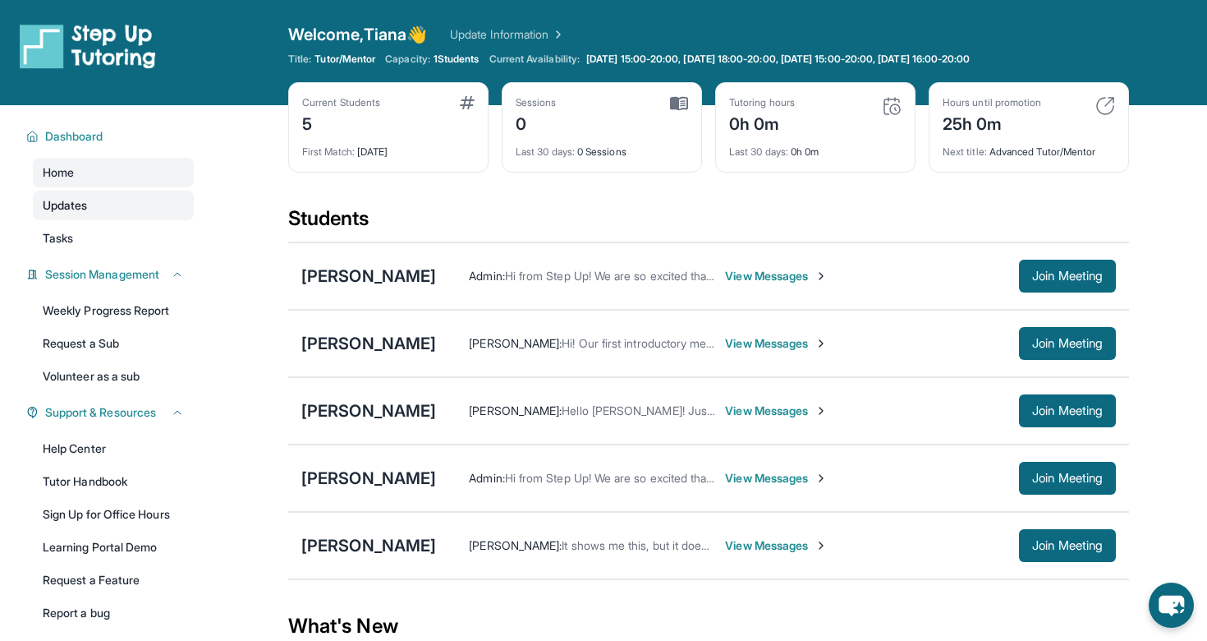
click at [92, 214] on link "Updates" at bounding box center [113, 206] width 161 height 30
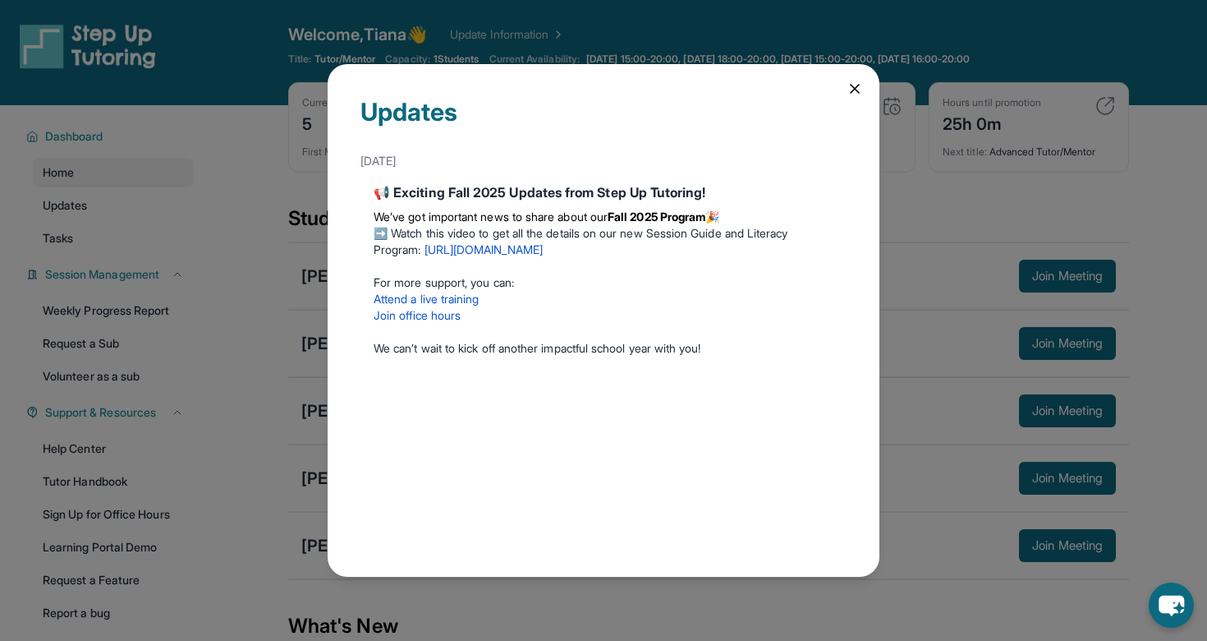
click at [857, 90] on icon at bounding box center [855, 89] width 8 height 8
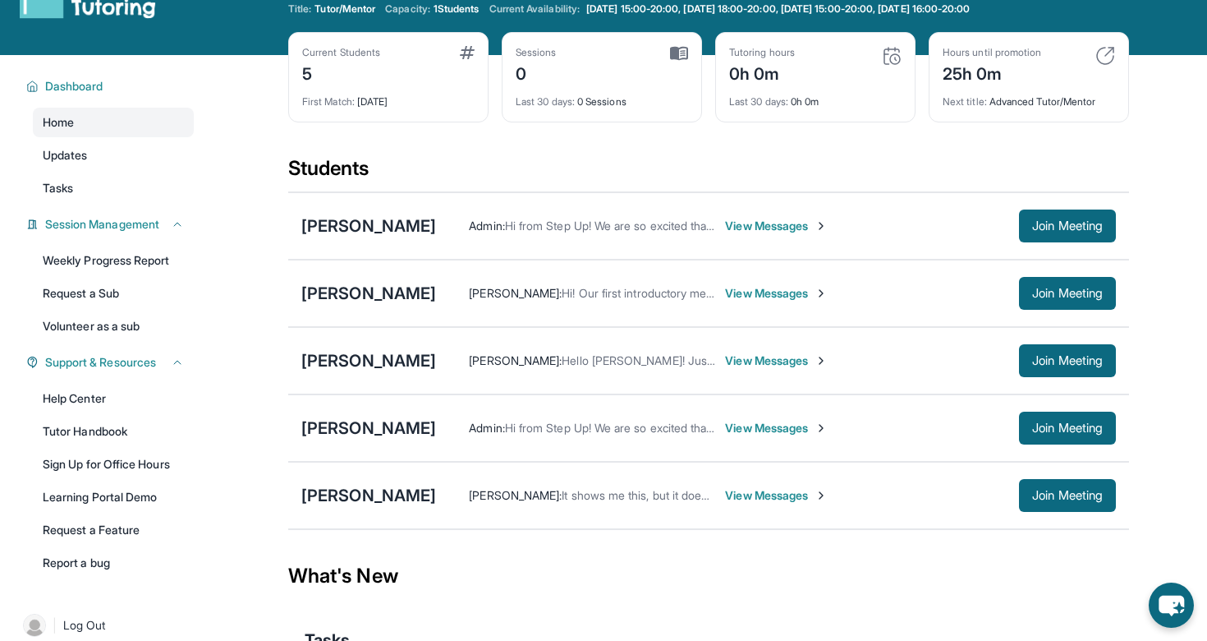
scroll to position [62, 0]
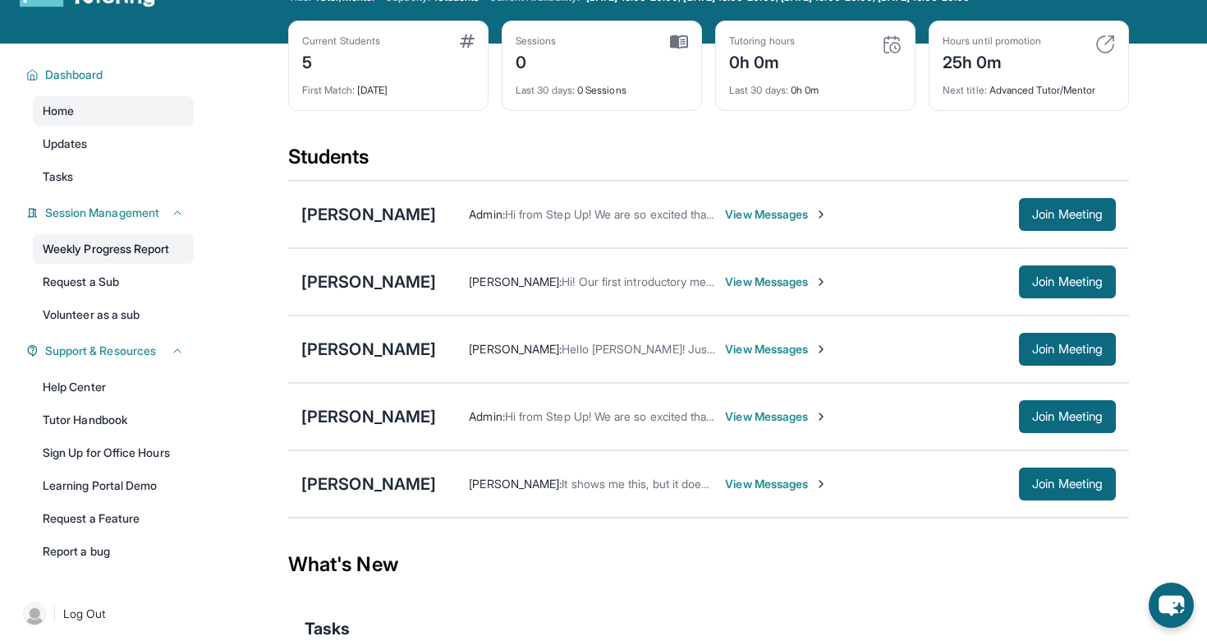
click at [105, 253] on link "Weekly Progress Report" at bounding box center [113, 249] width 161 height 30
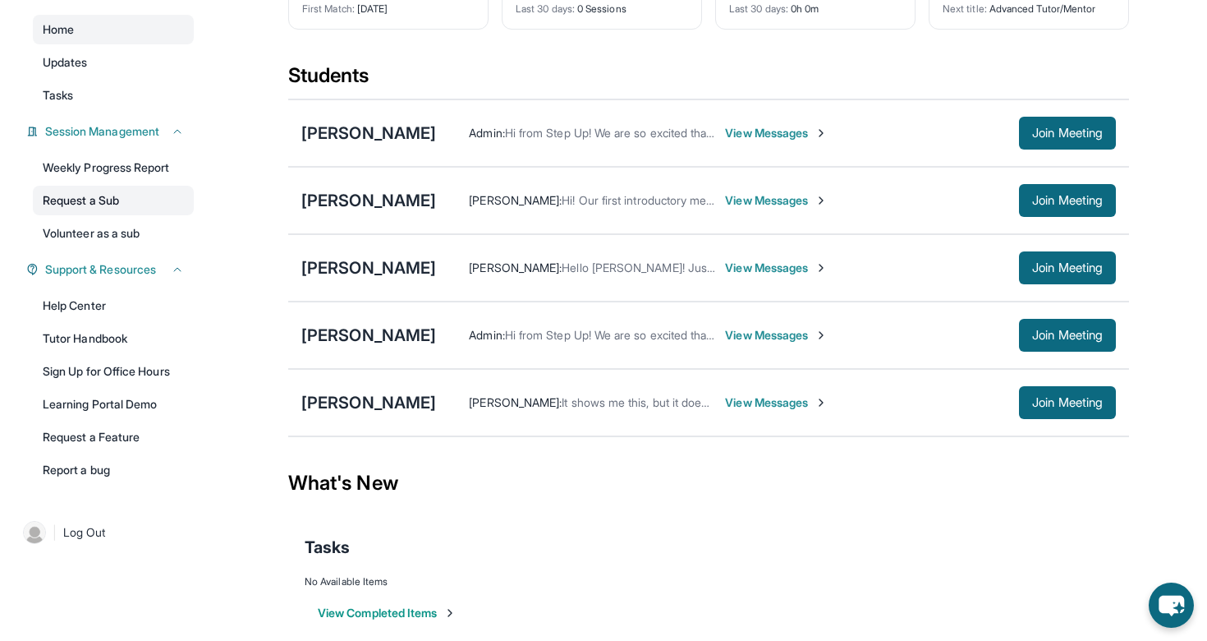
scroll to position [163, 0]
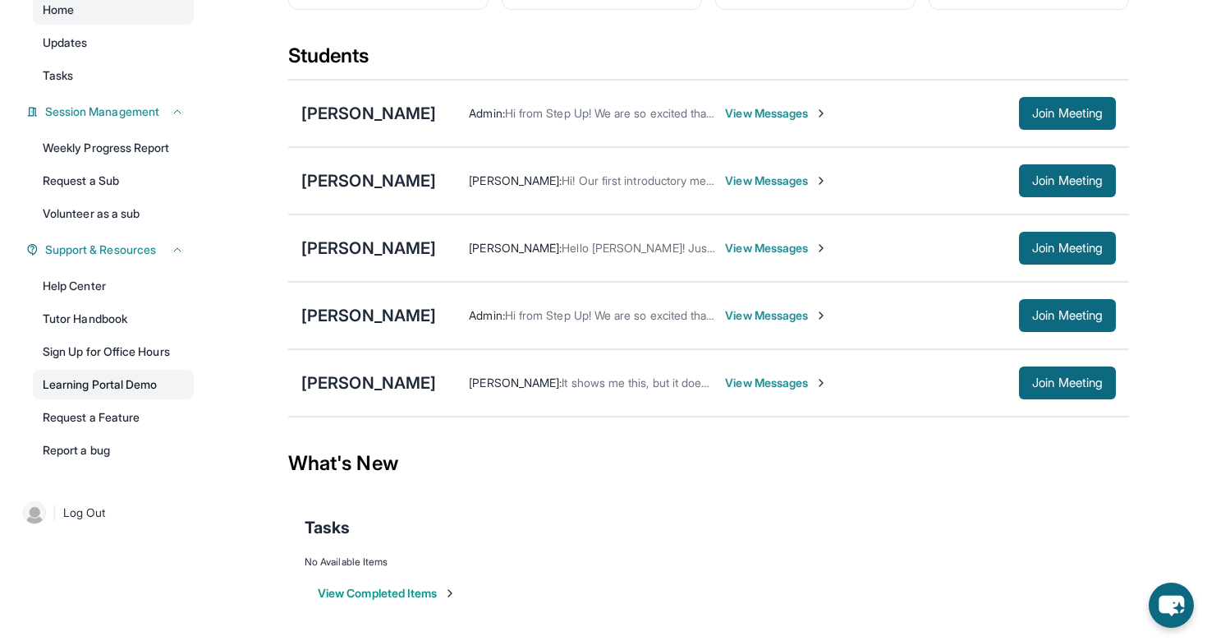
click at [112, 388] on link "Learning Portal Demo" at bounding box center [113, 385] width 161 height 30
click at [139, 385] on link "Learning Portal Demo" at bounding box center [113, 385] width 161 height 30
click at [399, 592] on button "View Completed Items" at bounding box center [387, 593] width 139 height 16
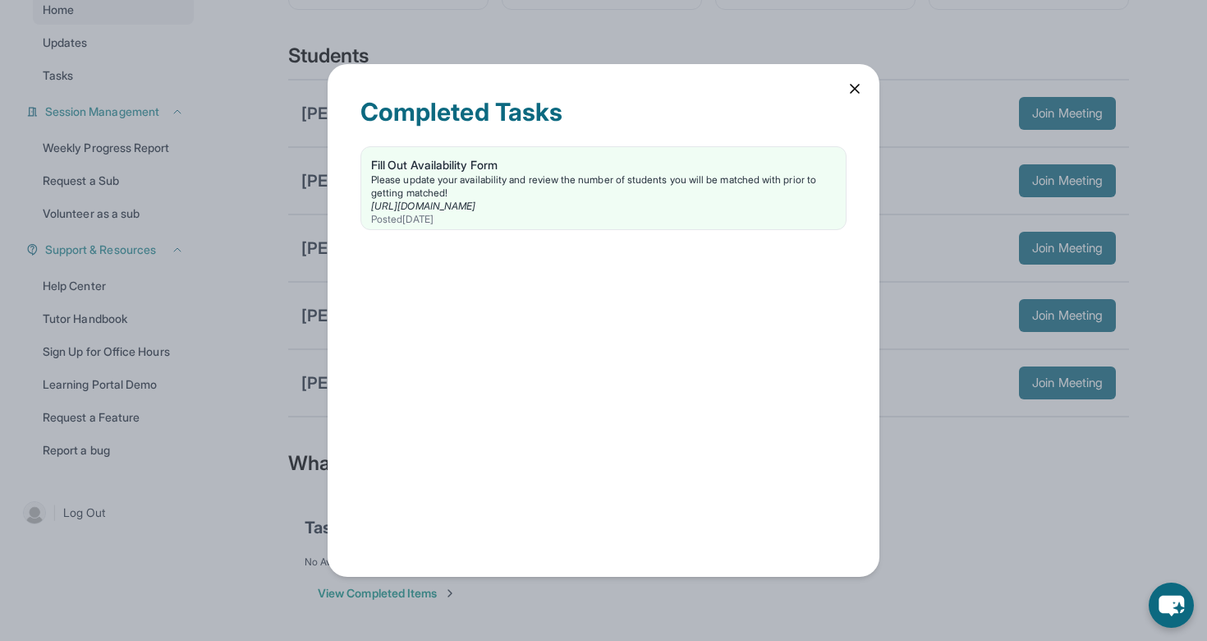
click at [859, 88] on icon at bounding box center [855, 88] width 16 height 16
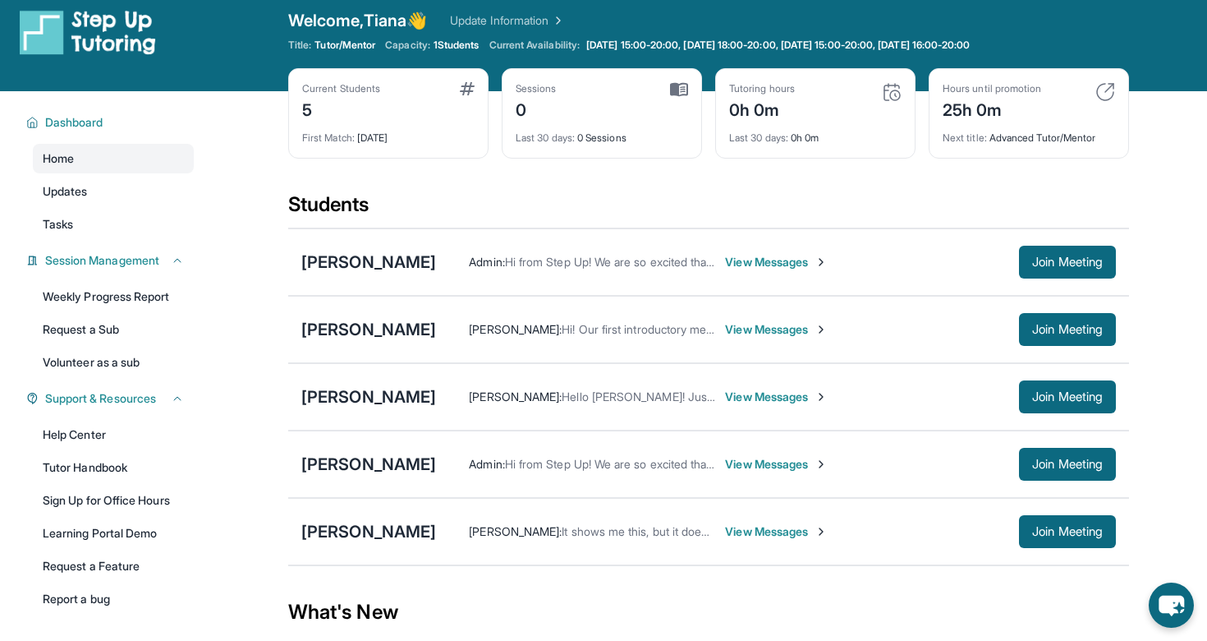
scroll to position [0, 0]
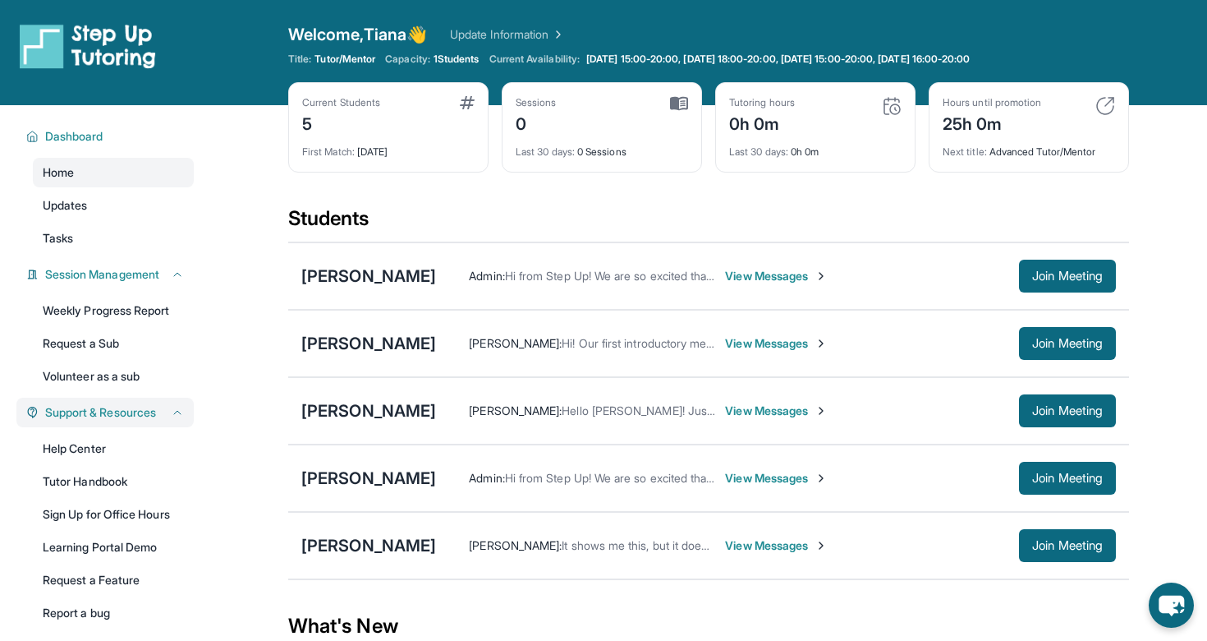
click at [144, 408] on span "Support & Resources" at bounding box center [100, 412] width 111 height 16
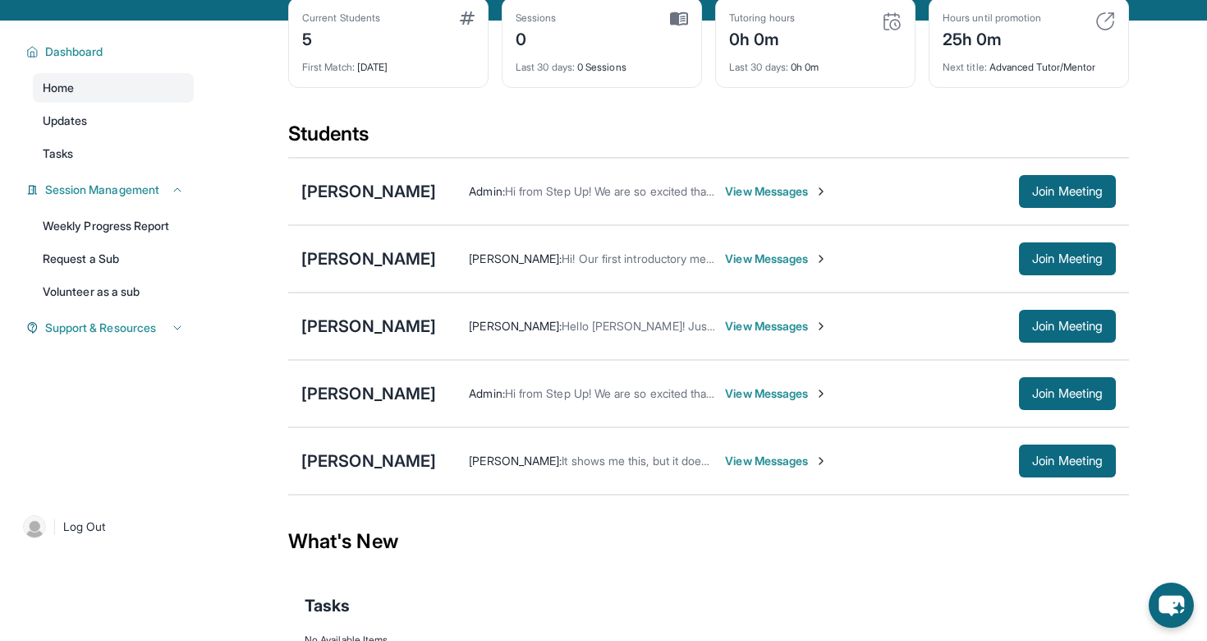
scroll to position [85, 0]
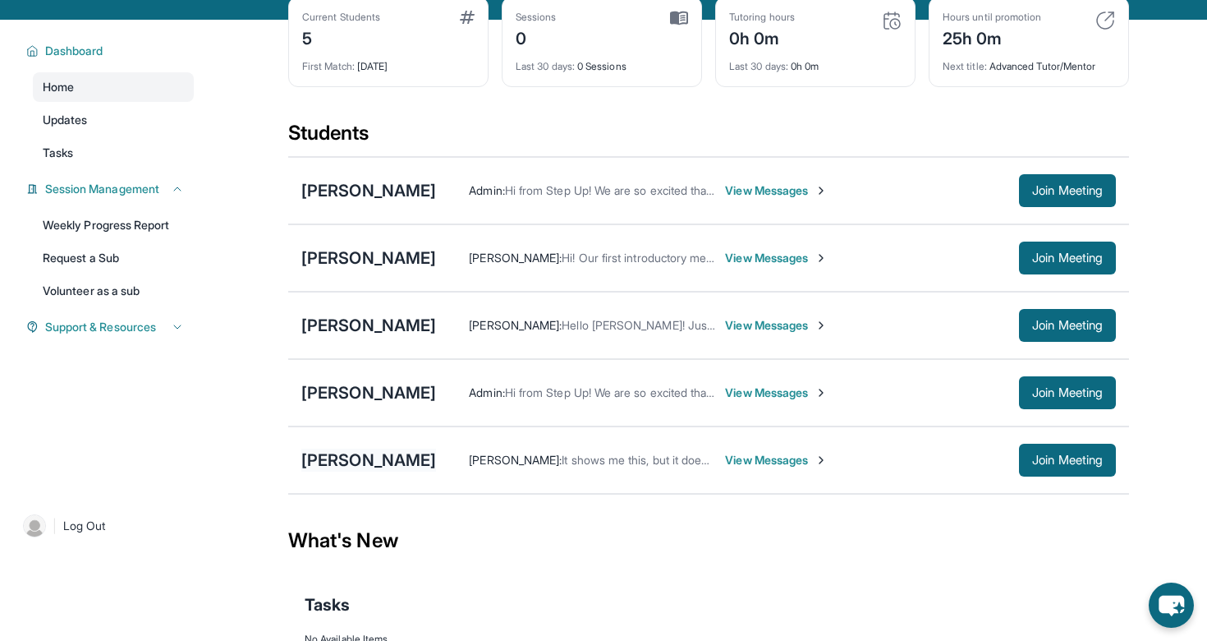
click at [377, 458] on div "[PERSON_NAME]" at bounding box center [368, 459] width 135 height 23
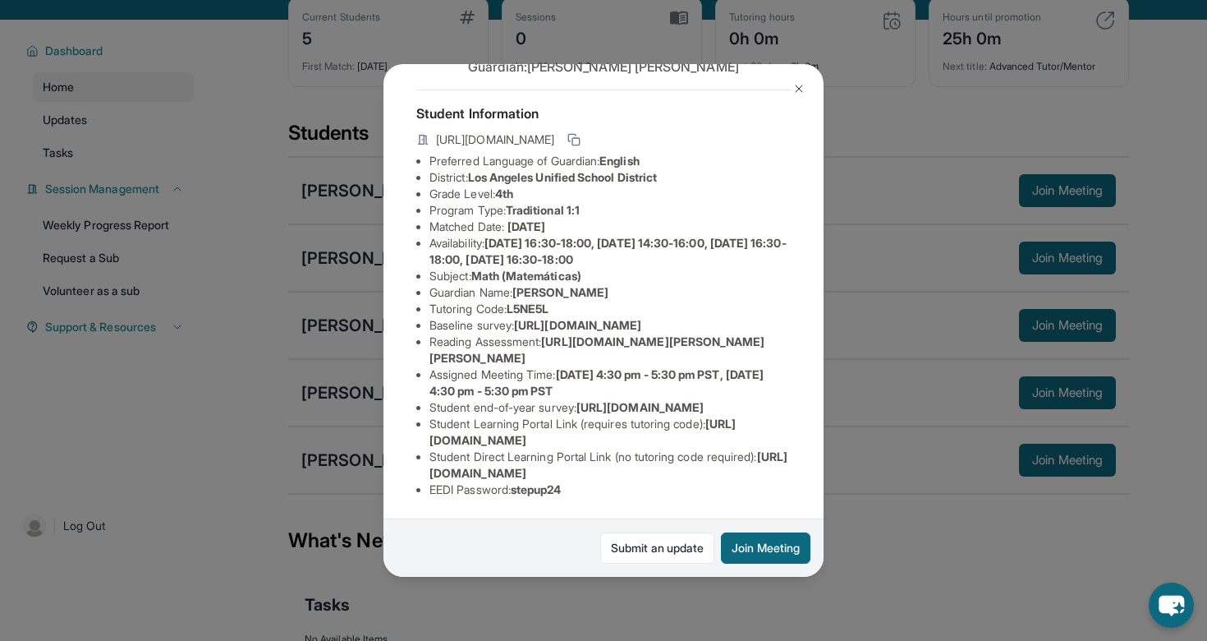
scroll to position [178, 0]
drag, startPoint x: 521, startPoint y: 490, endPoint x: 576, endPoint y: 490, distance: 55.0
click at [576, 490] on li "EEDI Password : stepup24" at bounding box center [610, 489] width 361 height 16
copy span "stepup24"
click at [576, 490] on li "EEDI Password : stepup24" at bounding box center [610, 489] width 361 height 16
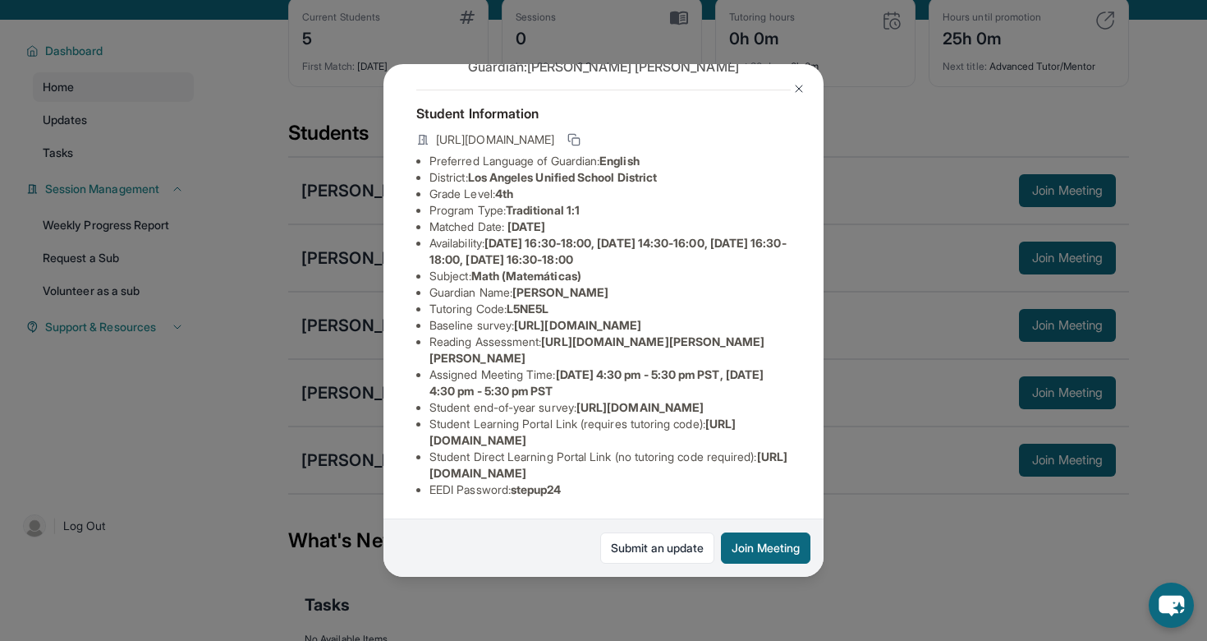
scroll to position [0, 4]
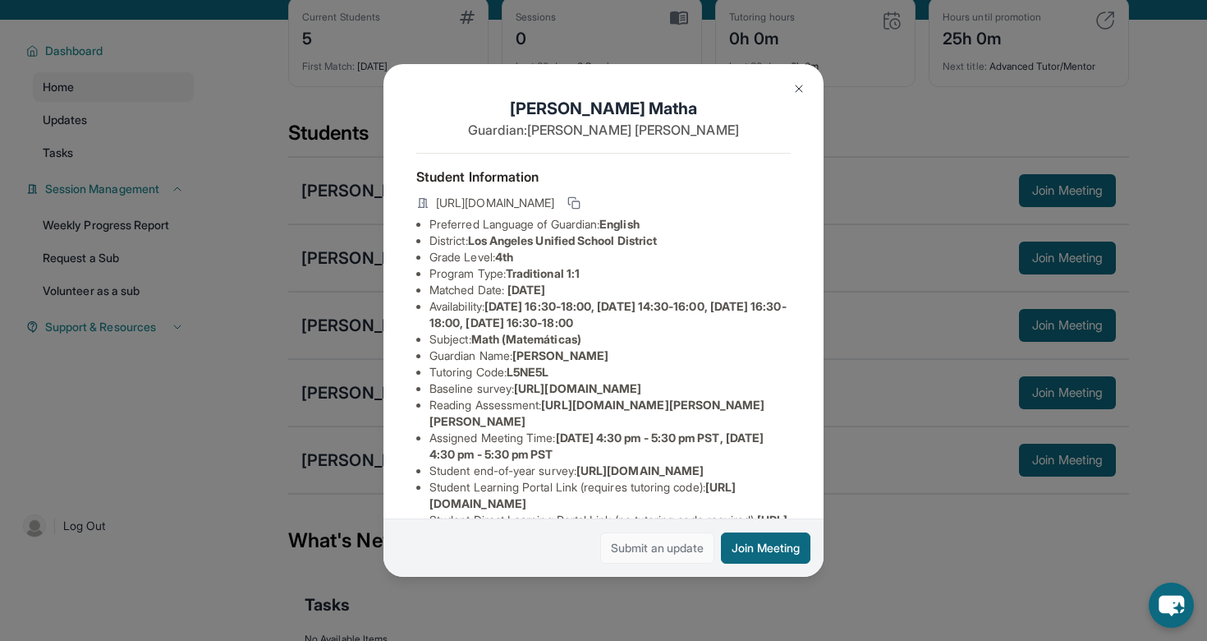
click at [660, 541] on link "Submit an update" at bounding box center [657, 547] width 114 height 31
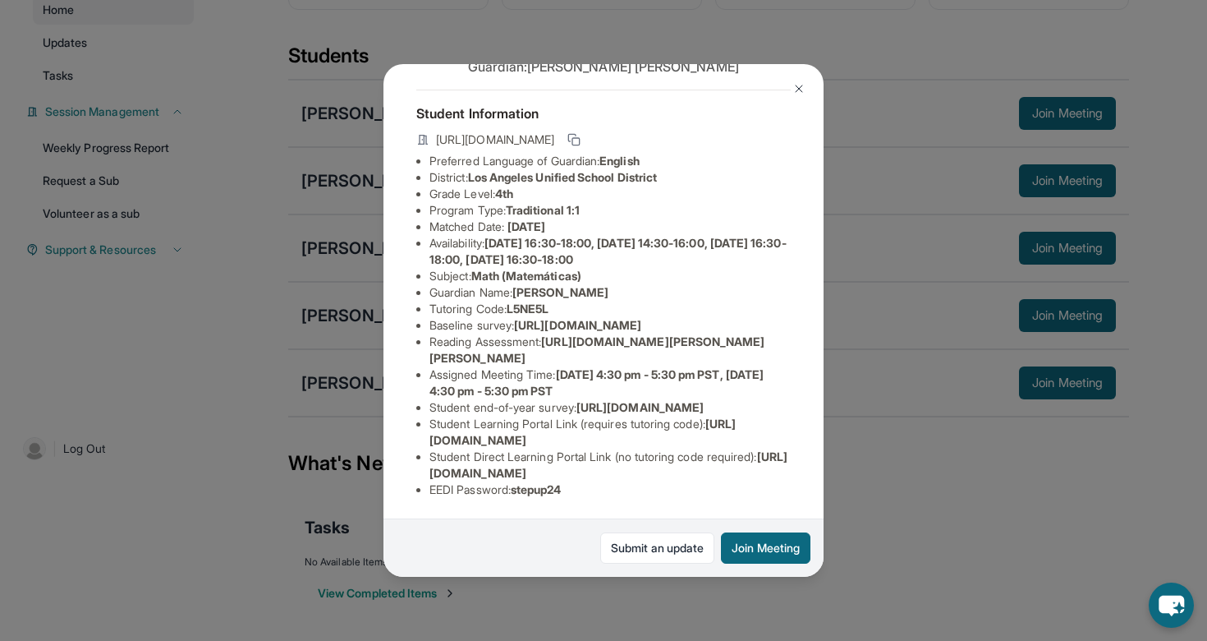
scroll to position [178, 0]
click at [797, 83] on img at bounding box center [799, 88] width 13 height 13
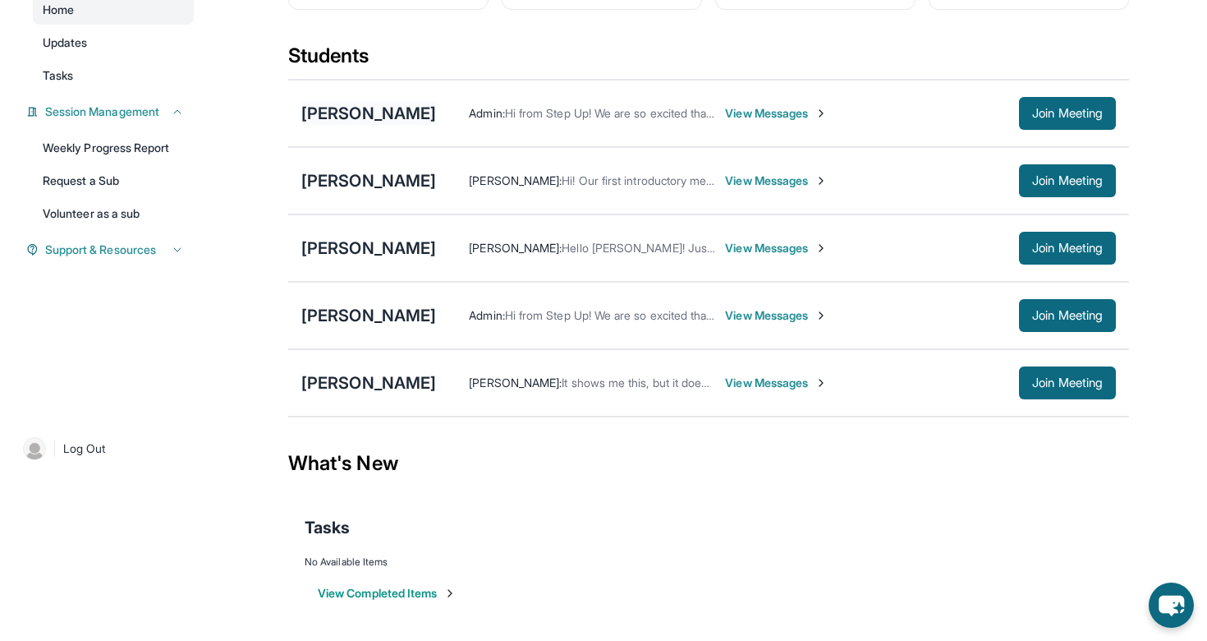
click at [410, 113] on div "[PERSON_NAME]" at bounding box center [368, 113] width 135 height 23
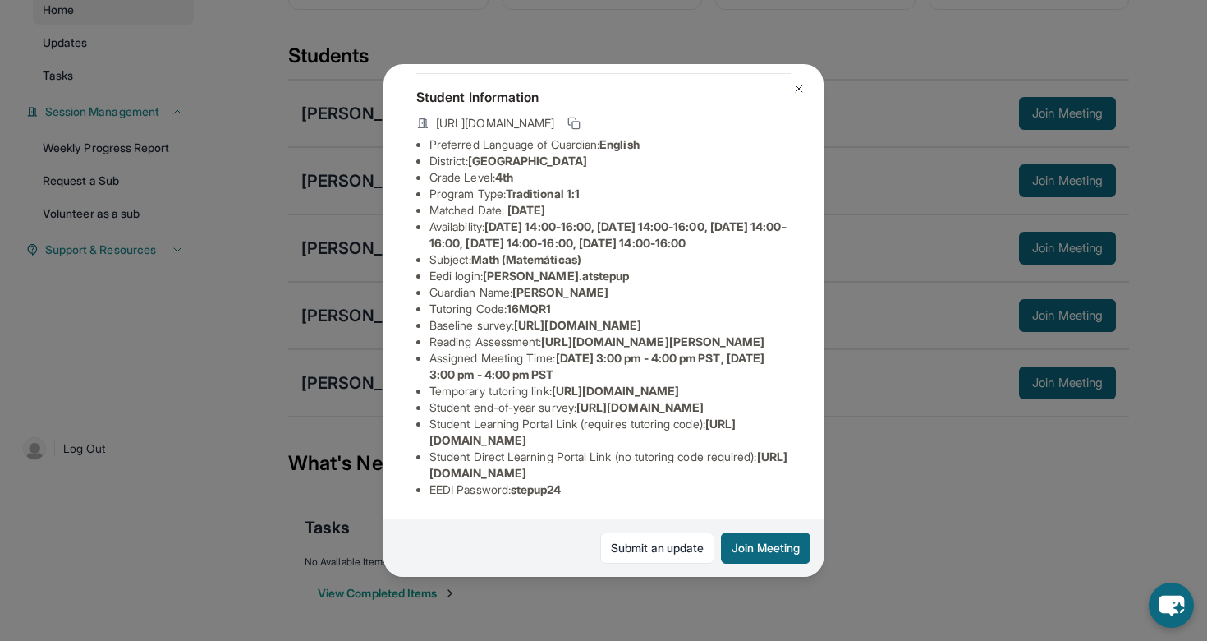
scroll to position [226, 0]
click at [796, 85] on img at bounding box center [799, 88] width 13 height 13
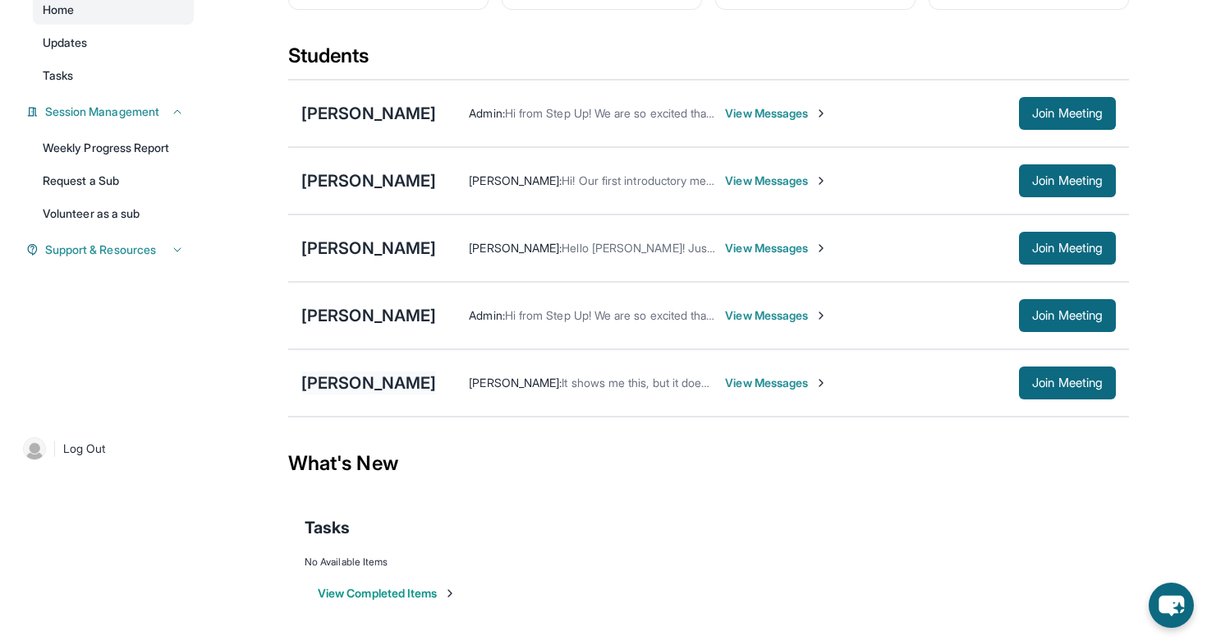
click at [359, 389] on div "[PERSON_NAME]" at bounding box center [368, 382] width 135 height 23
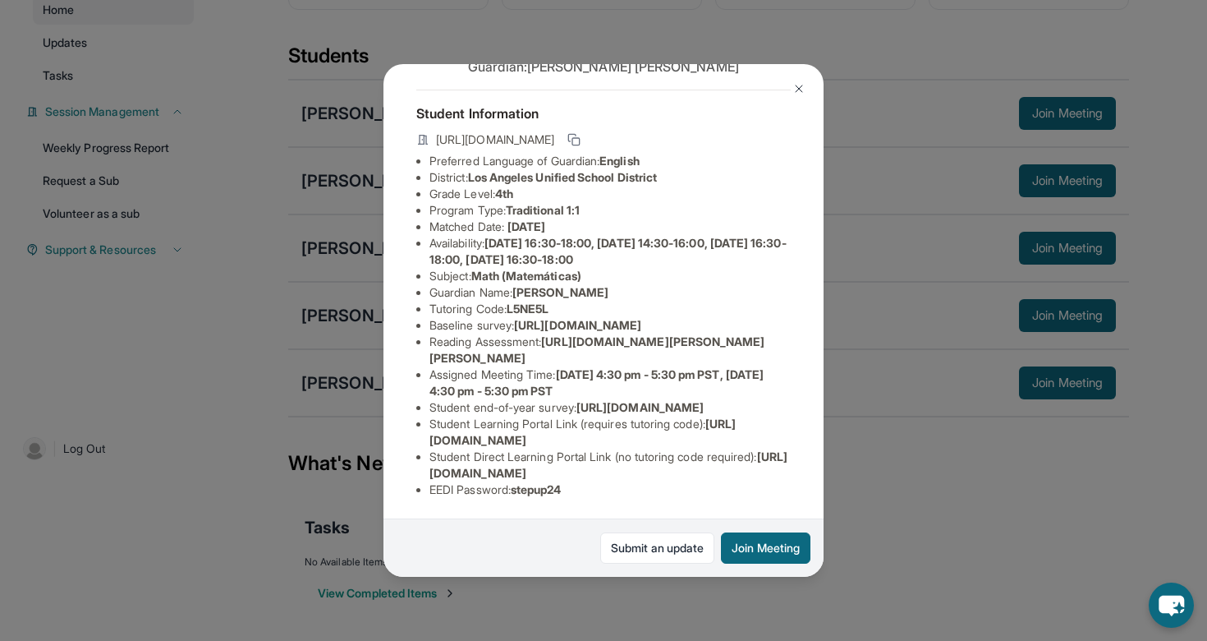
scroll to position [174, 0]
click at [802, 75] on button at bounding box center [799, 88] width 33 height 33
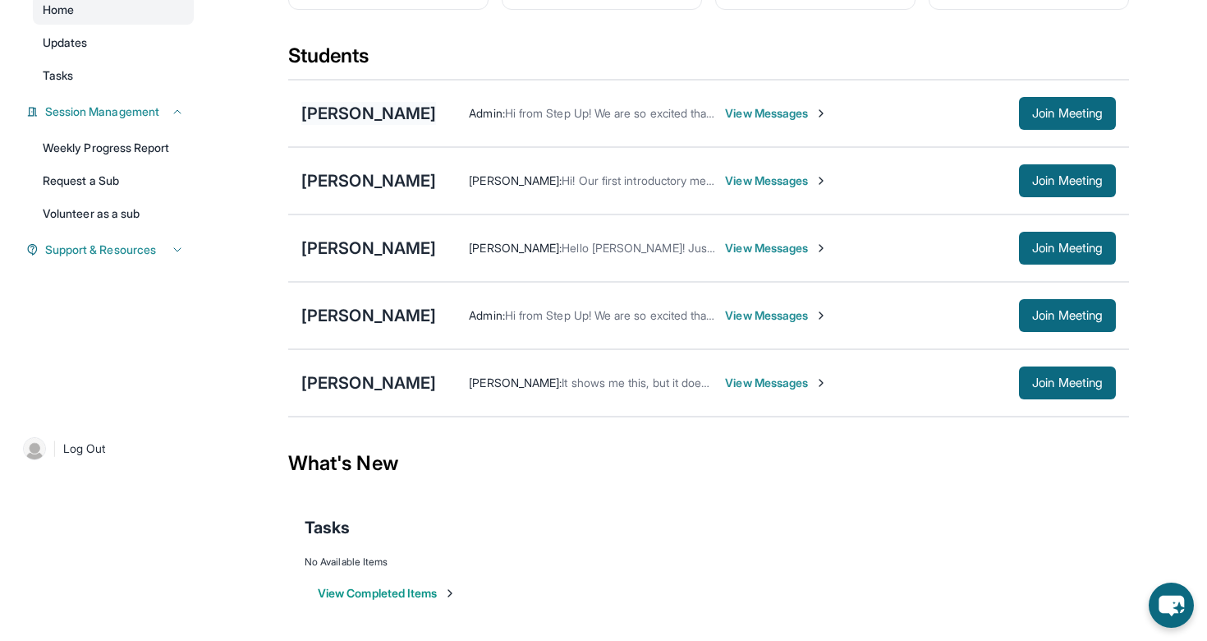
click at [436, 108] on div "[PERSON_NAME]" at bounding box center [368, 113] width 135 height 23
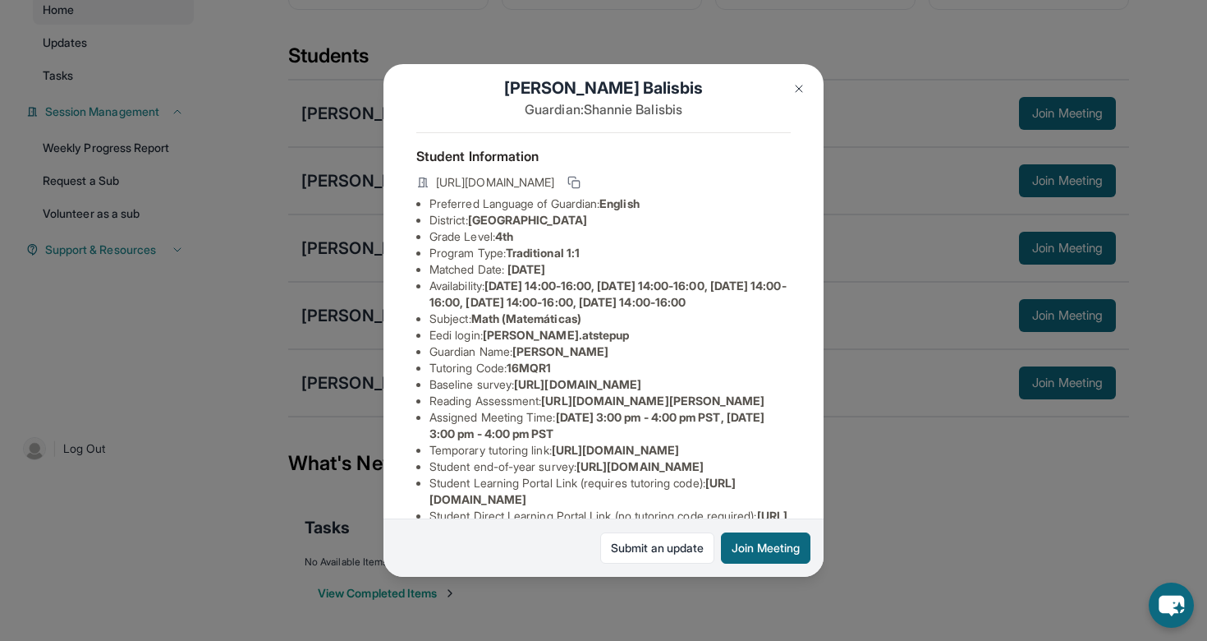
scroll to position [21, 0]
click at [801, 78] on button at bounding box center [799, 88] width 33 height 33
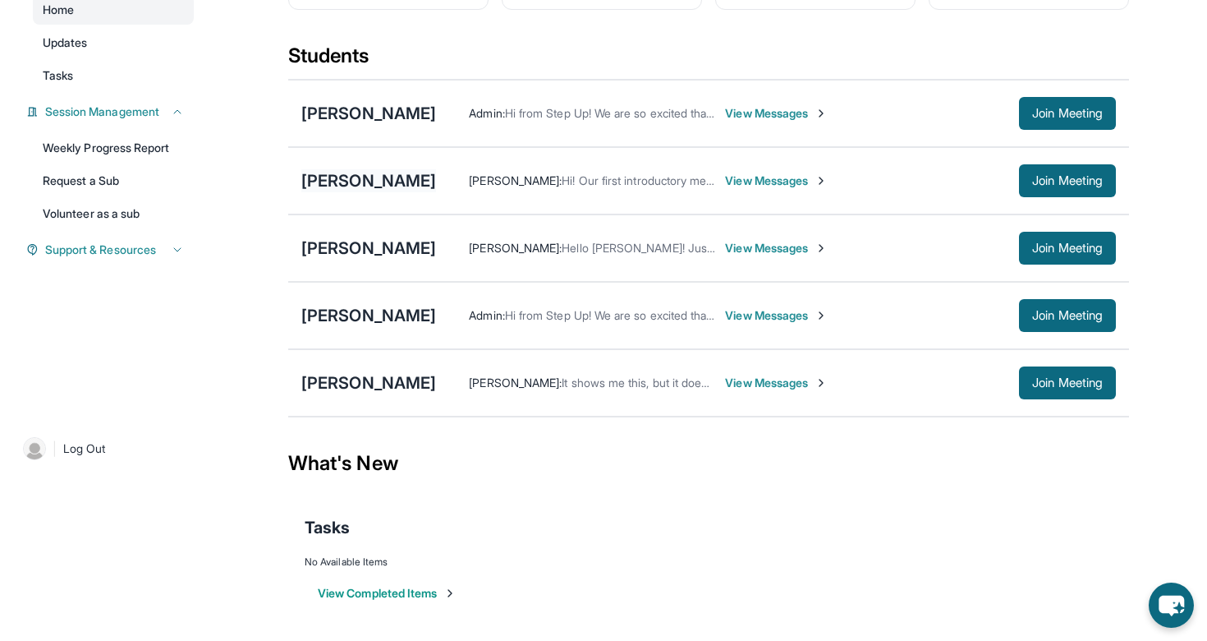
click at [356, 181] on div "[PERSON_NAME]" at bounding box center [368, 180] width 135 height 23
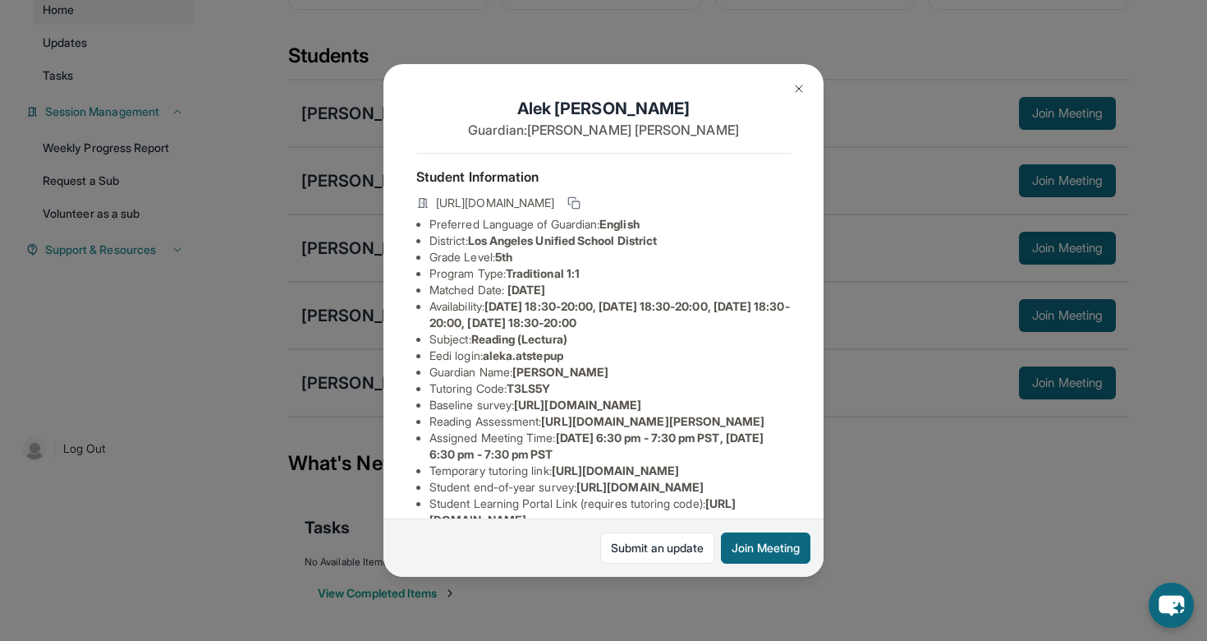
click at [793, 89] on img at bounding box center [799, 88] width 13 height 13
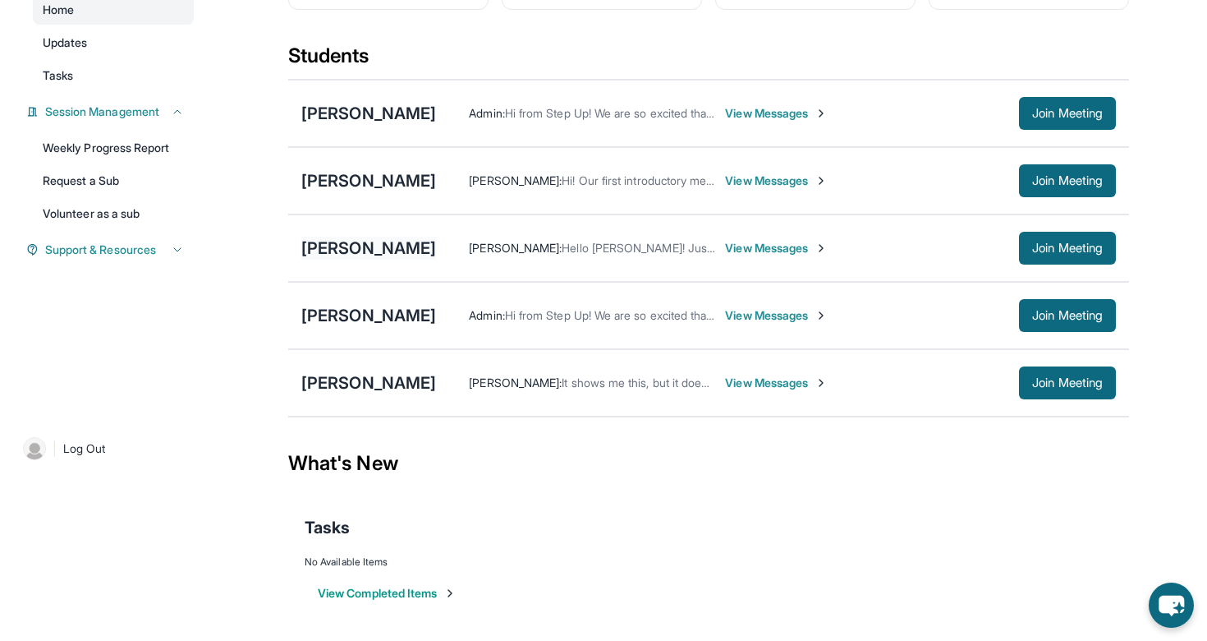
click at [374, 241] on div "[PERSON_NAME]" at bounding box center [368, 248] width 135 height 23
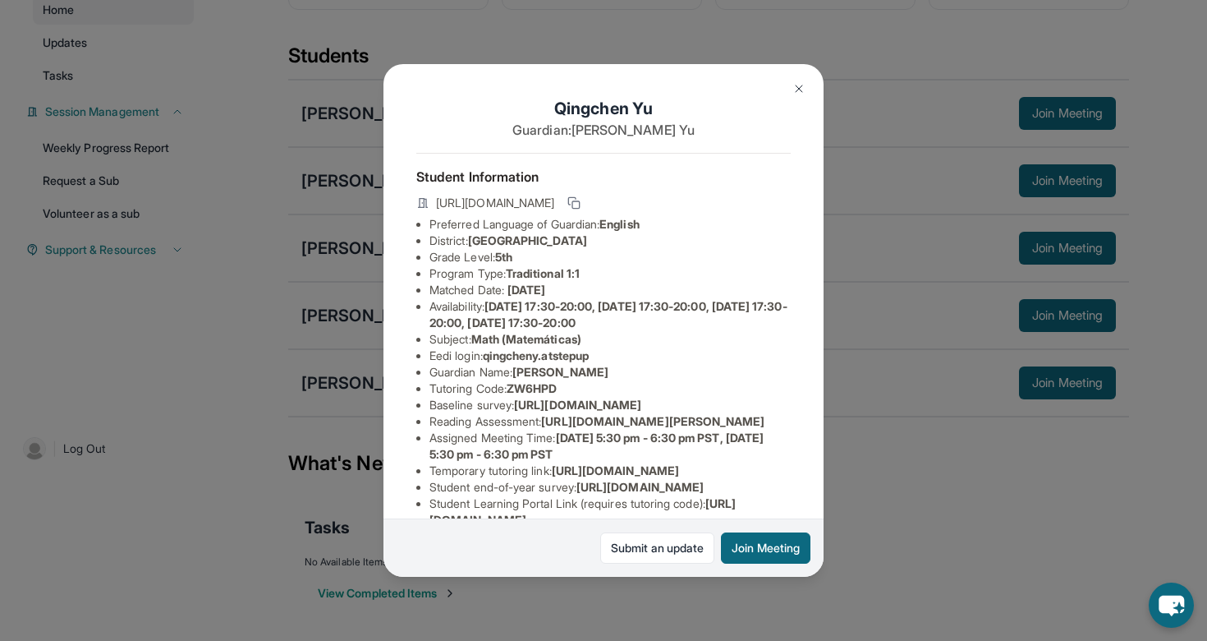
scroll to position [260, 0]
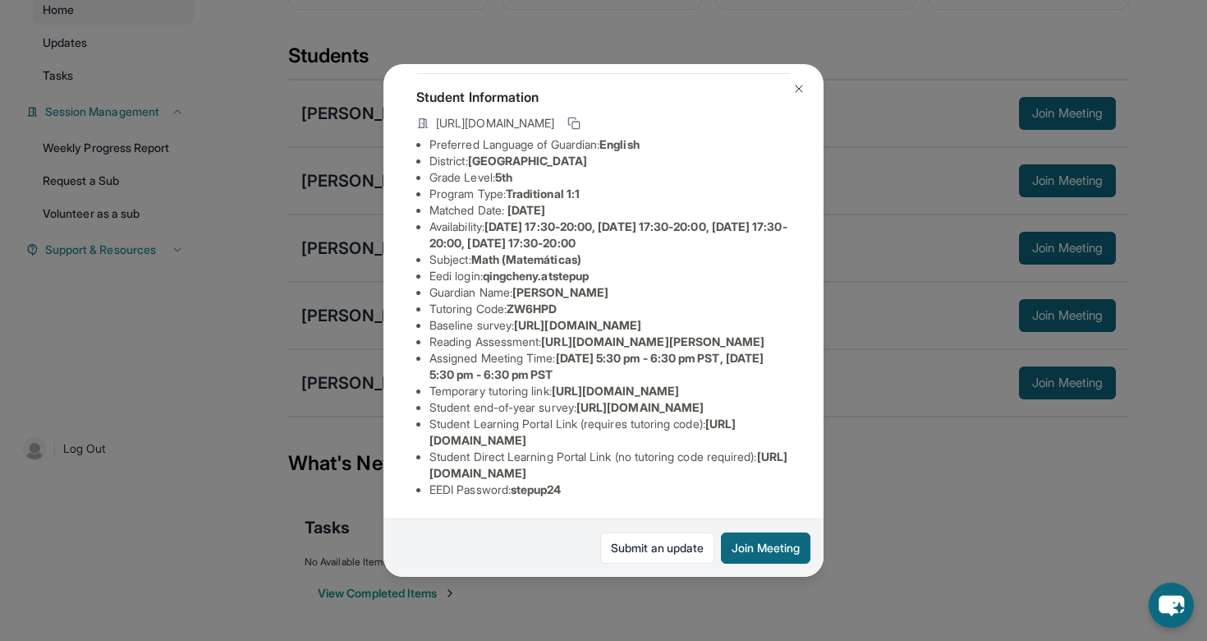
click at [799, 80] on button at bounding box center [799, 88] width 33 height 33
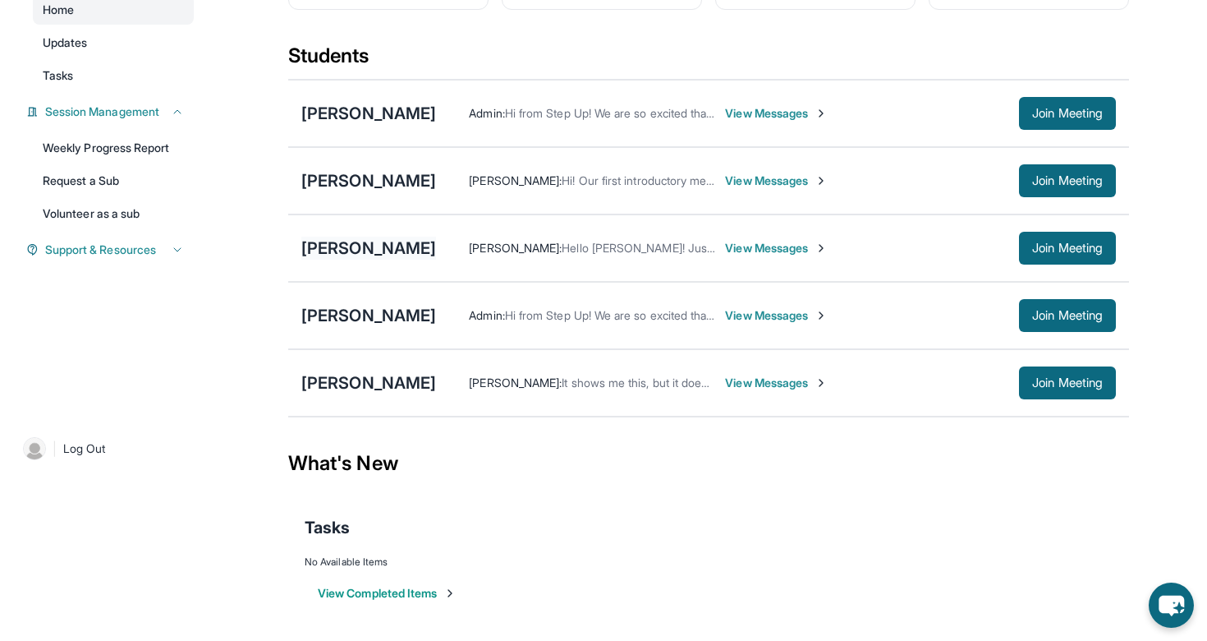
click at [348, 248] on div "[PERSON_NAME]" at bounding box center [368, 248] width 135 height 23
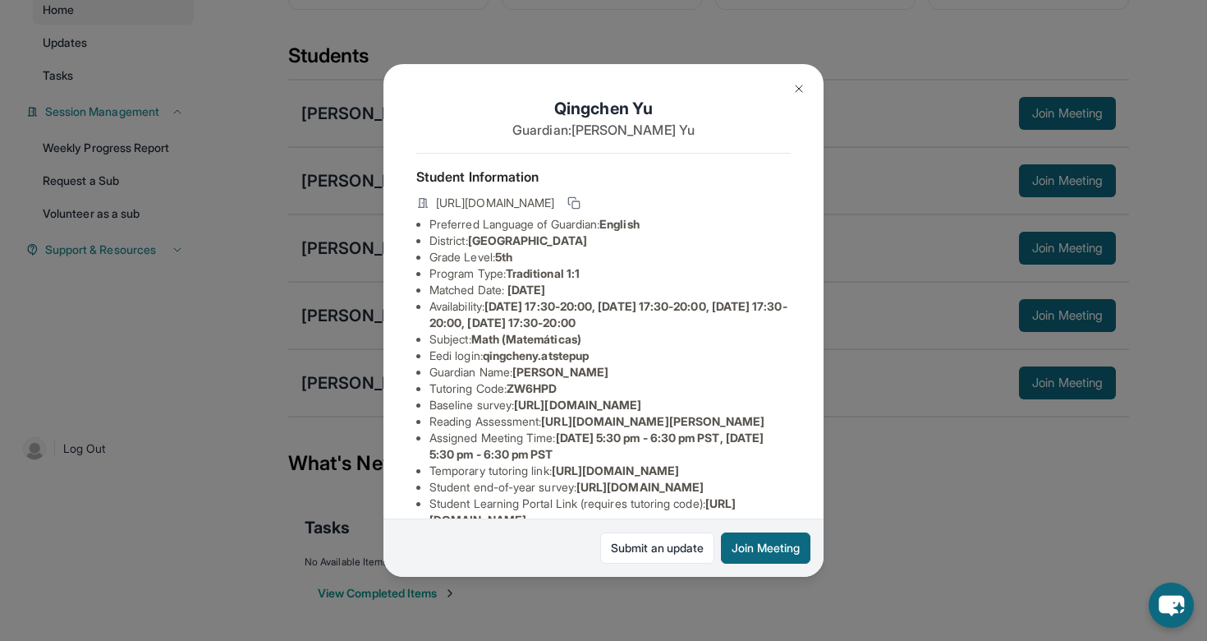
click at [802, 83] on img at bounding box center [799, 88] width 13 height 13
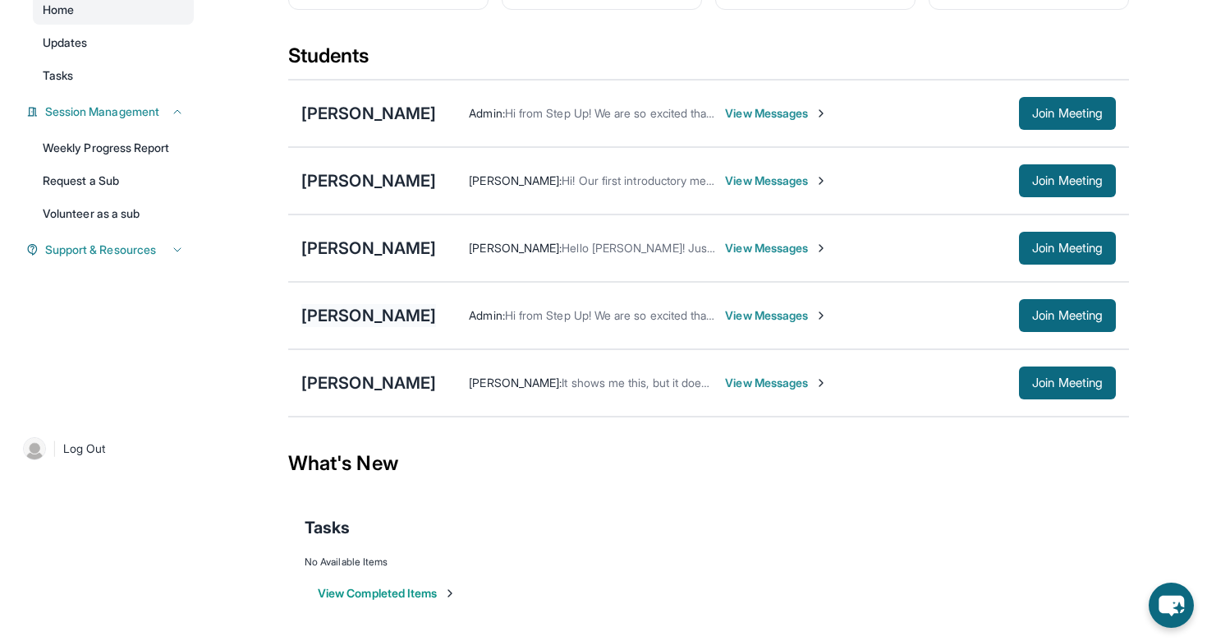
click at [360, 320] on div "[PERSON_NAME]" at bounding box center [368, 315] width 135 height 23
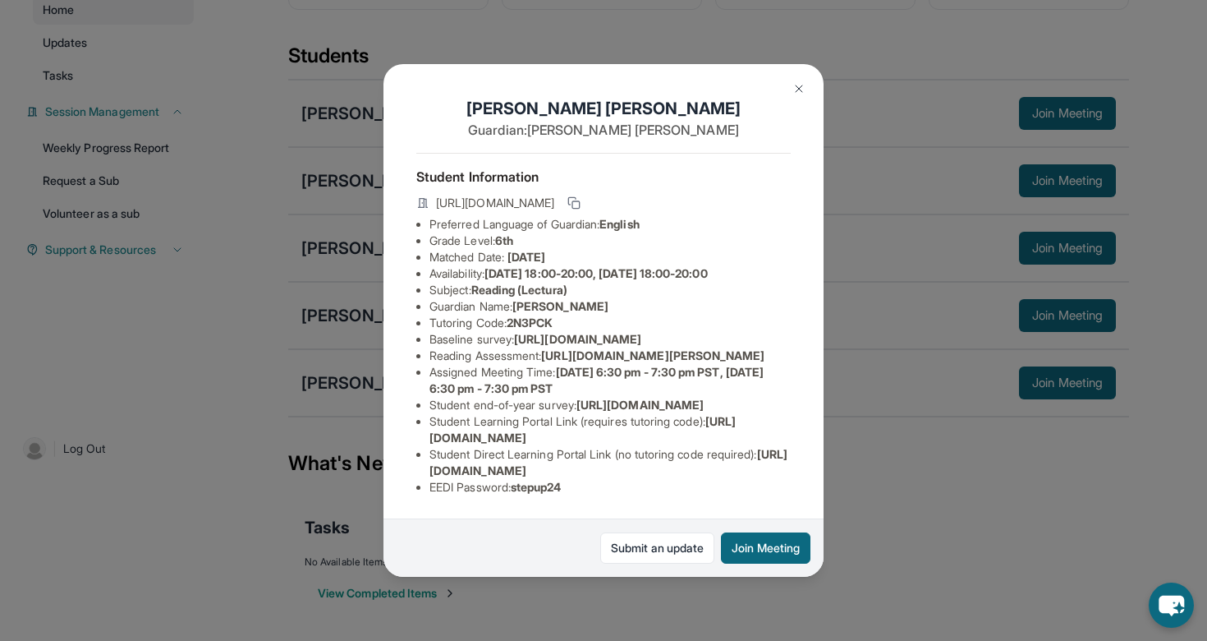
scroll to position [0, 0]
click at [798, 89] on img at bounding box center [799, 88] width 13 height 13
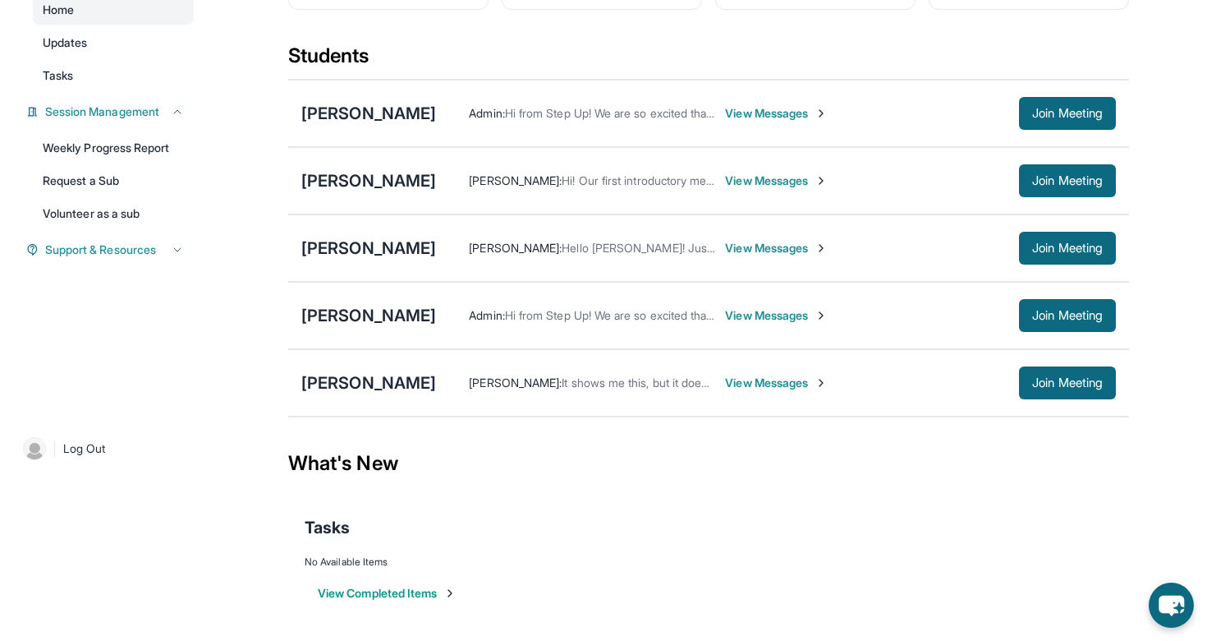
click at [727, 378] on span "View Messages" at bounding box center [776, 383] width 103 height 16
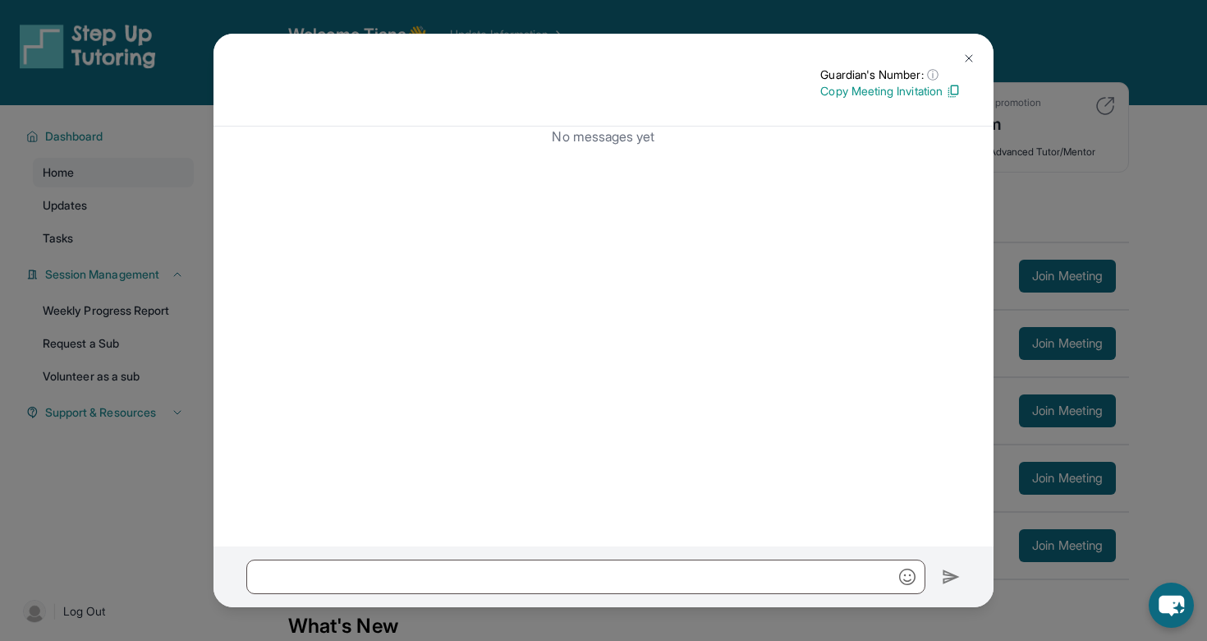
click at [976, 57] on button at bounding box center [969, 58] width 33 height 33
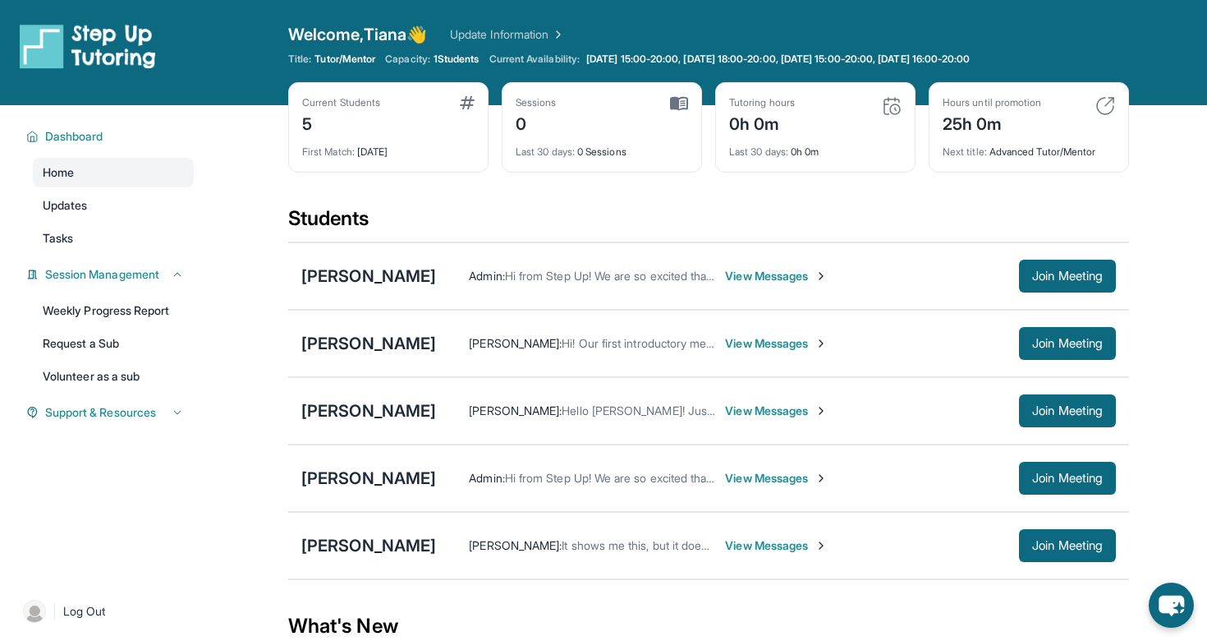
click at [121, 36] on img at bounding box center [88, 46] width 136 height 46
click at [88, 126] on div "Dashboard" at bounding box center [104, 137] width 177 height 30
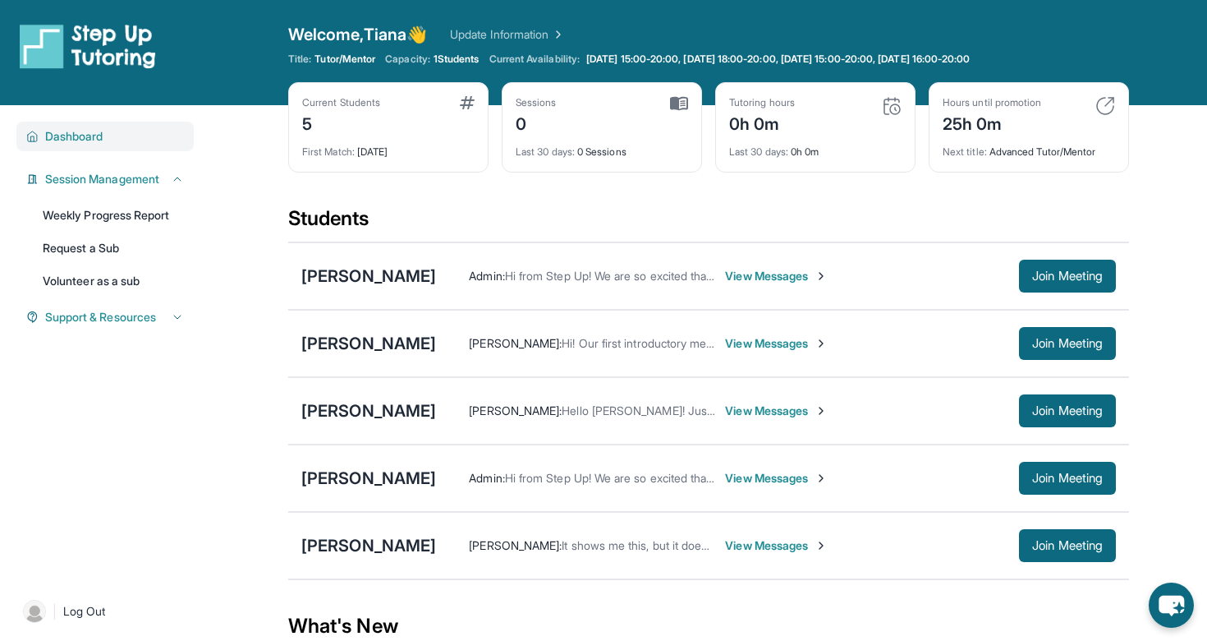
click at [77, 136] on span "Dashboard" at bounding box center [74, 136] width 58 height 16
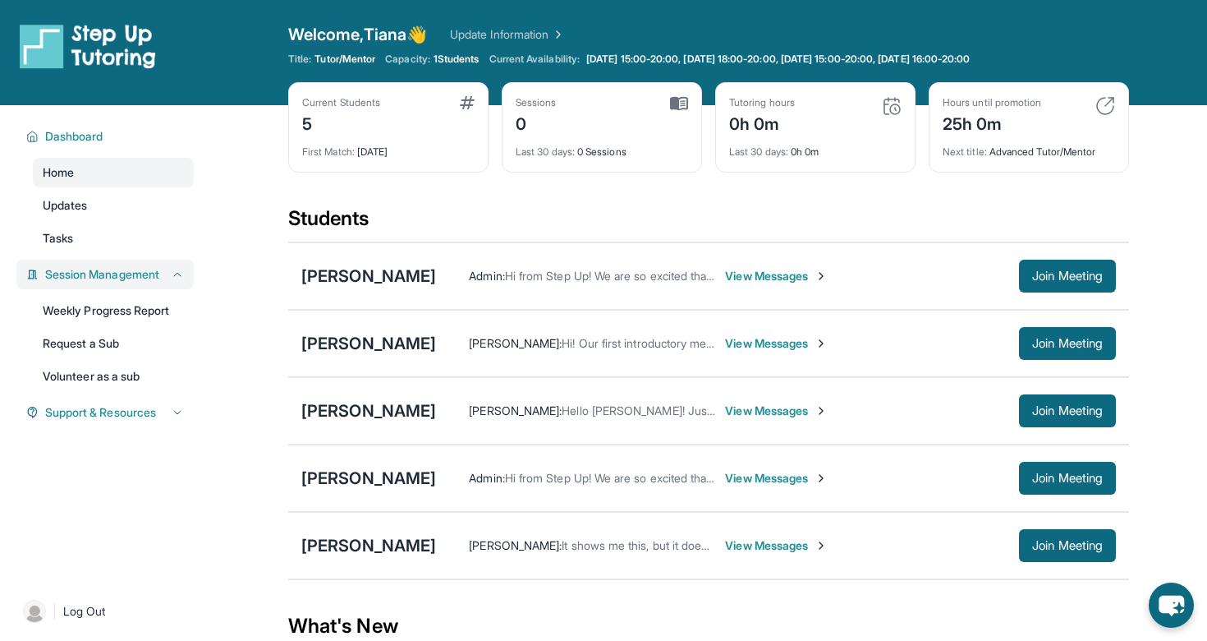
click at [87, 276] on span "Session Management" at bounding box center [102, 274] width 114 height 16
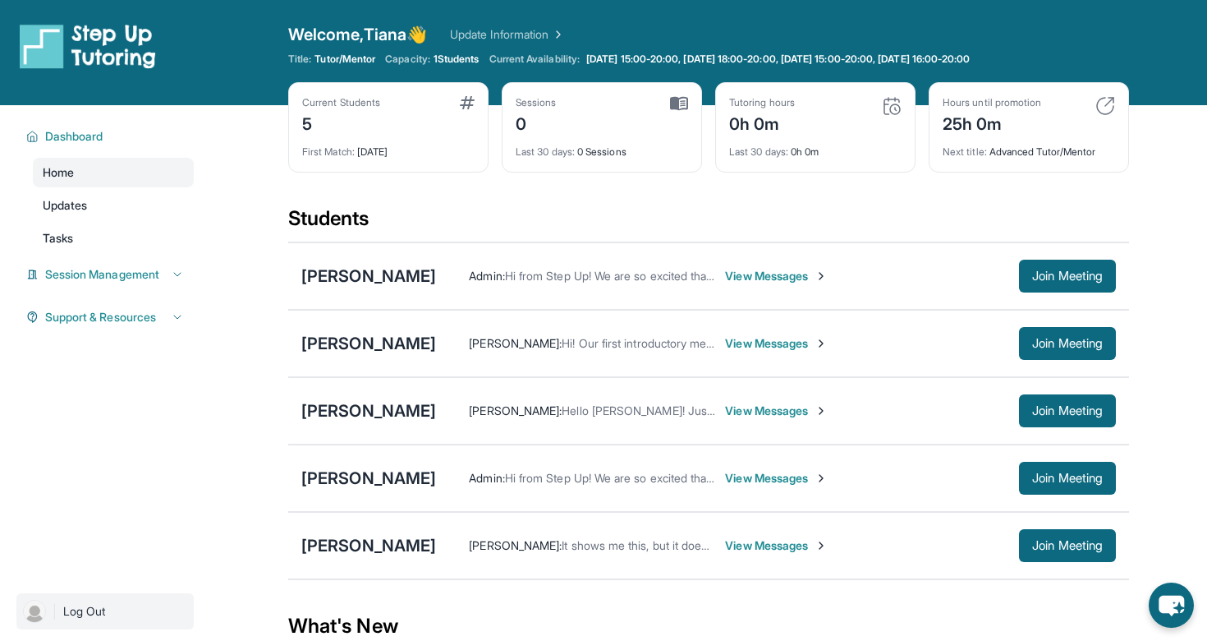
click at [31, 614] on img at bounding box center [34, 611] width 23 height 23
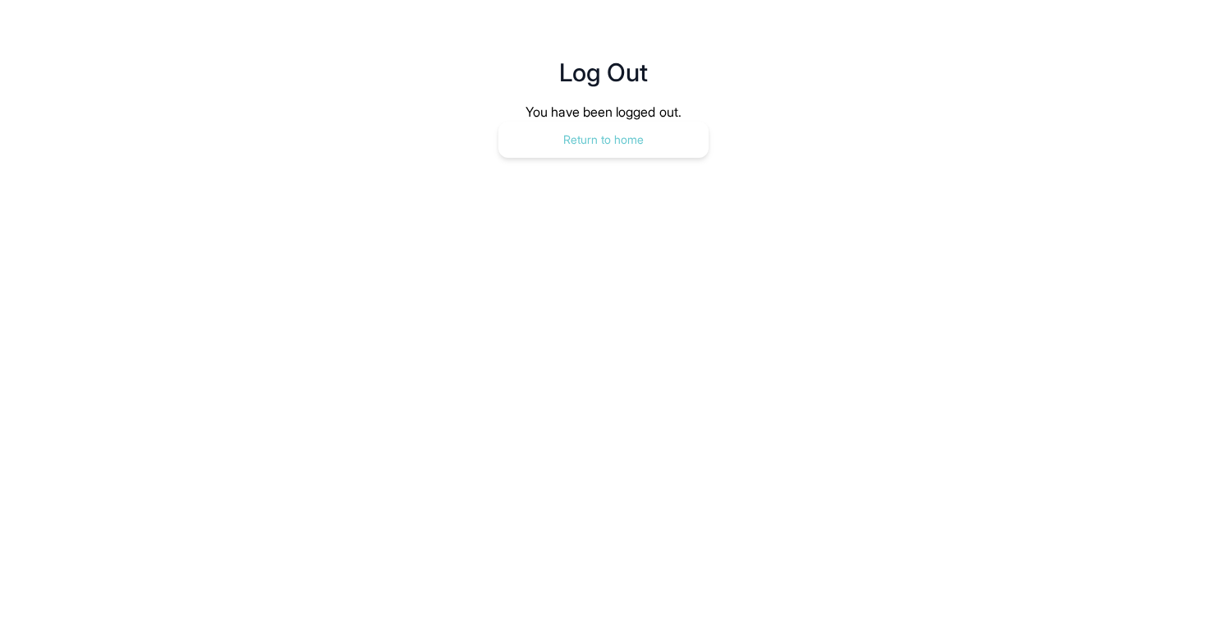
click at [600, 126] on button "Return to home" at bounding box center [604, 140] width 210 height 36
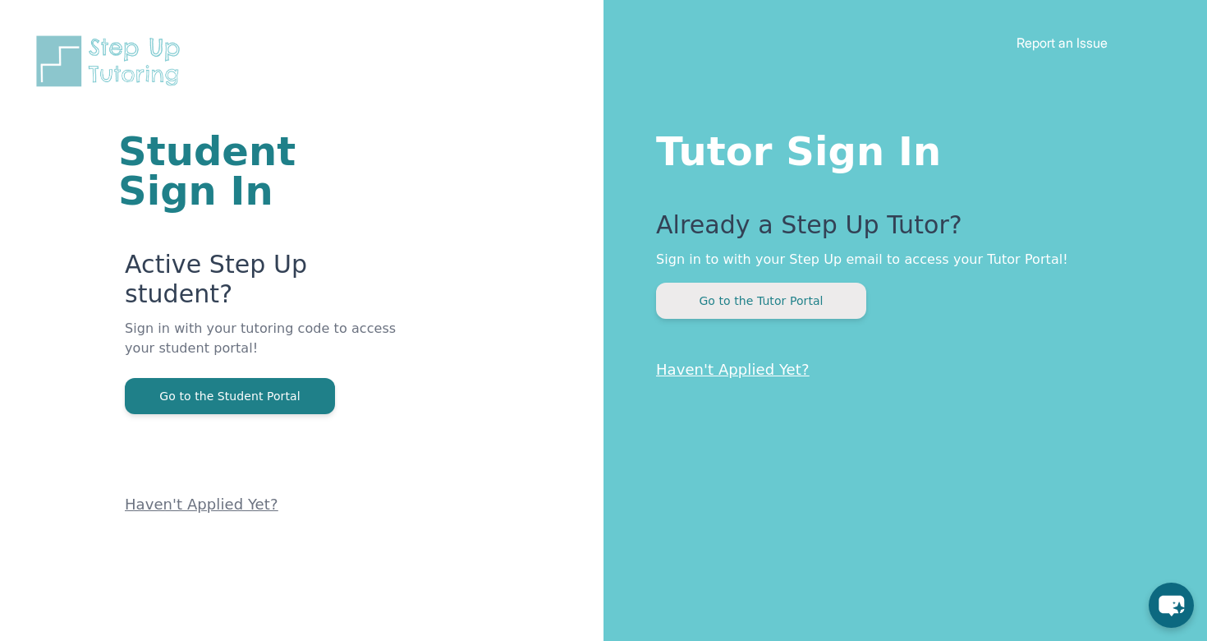
click at [773, 303] on button "Go to the Tutor Portal" at bounding box center [761, 301] width 210 height 36
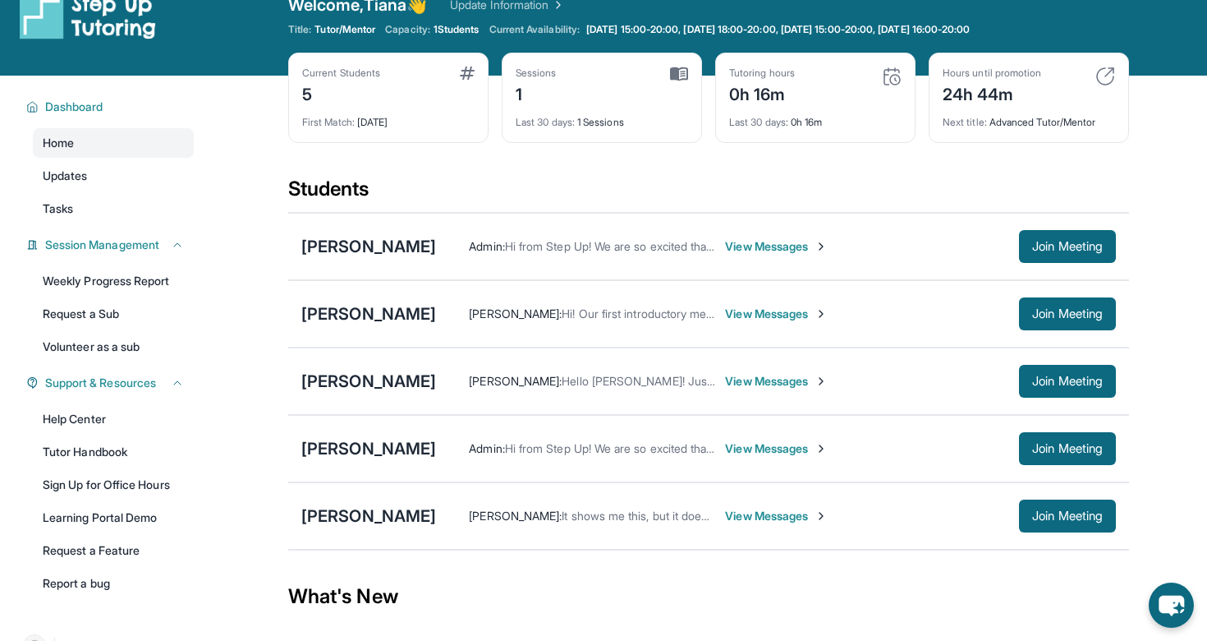
scroll to position [39, 0]
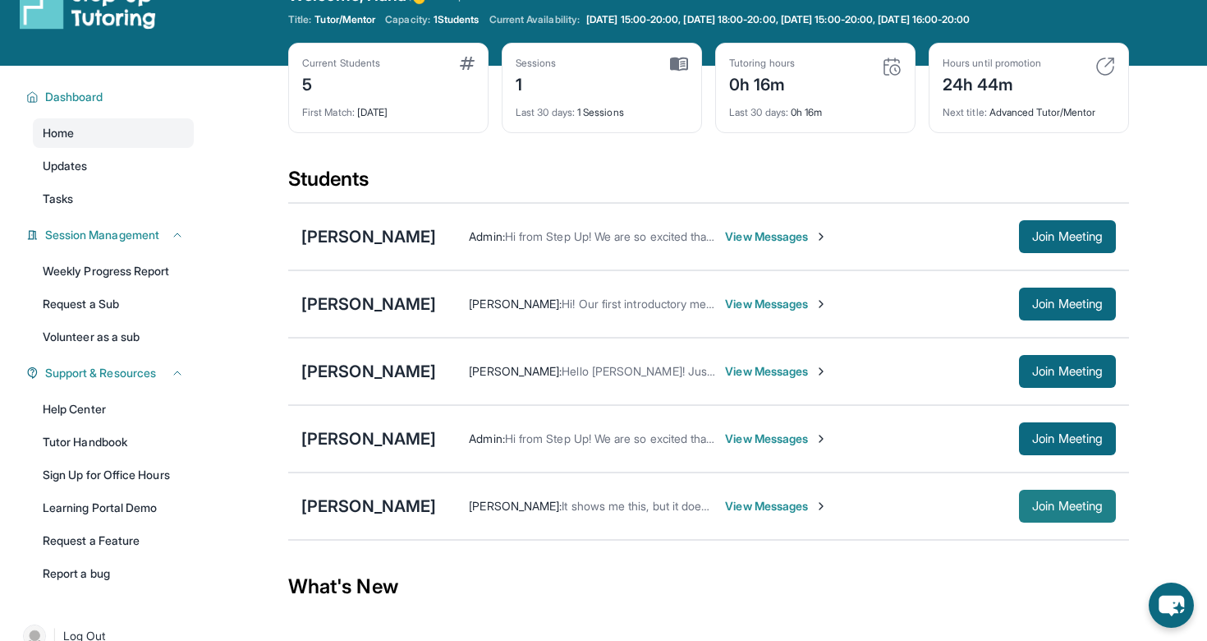
click at [1065, 505] on span "Join Meeting" at bounding box center [1067, 506] width 71 height 10
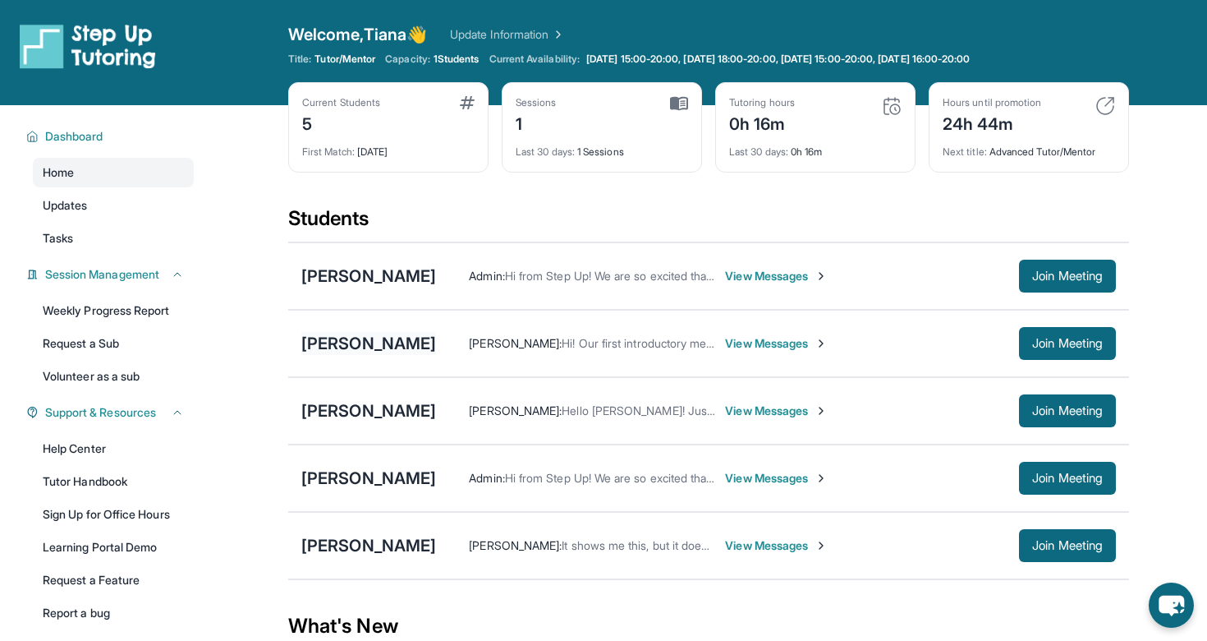
click at [360, 340] on div "[PERSON_NAME]" at bounding box center [368, 343] width 135 height 23
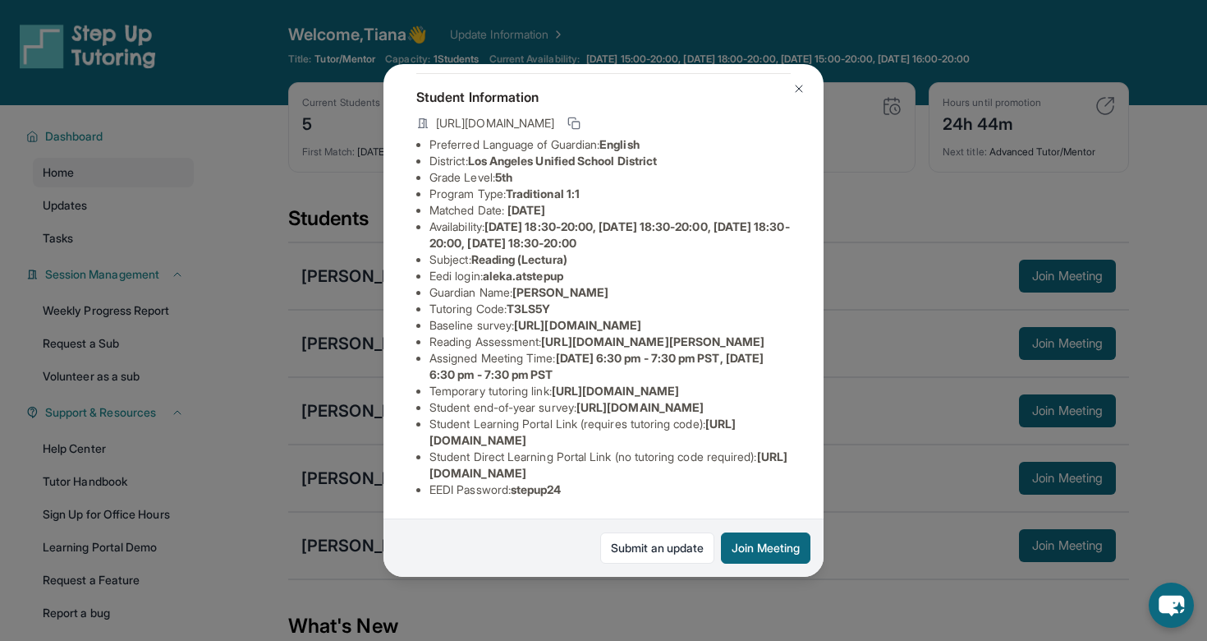
scroll to position [156, 0]
click at [803, 90] on img at bounding box center [799, 88] width 13 height 13
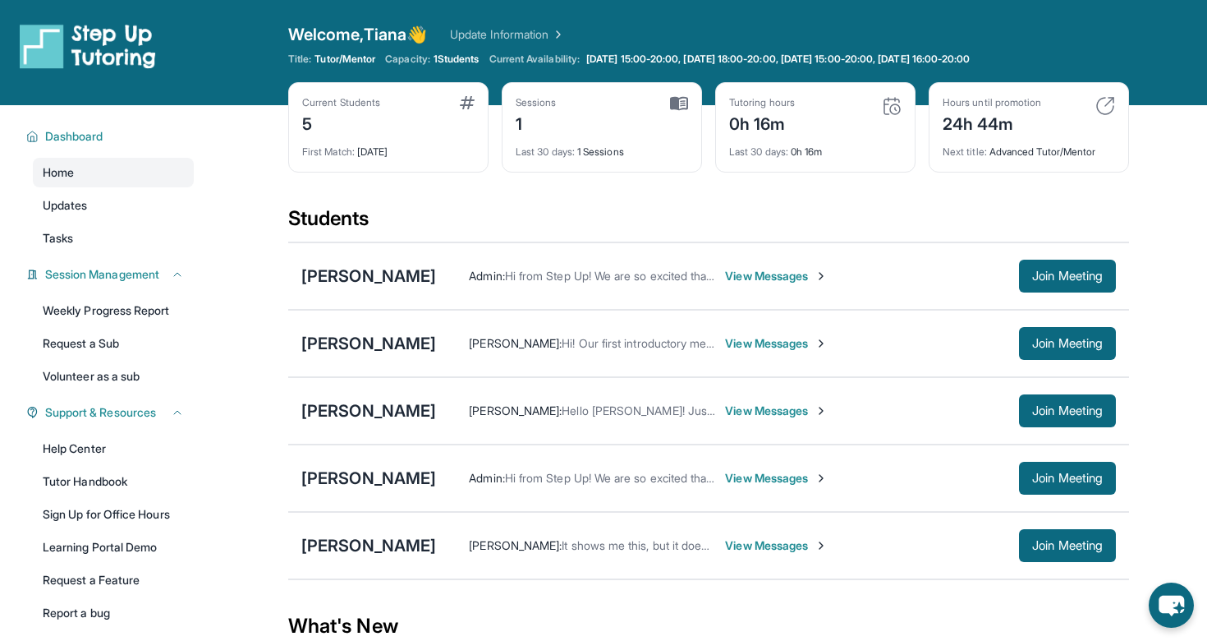
click at [732, 338] on span "View Messages" at bounding box center [776, 343] width 103 height 16
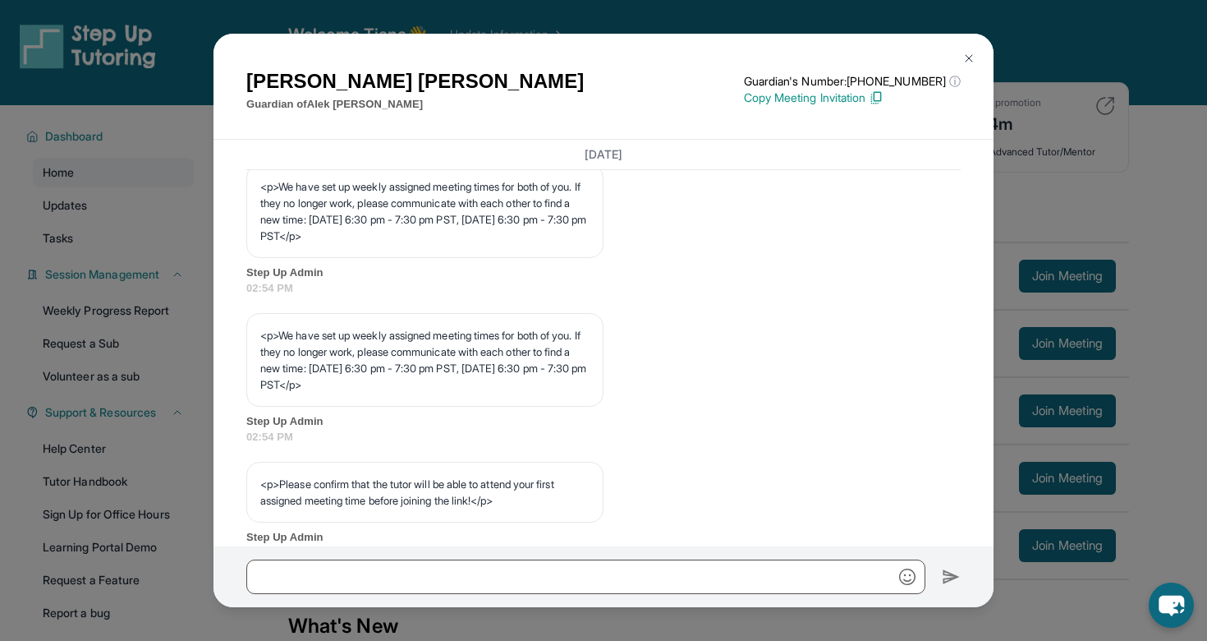
scroll to position [759, 0]
click at [964, 55] on img at bounding box center [969, 58] width 13 height 13
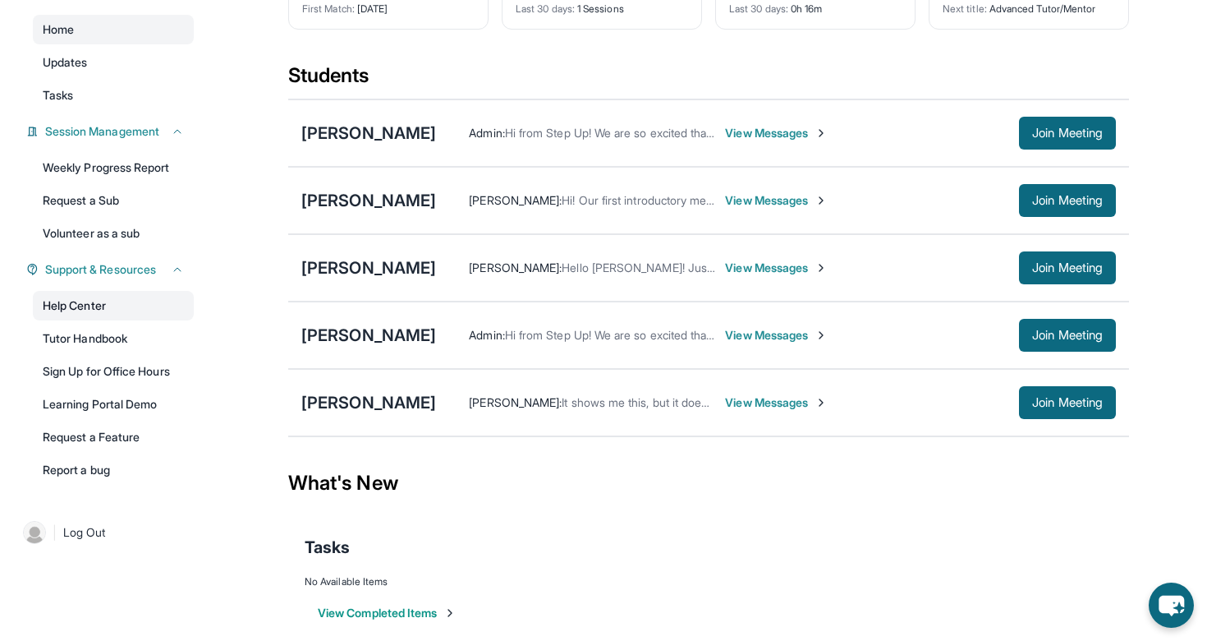
scroll to position [163, 0]
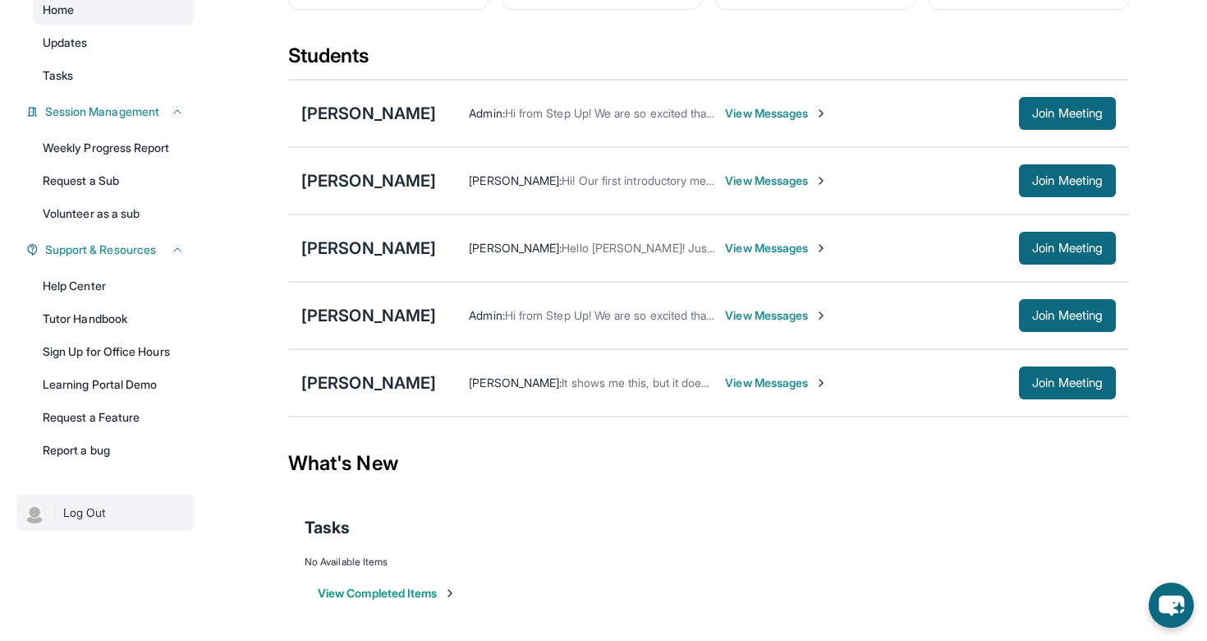
click at [62, 517] on link "| Log Out" at bounding box center [104, 512] width 177 height 36
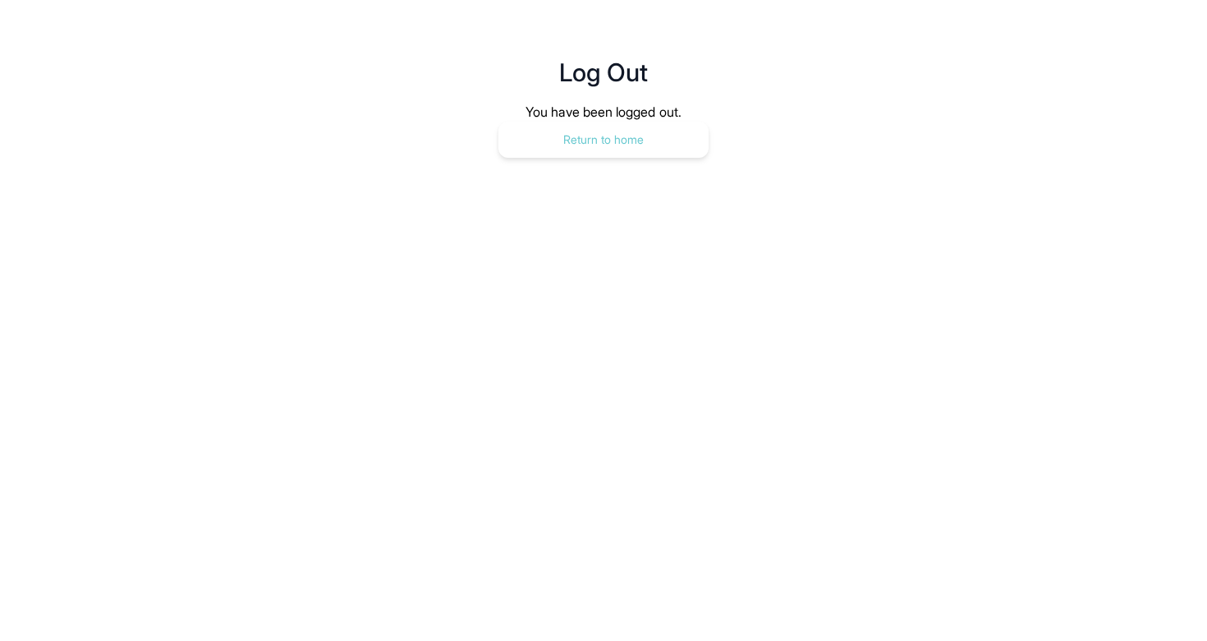
click at [547, 139] on button "Return to home" at bounding box center [604, 140] width 210 height 36
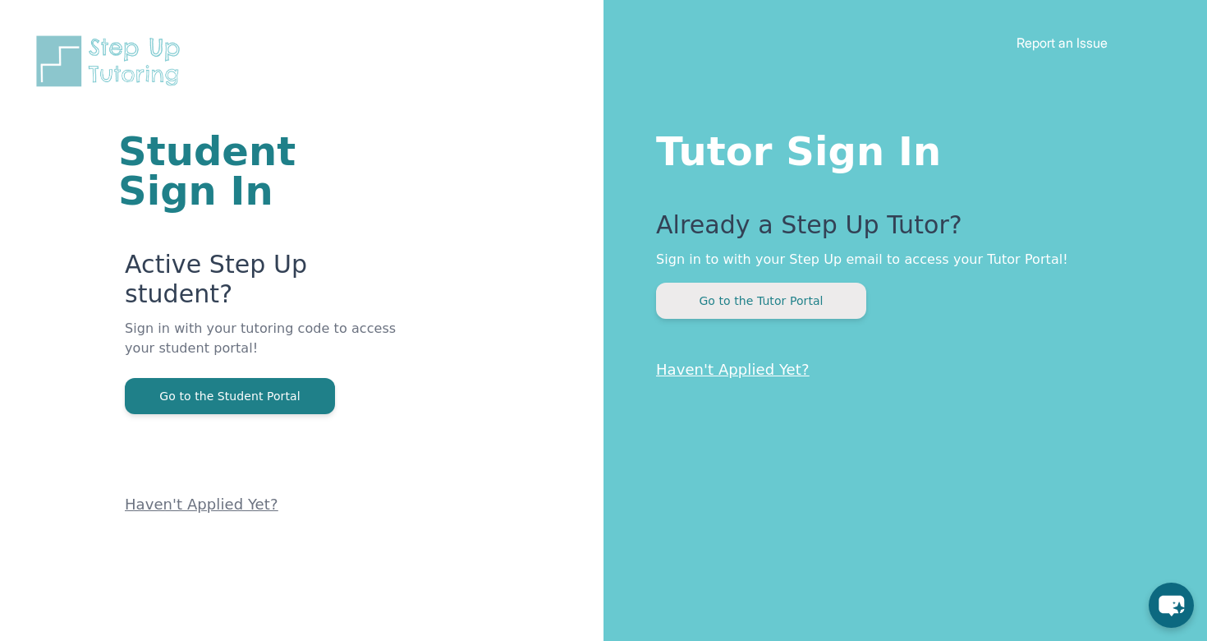
click at [807, 299] on button "Go to the Tutor Portal" at bounding box center [761, 301] width 210 height 36
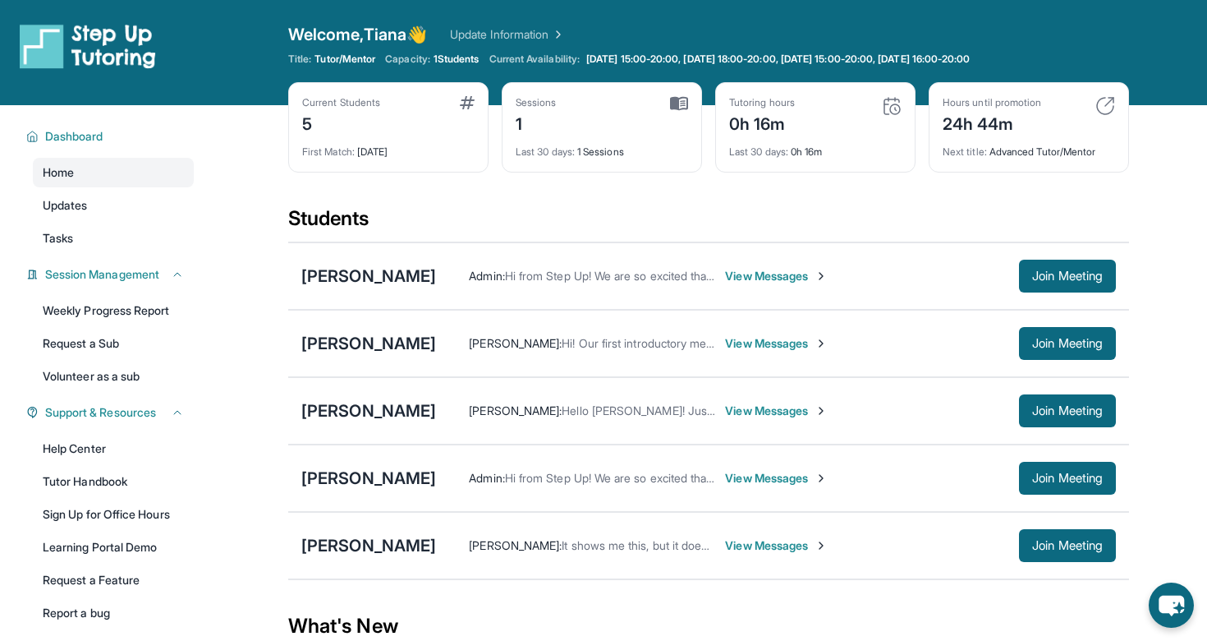
click at [488, 185] on div "Current Students 5 First Match : [DATE] Sessions 1 Last 30 days : 1 Sessions Tu…" at bounding box center [708, 143] width 841 height 123
click at [552, 31] on link "Update Information" at bounding box center [507, 34] width 115 height 16
